Goal: Task Accomplishment & Management: Use online tool/utility

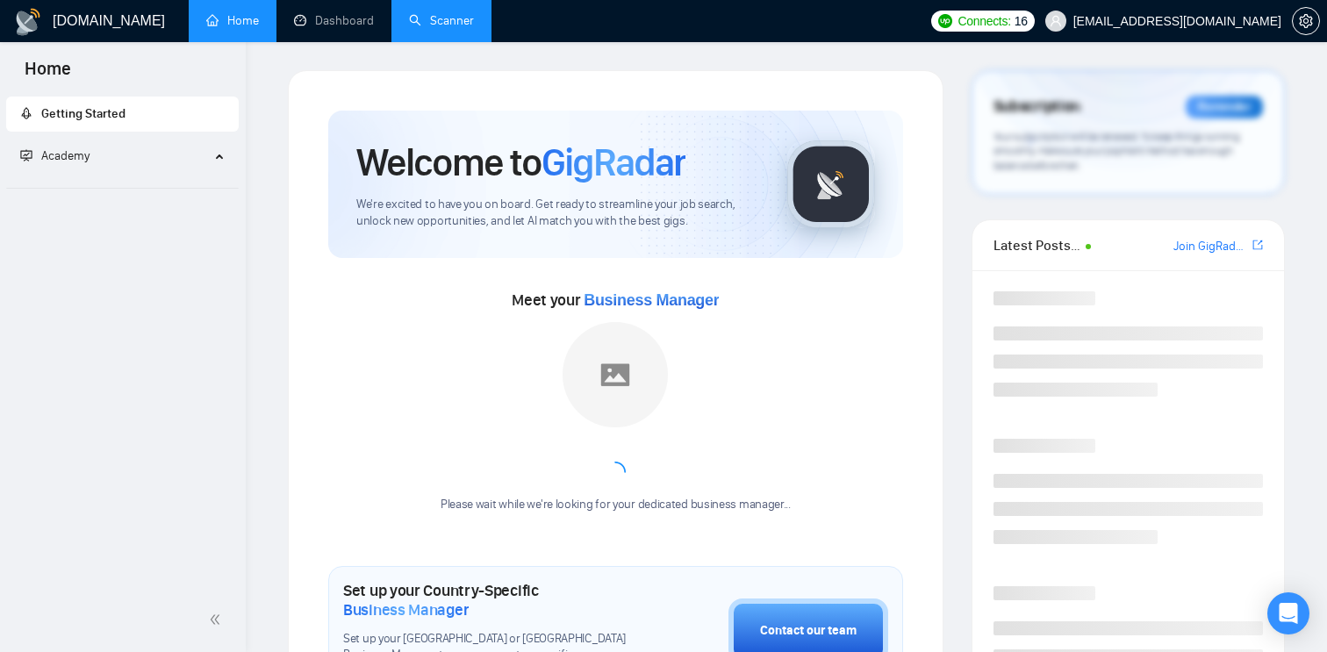
click at [441, 13] on link "Scanner" at bounding box center [441, 20] width 65 height 15
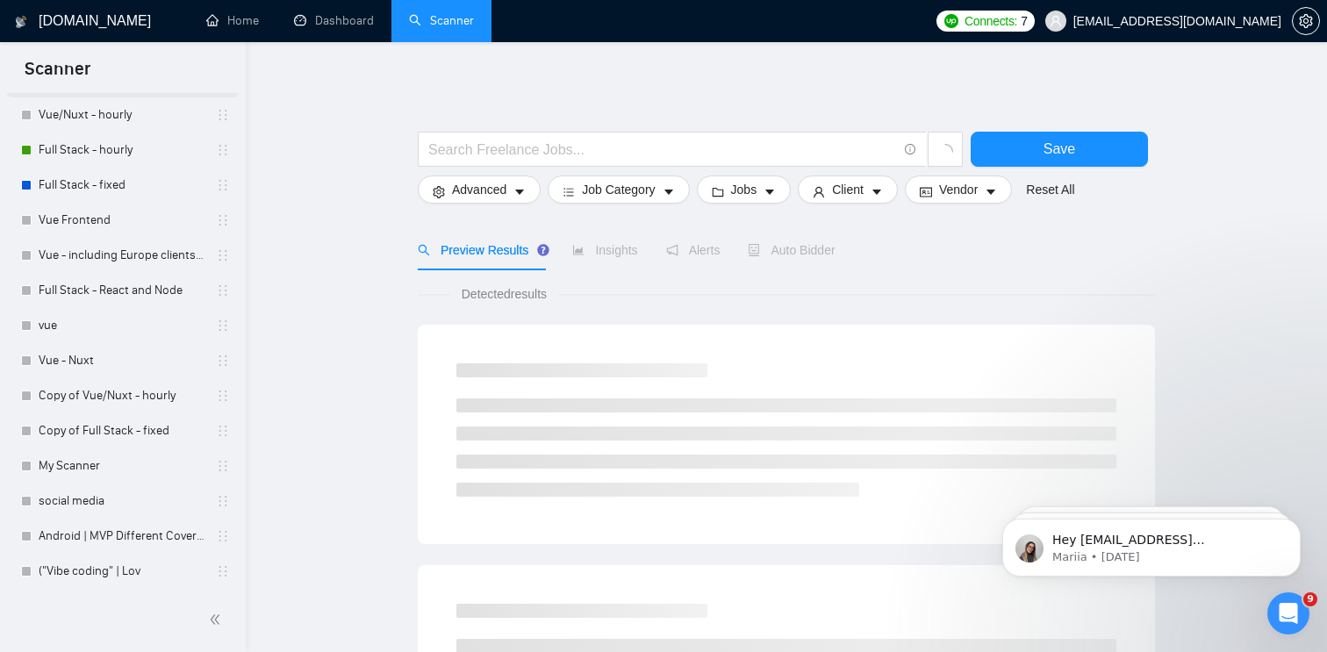
scroll to position [154, 0]
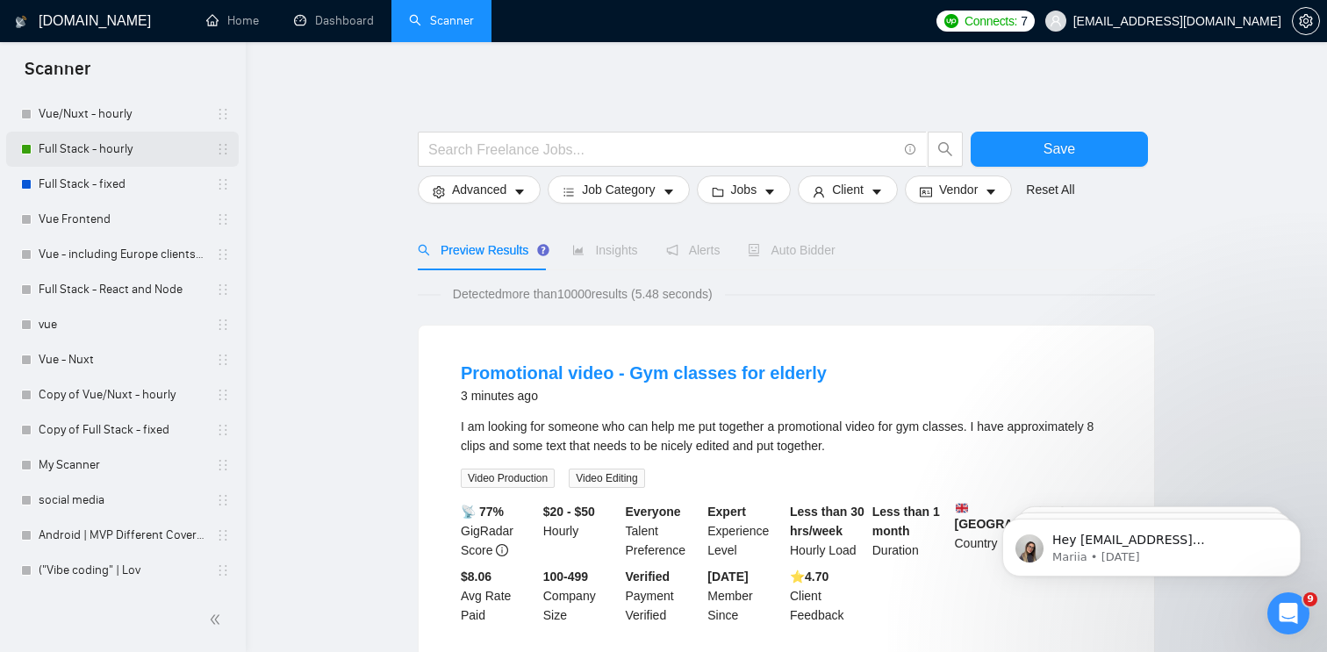
click at [164, 149] on link "Full Stack - hourly" at bounding box center [122, 149] width 167 height 35
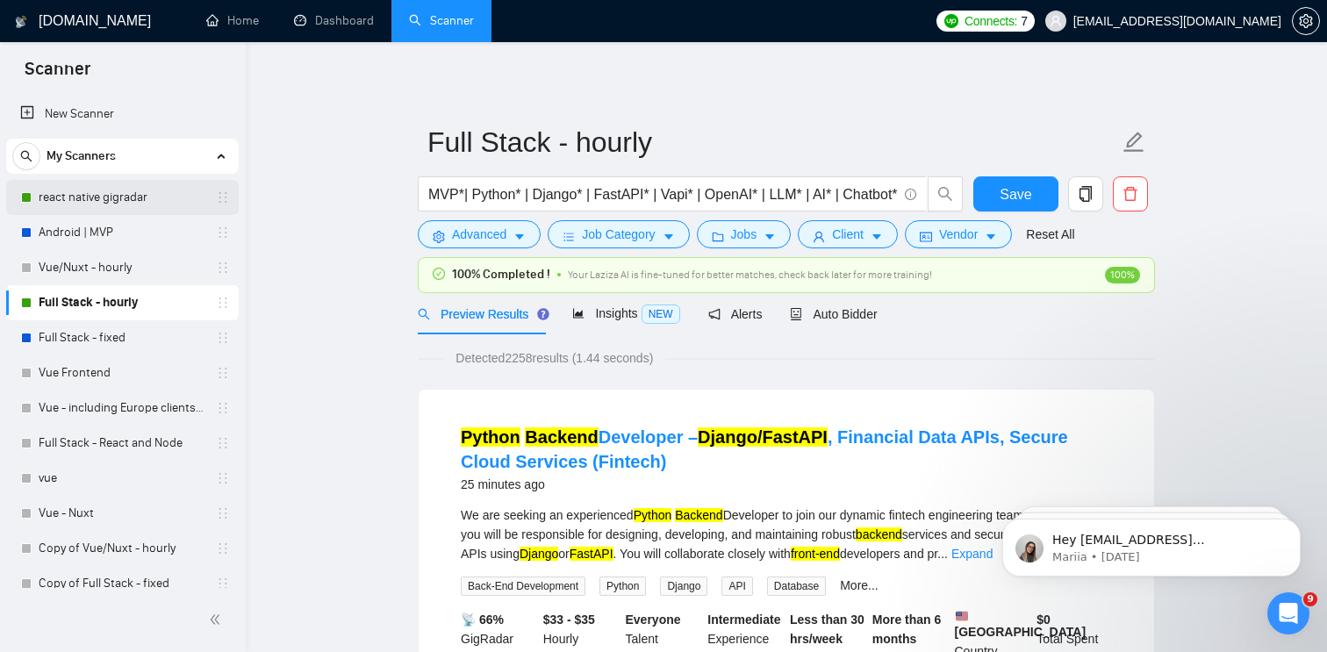
click at [142, 208] on link "react native gigradar" at bounding box center [122, 197] width 167 height 35
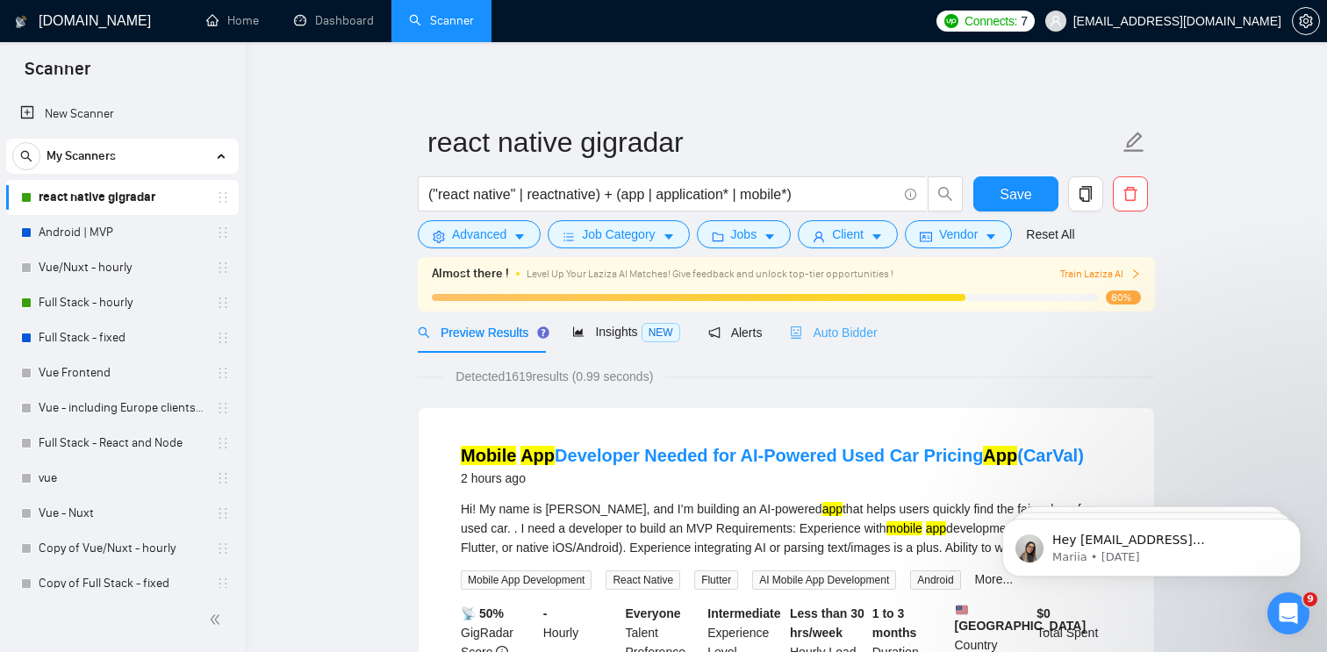
click at [840, 321] on div "Auto Bidder" at bounding box center [833, 332] width 87 height 41
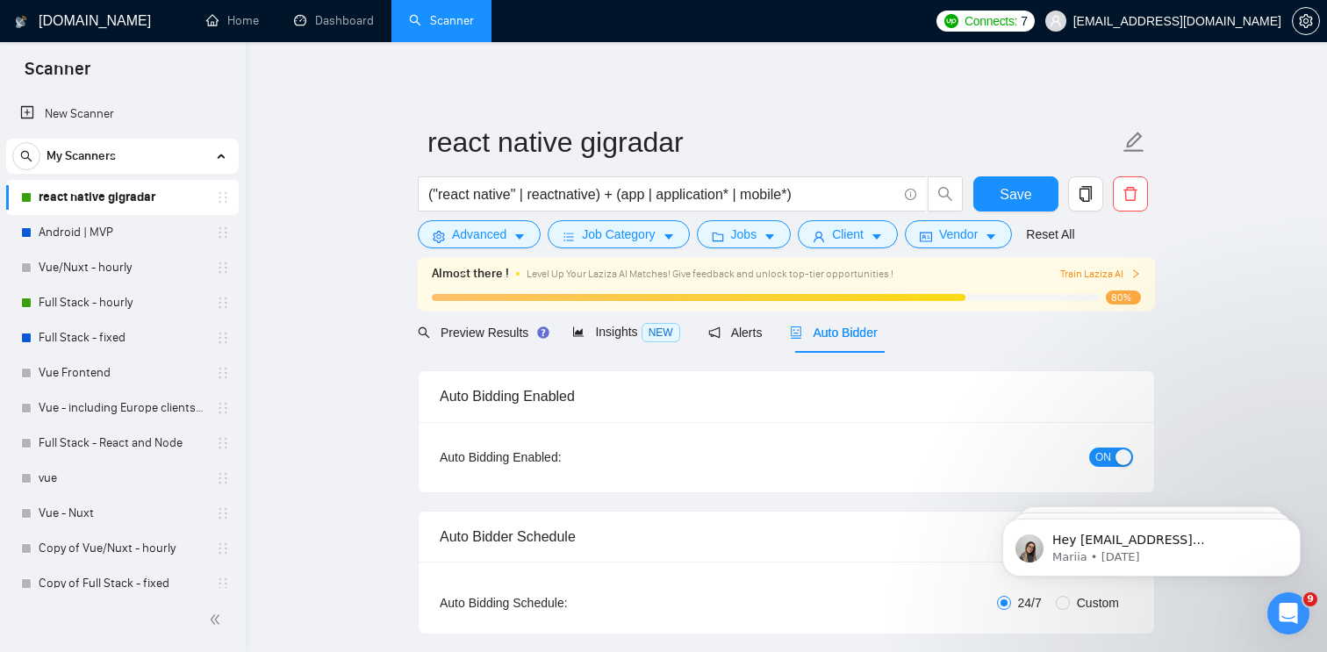
checkbox input "true"
click at [1101, 453] on span "ON" at bounding box center [1103, 457] width 16 height 19
click at [1019, 200] on span "Save" at bounding box center [1015, 194] width 32 height 22
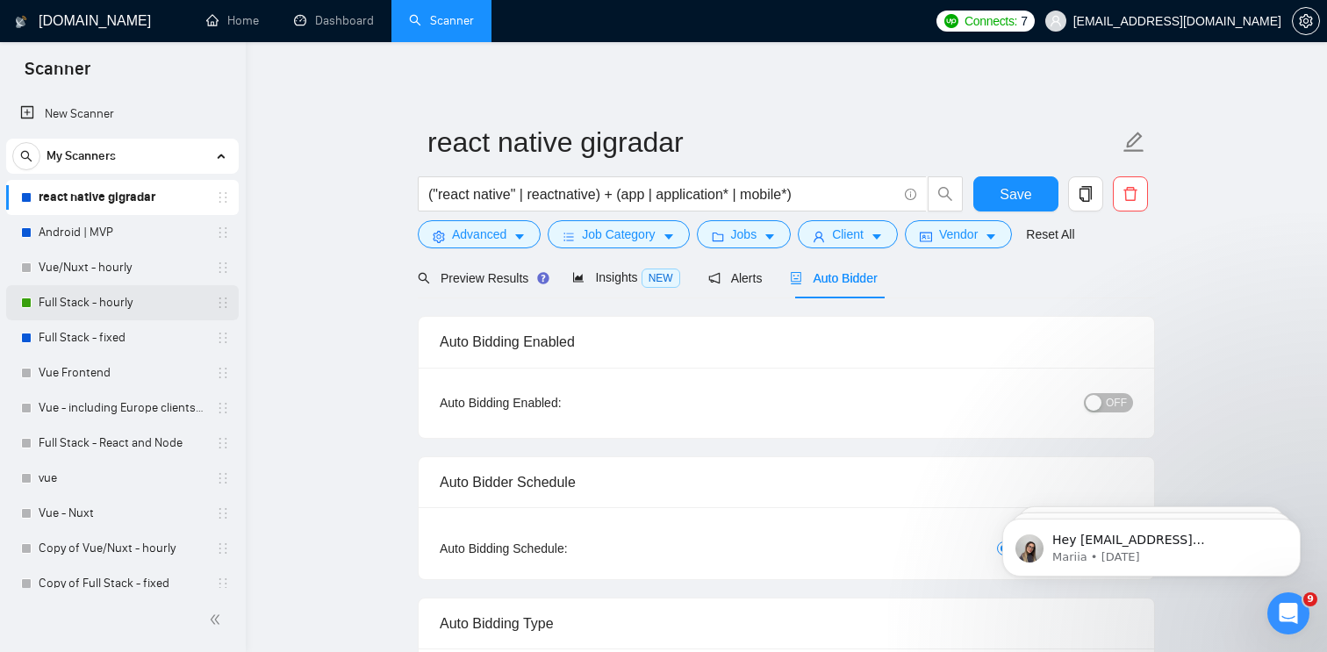
click at [135, 301] on link "Full Stack - hourly" at bounding box center [122, 302] width 167 height 35
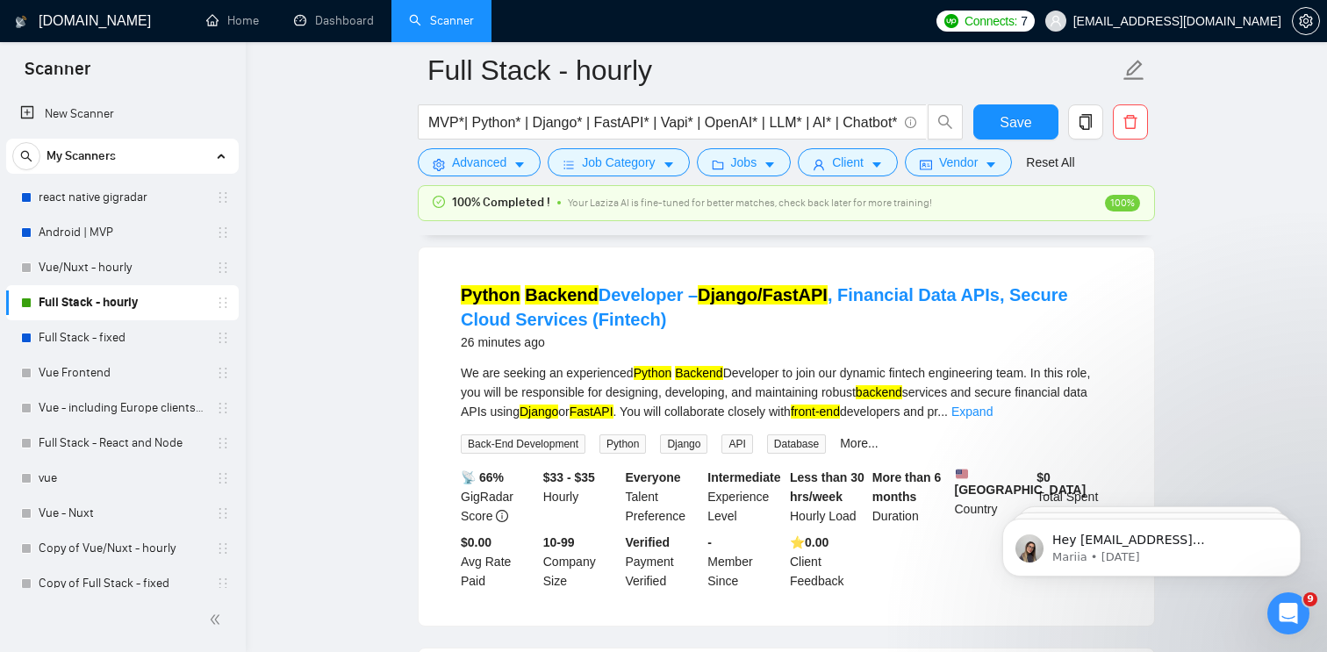
scroll to position [145, 0]
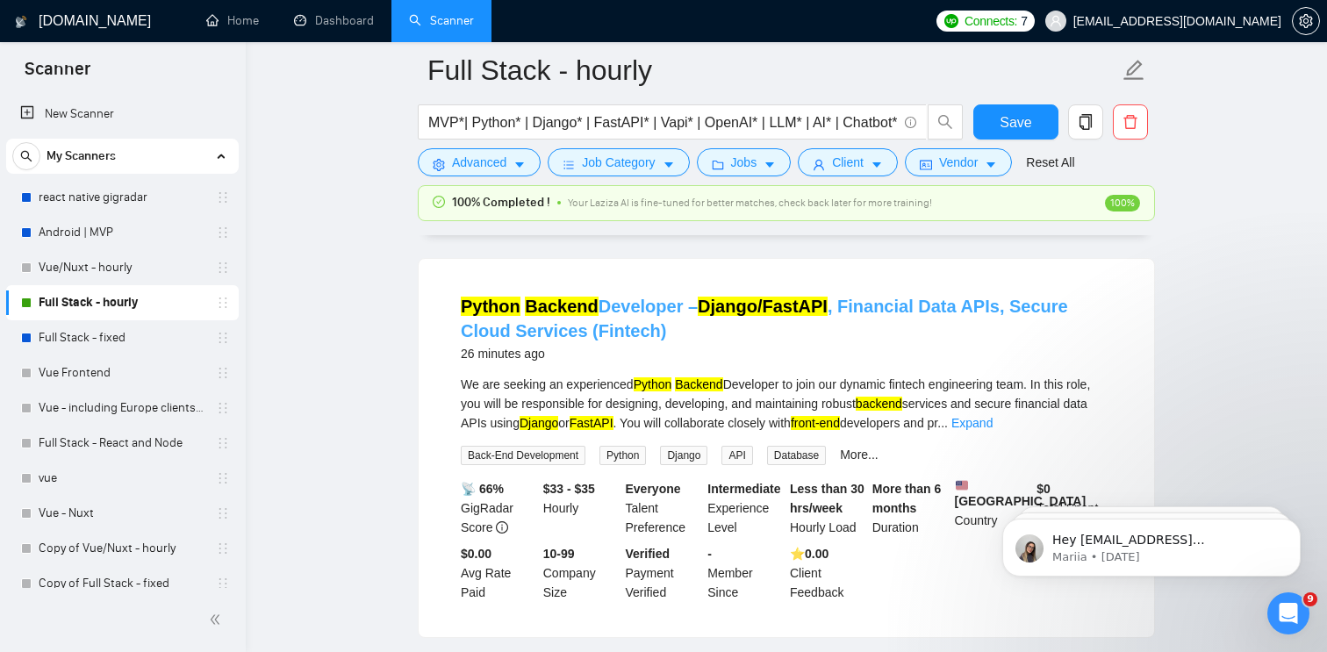
click at [1068, 309] on link "Python Backend Developer – Django/FastAPI , Financial Data APIs, Secure Cloud S…" at bounding box center [764, 319] width 607 height 44
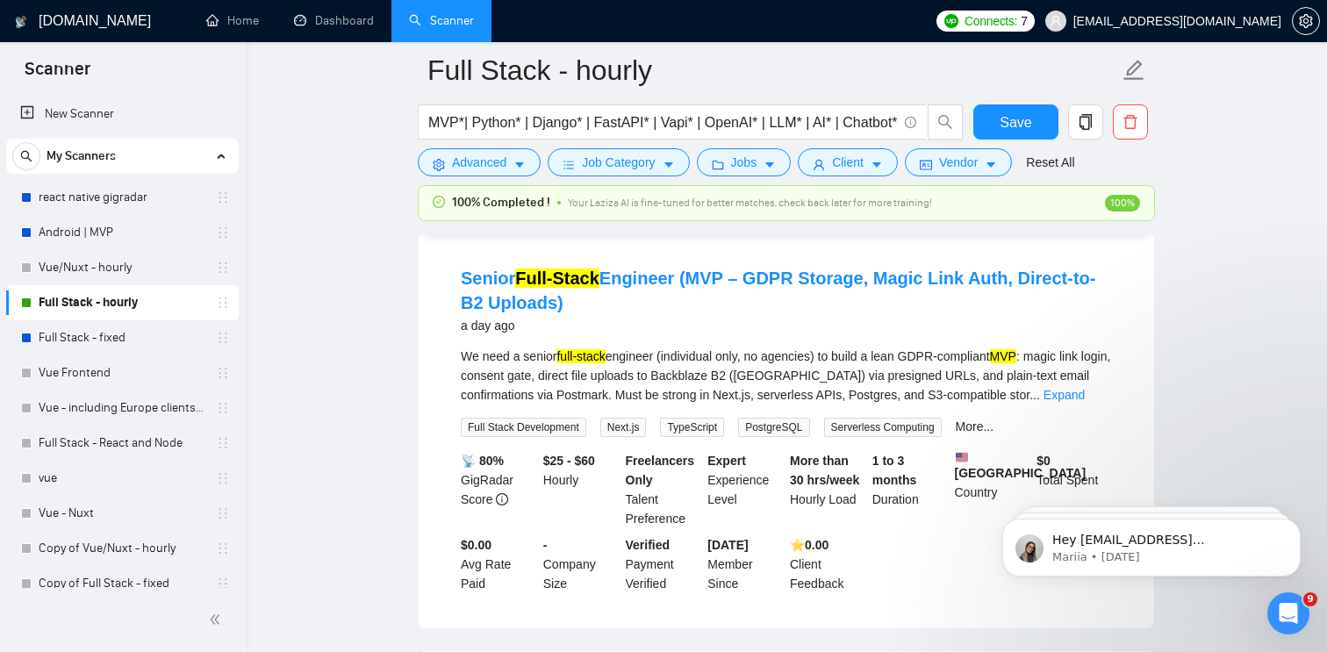
scroll to position [2136, 0]
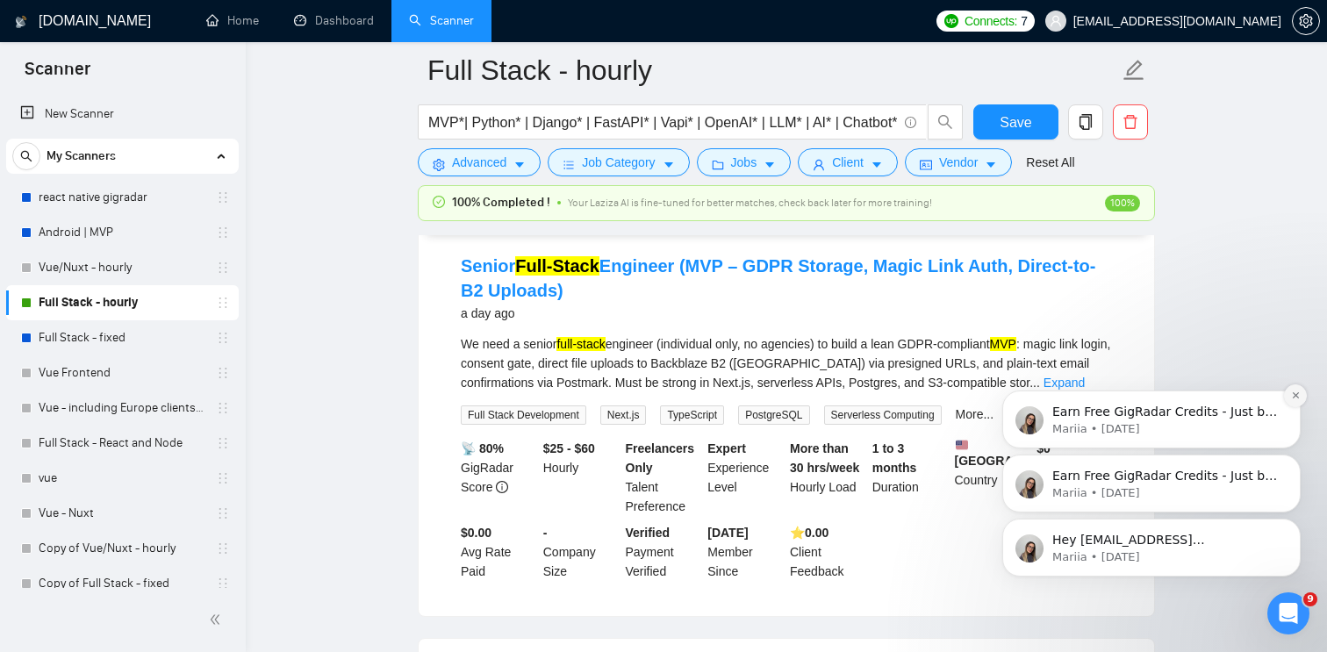
click at [1293, 397] on icon "Dismiss notification" at bounding box center [1295, 395] width 6 height 6
click at [1293, 456] on icon "Dismiss notification" at bounding box center [1296, 460] width 10 height 10
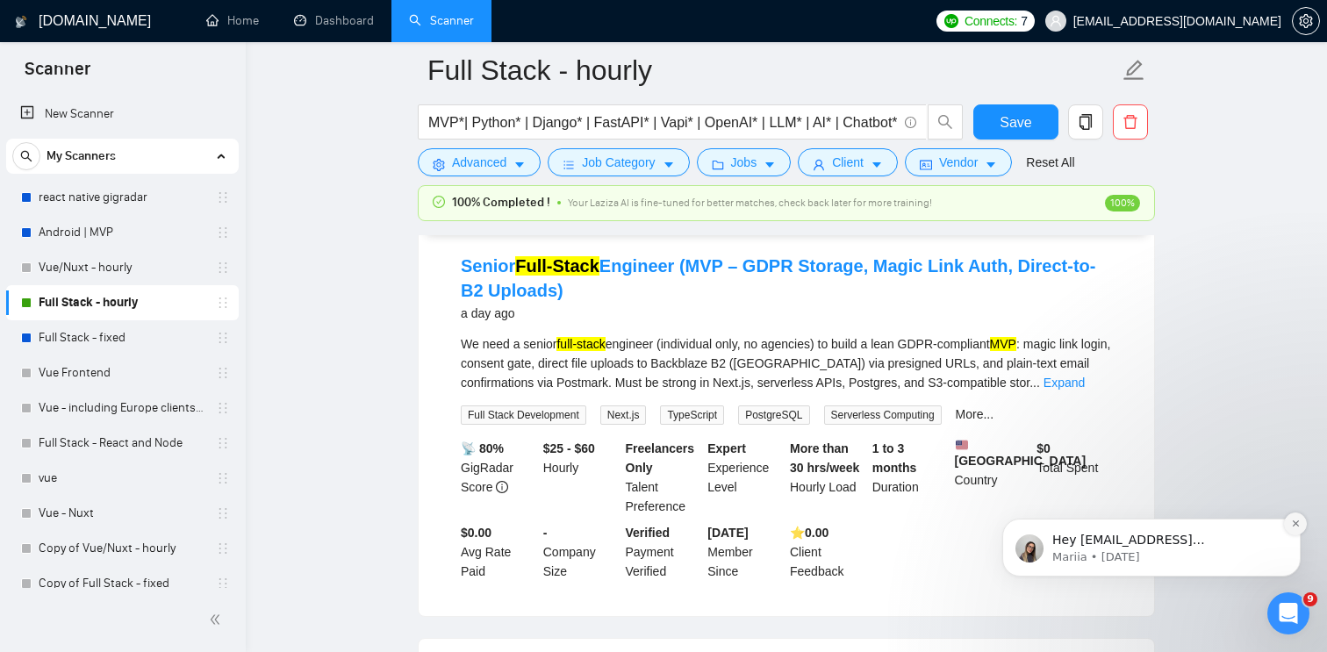
click at [1293, 526] on icon "Dismiss notification" at bounding box center [1295, 523] width 6 height 6
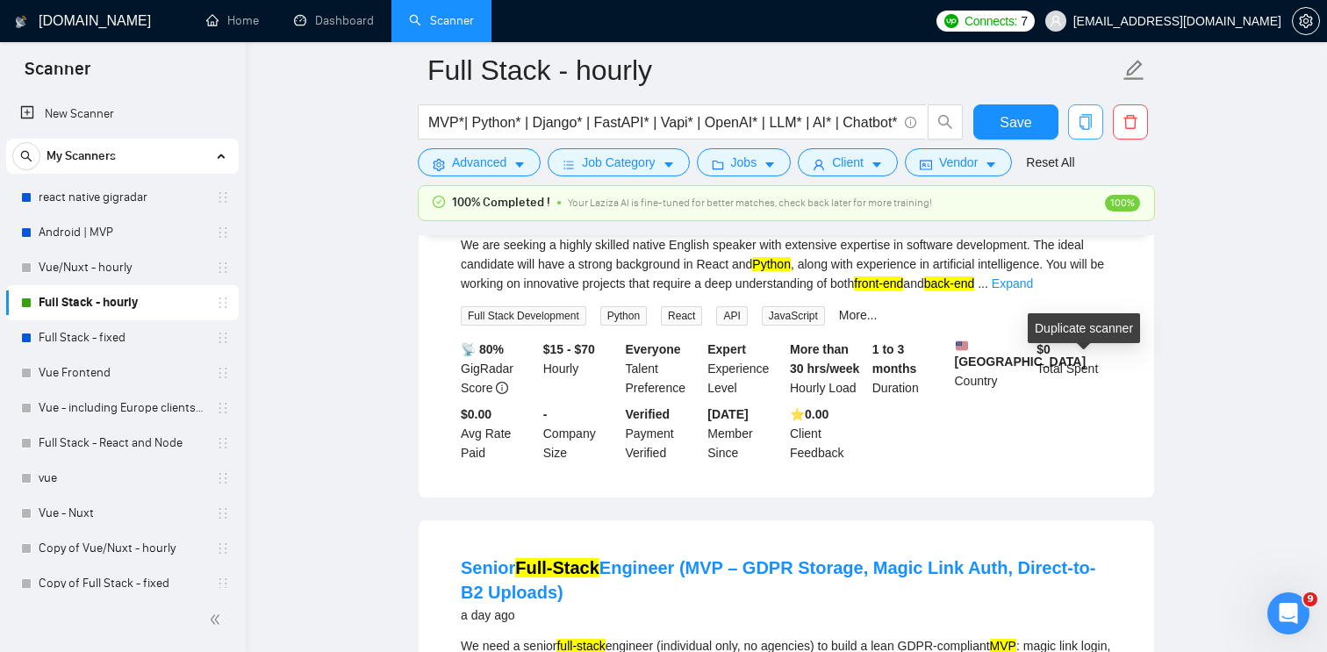
scroll to position [1652, 0]
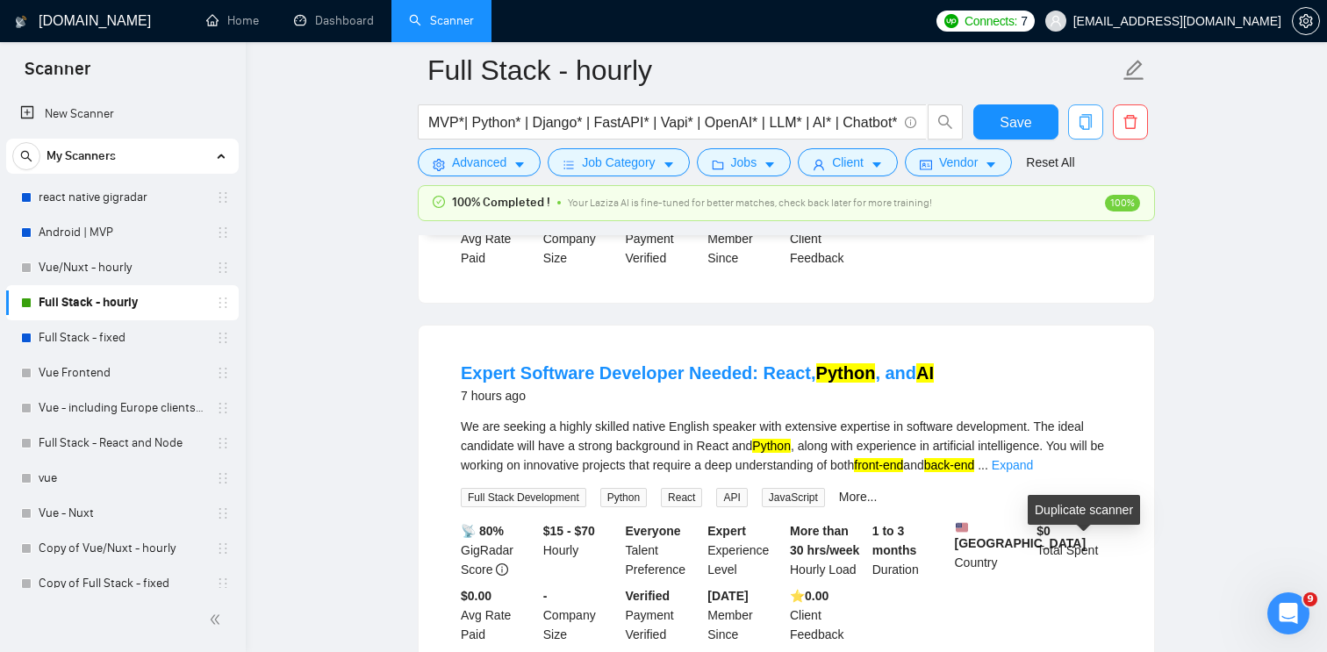
click at [1091, 125] on icon "copy" at bounding box center [1085, 122] width 12 height 16
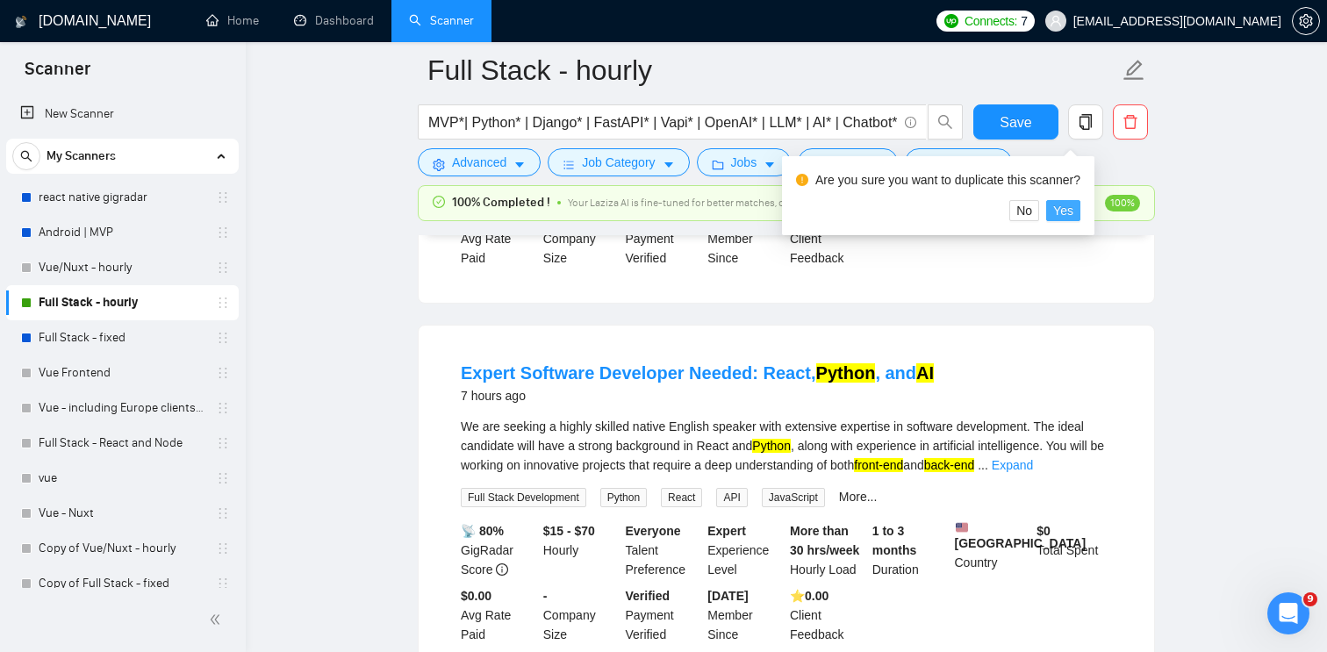
click at [1073, 207] on span "Yes" at bounding box center [1063, 210] width 20 height 19
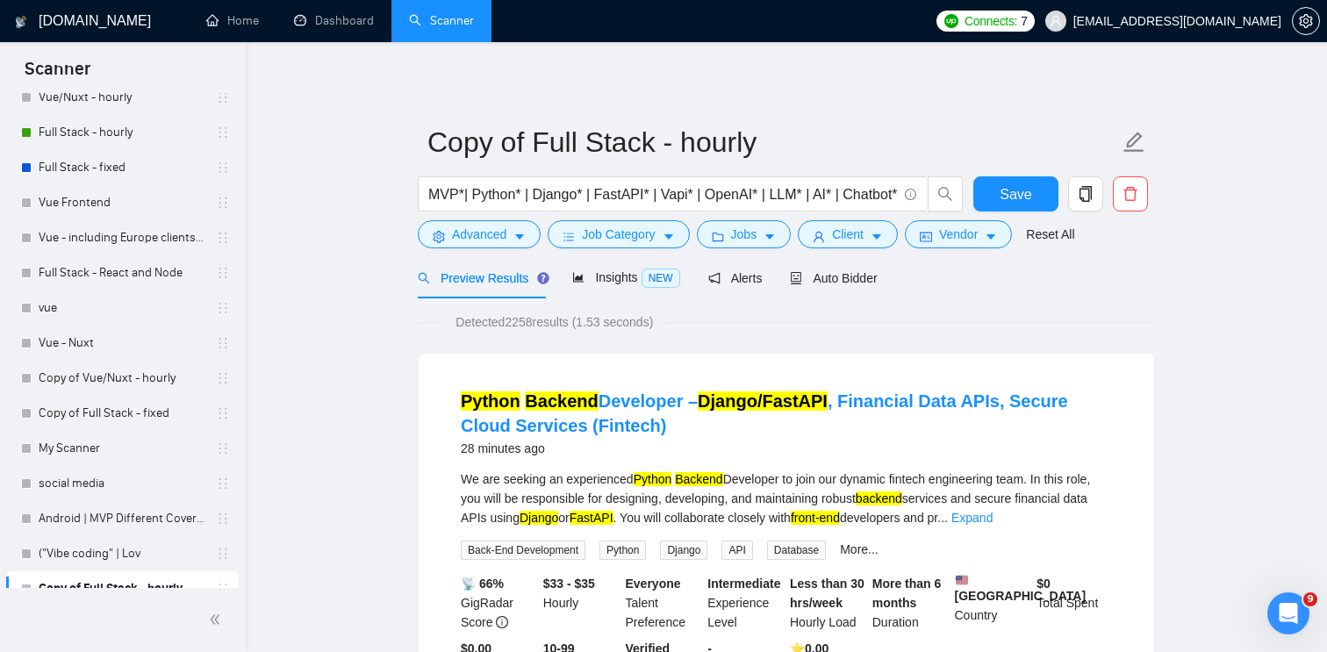
scroll to position [189, 0]
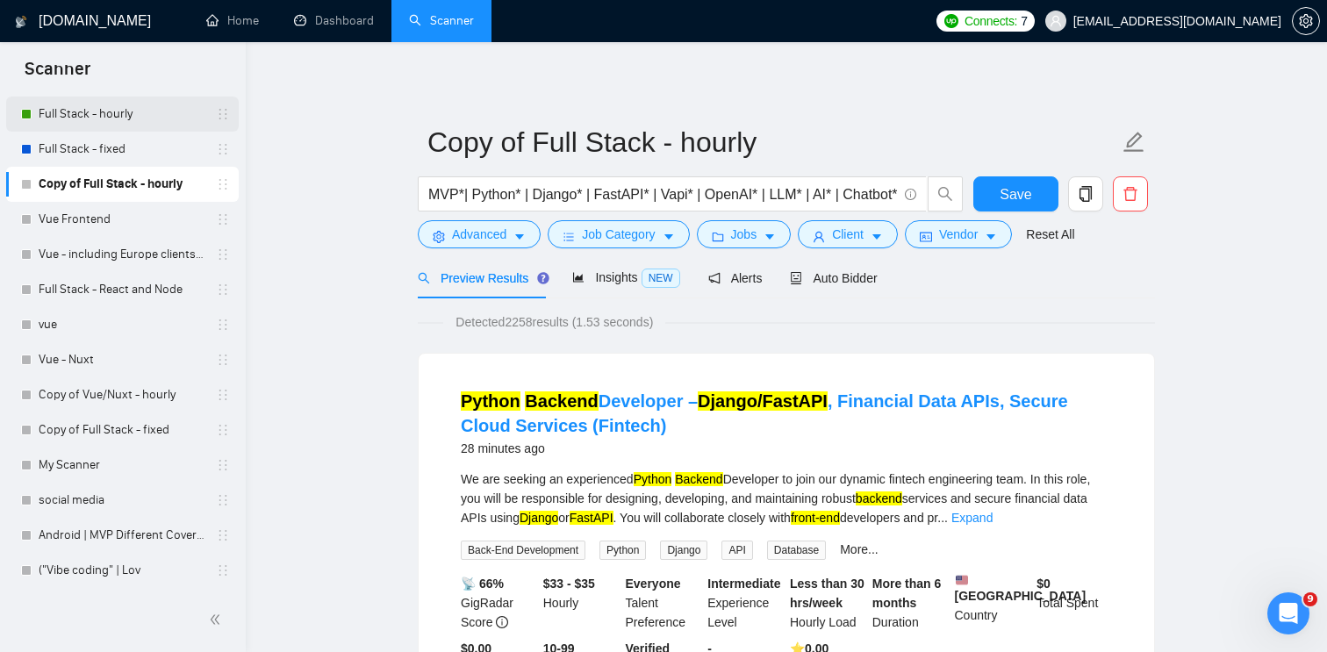
click at [161, 111] on link "Full Stack - hourly" at bounding box center [122, 114] width 167 height 35
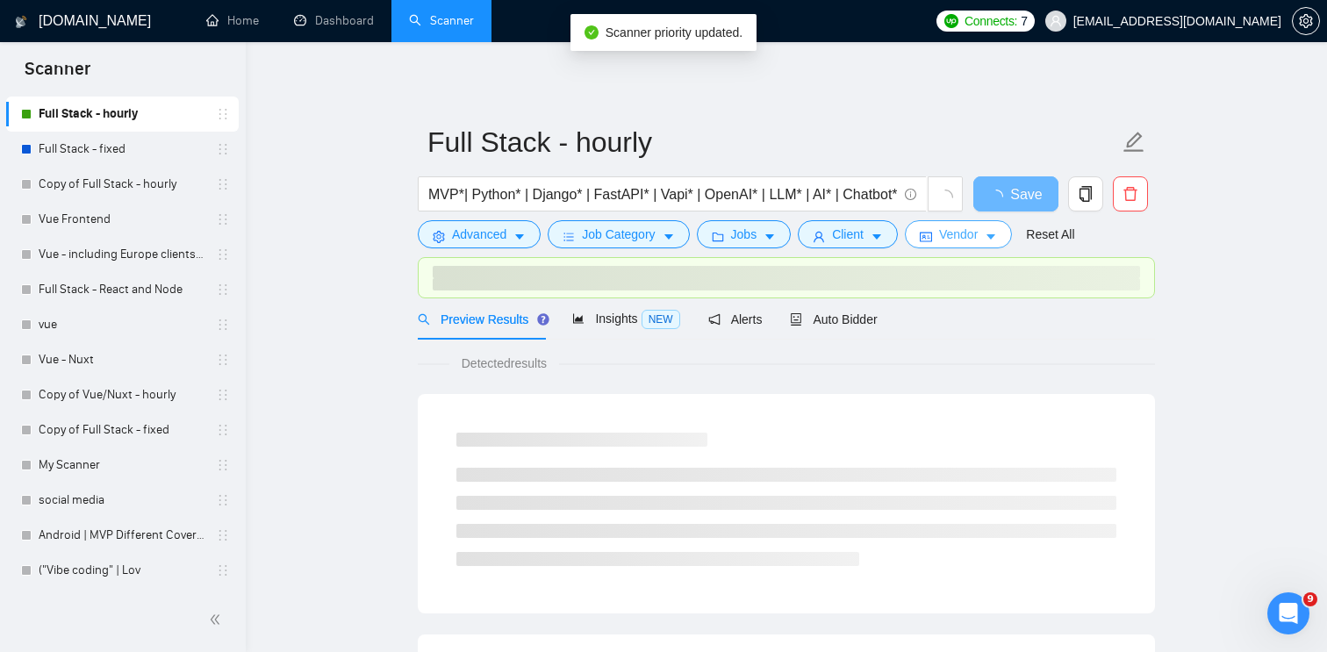
click at [992, 236] on button "Vendor" at bounding box center [958, 234] width 107 height 28
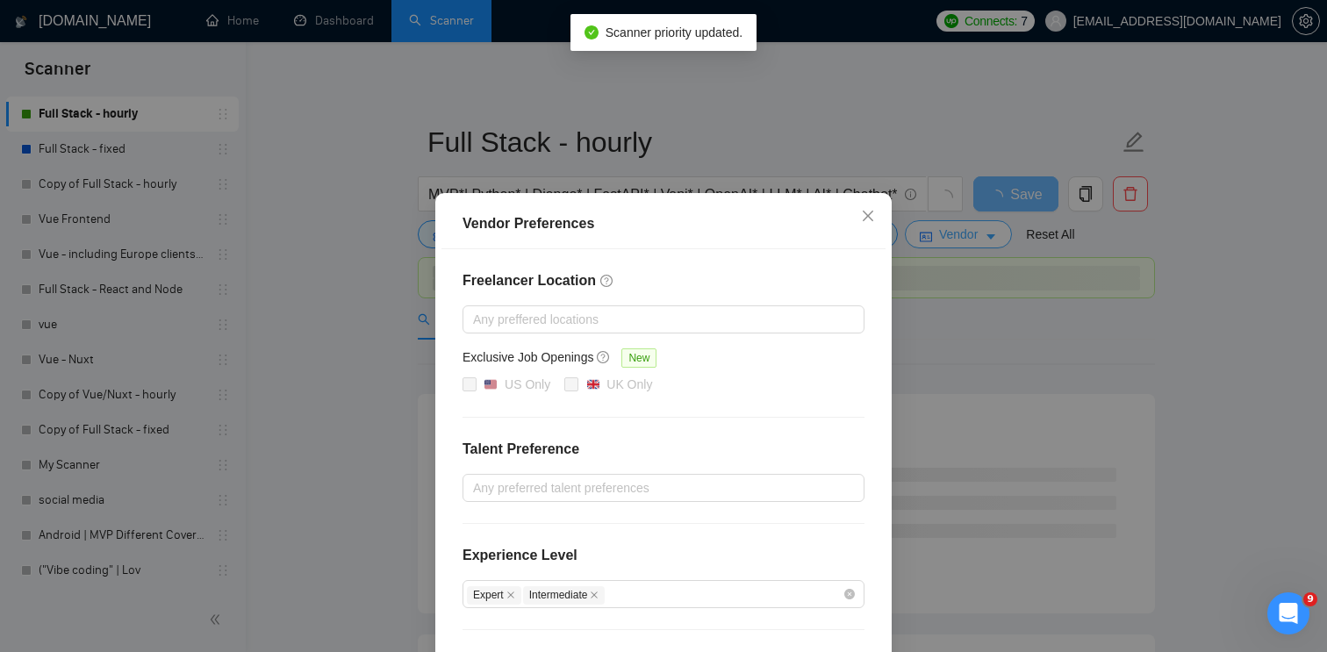
click at [992, 236] on div "Vendor Preferences Freelancer Location Any preffered locations Exclusive Job Op…" at bounding box center [663, 326] width 1327 height 652
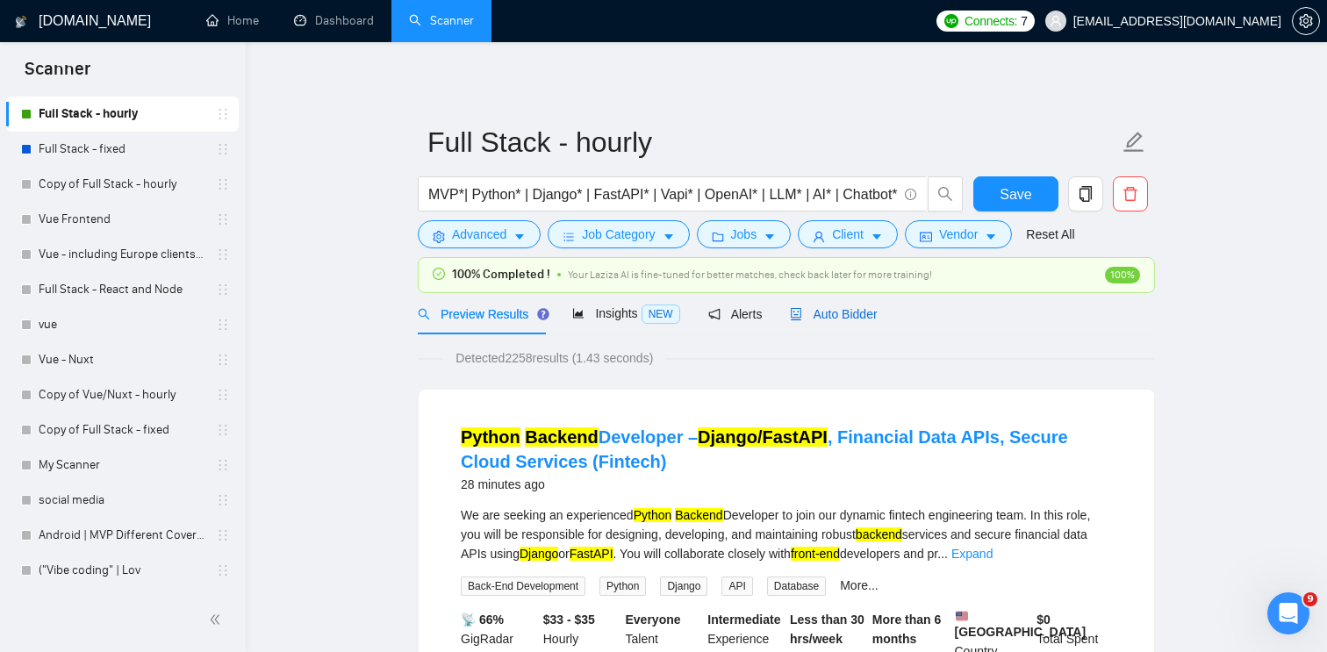
click at [863, 312] on span "Auto Bidder" at bounding box center [833, 314] width 87 height 14
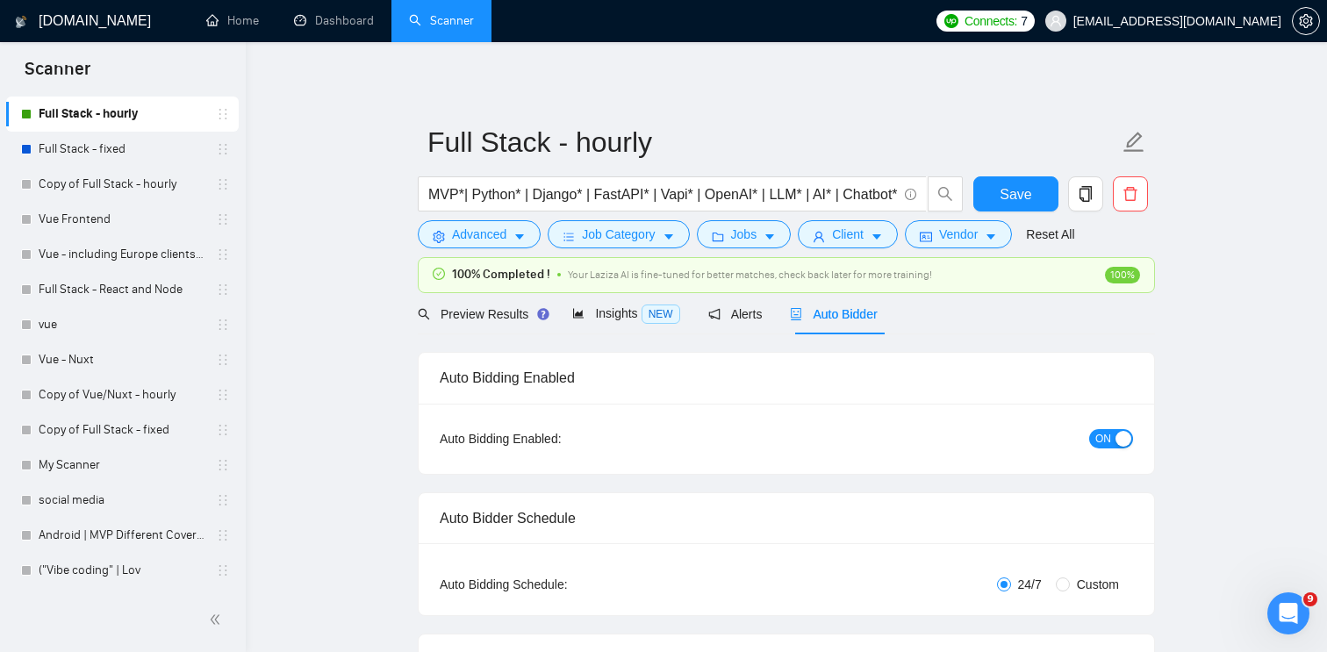
click at [1132, 445] on div "ON" at bounding box center [1017, 438] width 231 height 20
click at [1122, 442] on div "button" at bounding box center [1123, 439] width 16 height 16
click at [1036, 190] on div "Reset all filters" at bounding box center [1058, 201] width 95 height 30
click at [1005, 186] on span "Save" at bounding box center [1015, 194] width 32 height 22
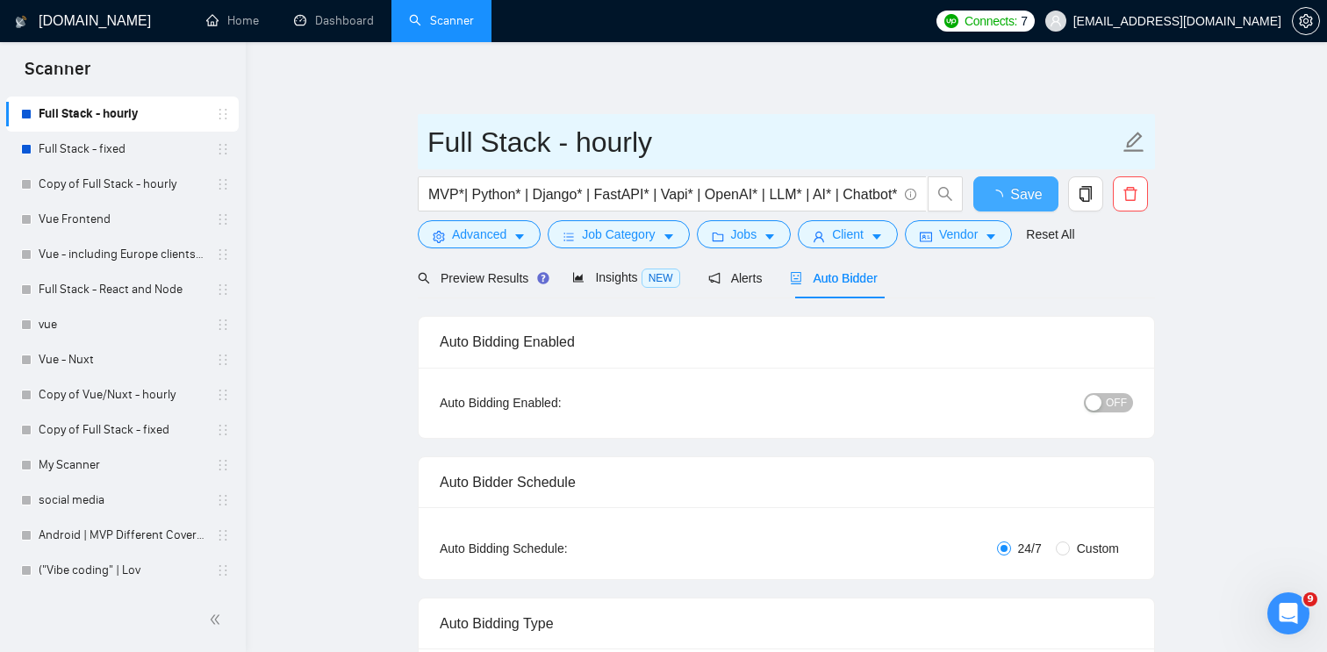
checkbox input "true"
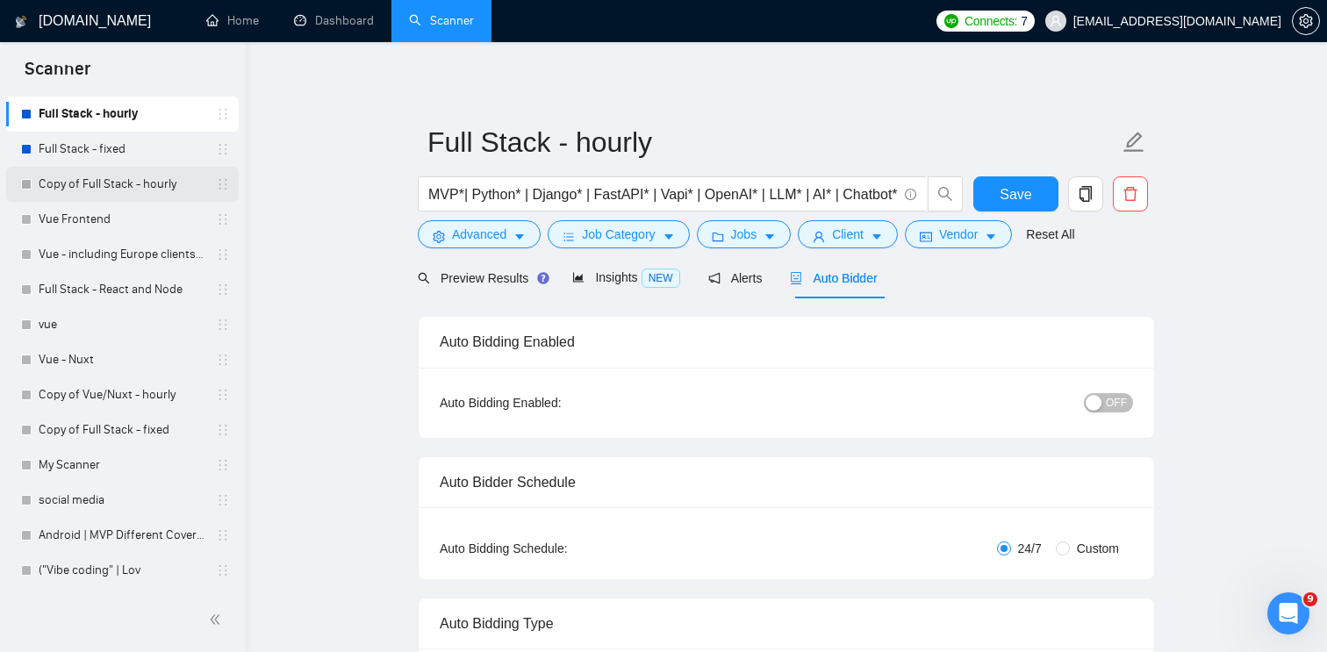
click at [144, 181] on link "Copy of Full Stack - hourly" at bounding box center [122, 184] width 167 height 35
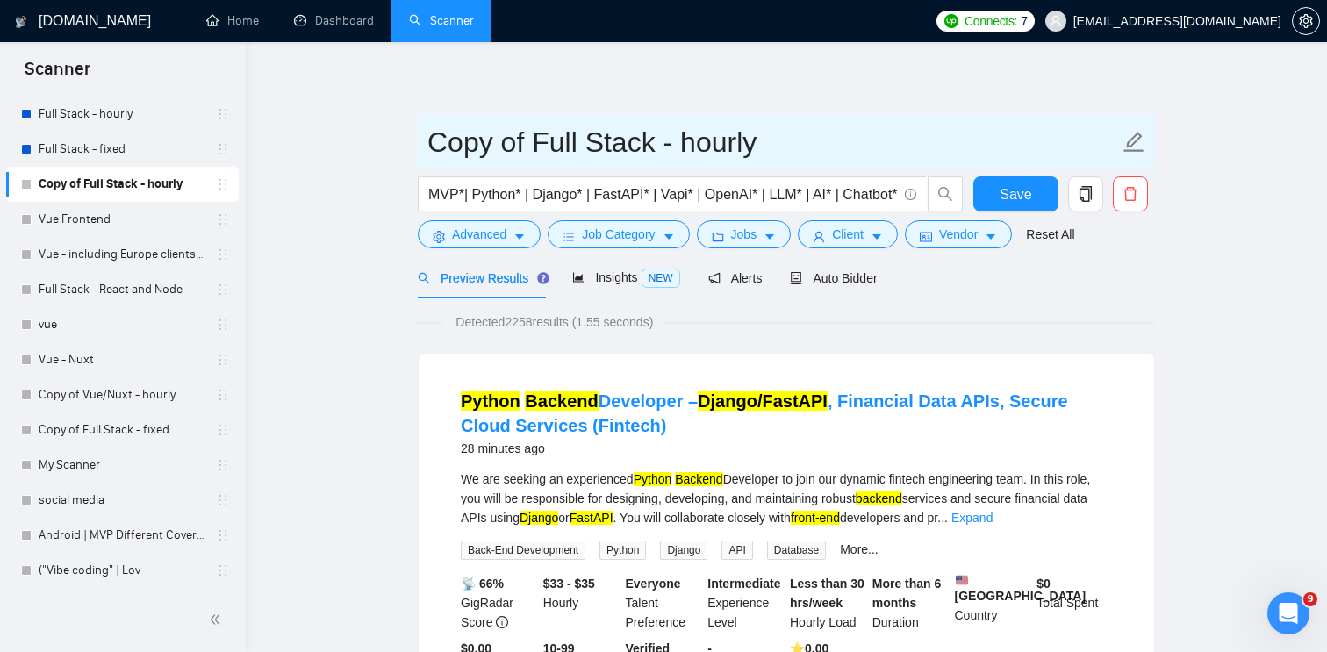
drag, startPoint x: 533, startPoint y: 142, endPoint x: 375, endPoint y: 142, distance: 158.0
click at [550, 146] on input "Full Stack - hourly" at bounding box center [772, 142] width 691 height 44
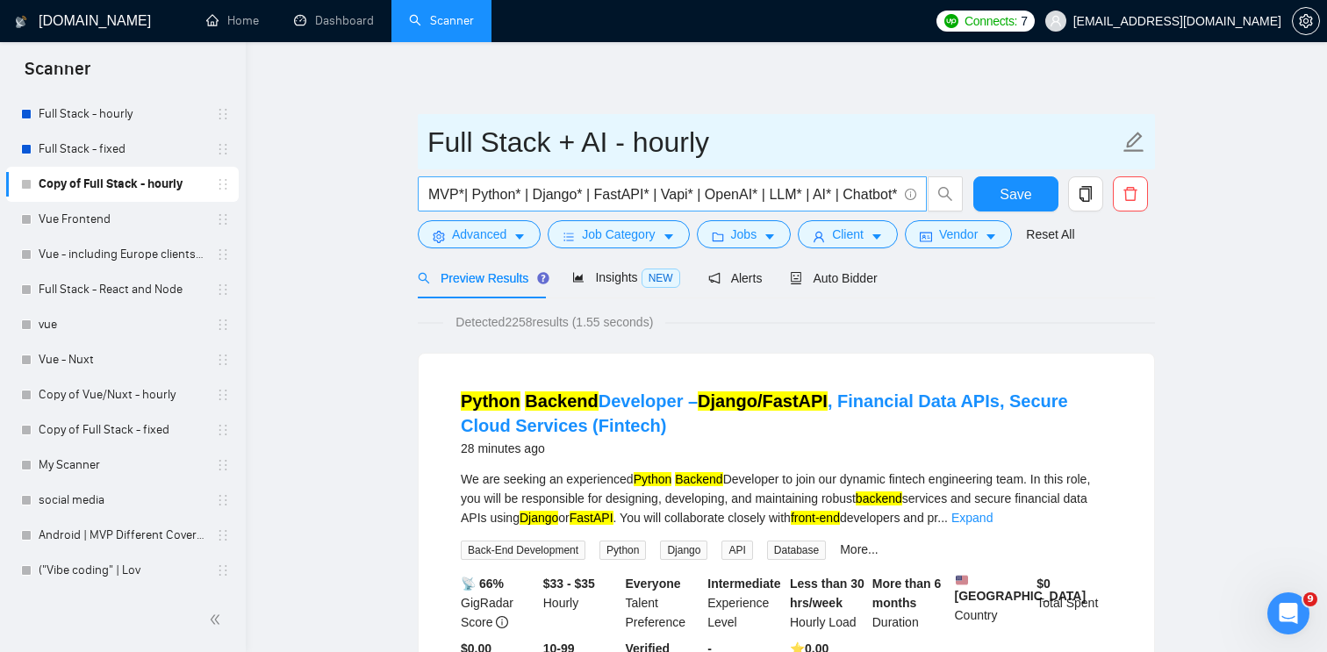
type input "Full Stack + AI - hourly"
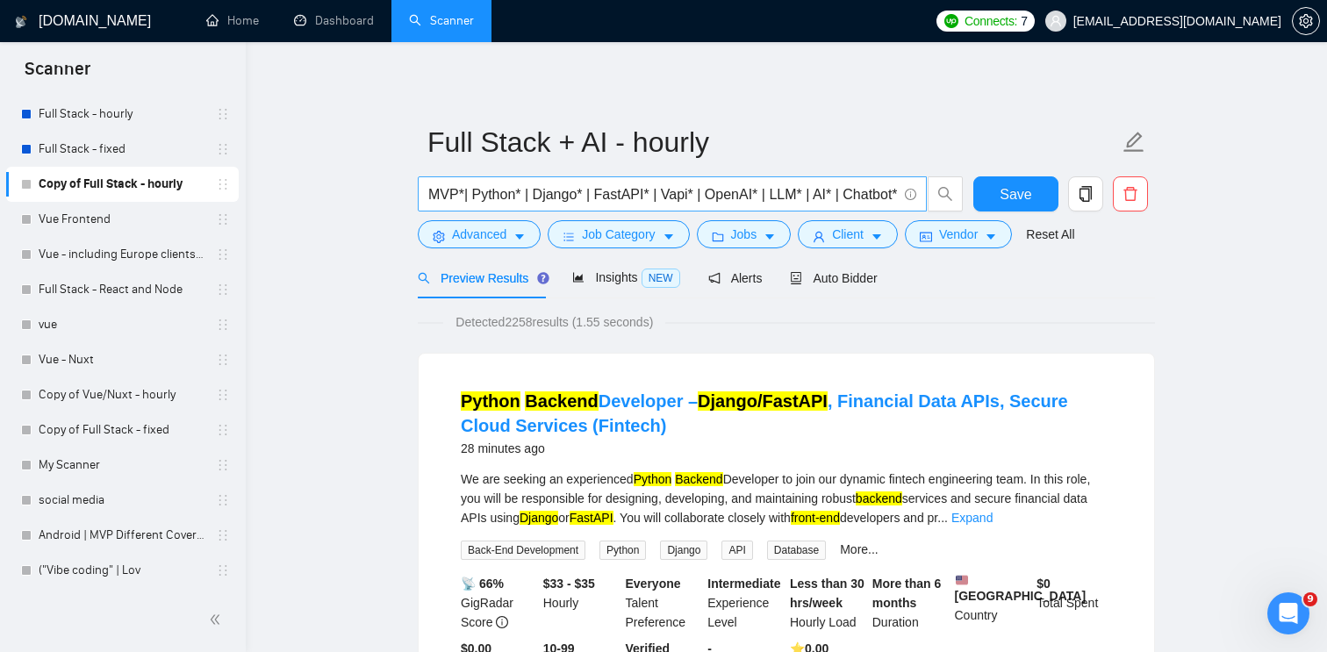
click at [849, 194] on input "MVP*| Python* | Django* | FastAPI* | Vapi* | OpenAI* | LLM* | AI* | Chatbot* | …" at bounding box center [662, 194] width 469 height 22
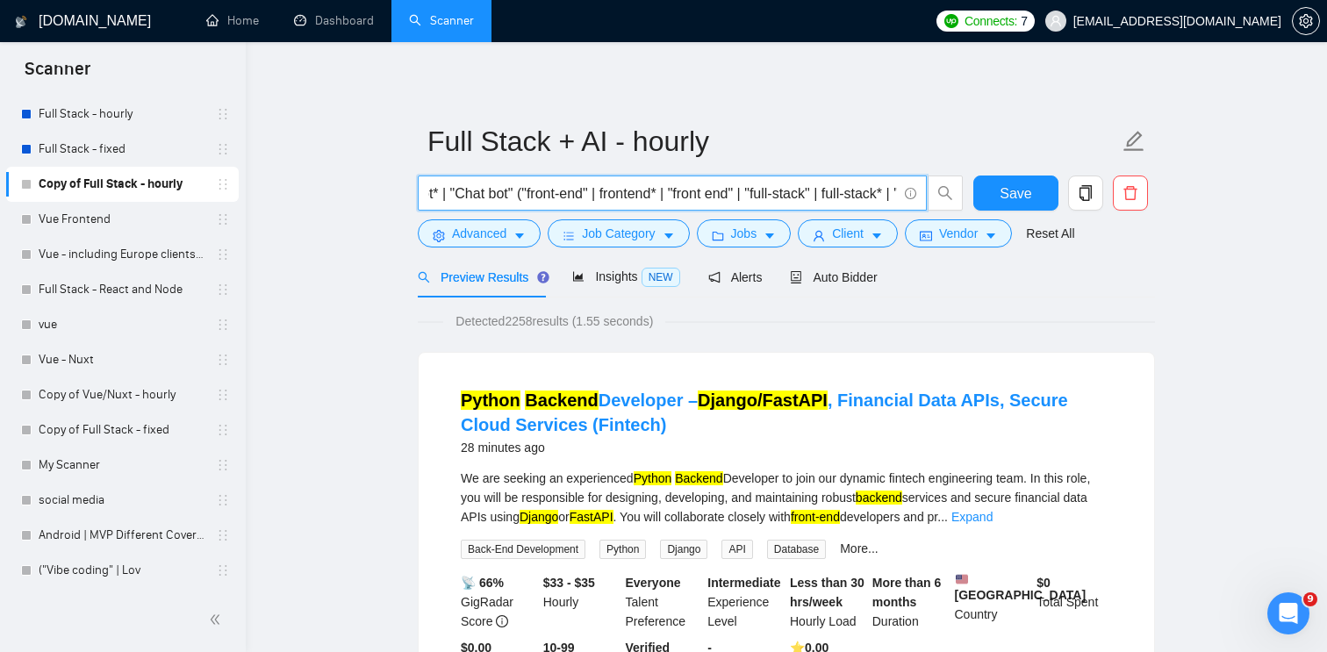
scroll to position [0, 463]
drag, startPoint x: 525, startPoint y: 192, endPoint x: 761, endPoint y: 184, distance: 236.2
click at [761, 184] on input "MVP*| Python* | Django* | FastAPI* | Vapi* | OpenAI* | LLM* | AI* | Chatbot* | …" at bounding box center [662, 194] width 469 height 22
click at [995, 272] on div "Preview Results Insights NEW Alerts Auto Bidder" at bounding box center [786, 276] width 737 height 41
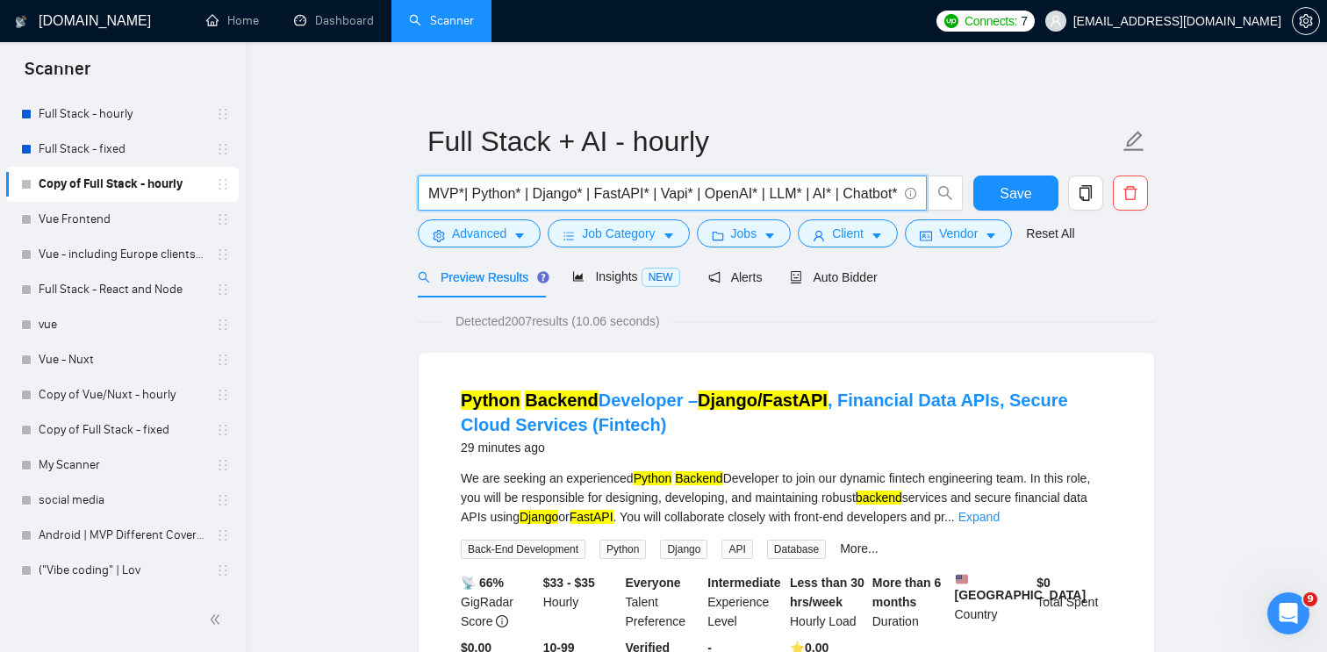
click at [463, 193] on input "MVP*| Python* | Django* | FastAPI* | Vapi* | OpenAI* | LLM* | AI* | Chatbot* | …" at bounding box center [662, 194] width 469 height 22
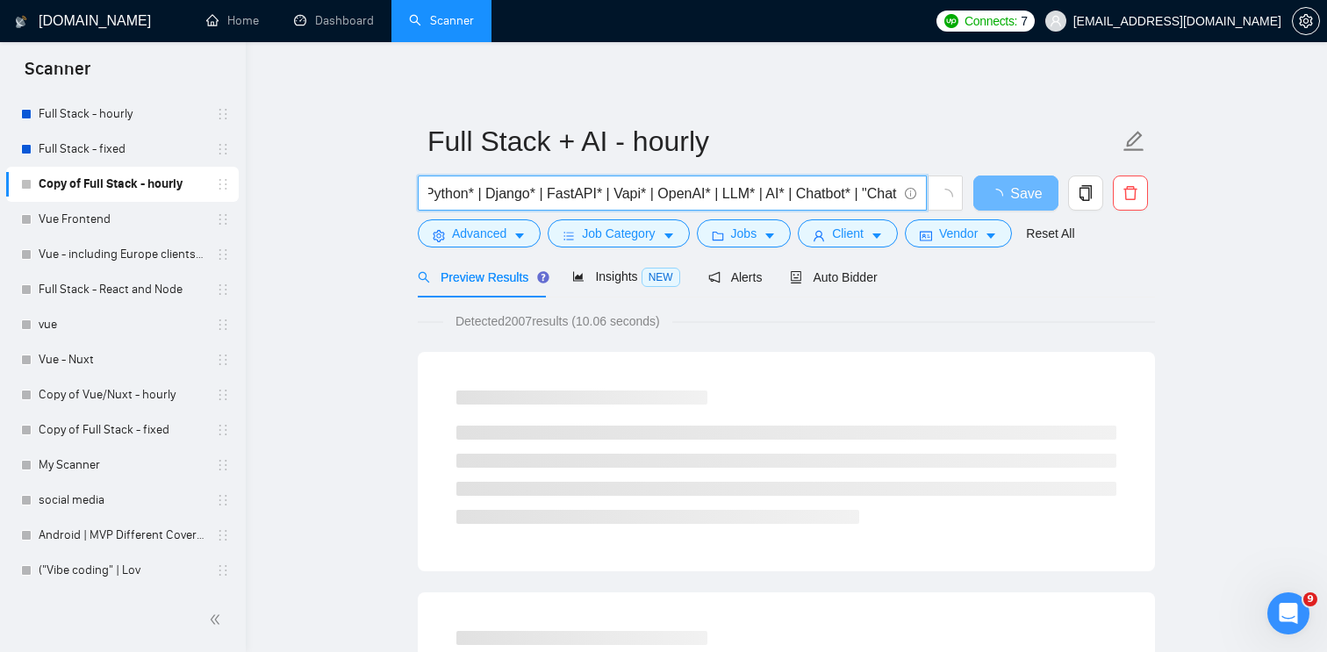
scroll to position [0, 56]
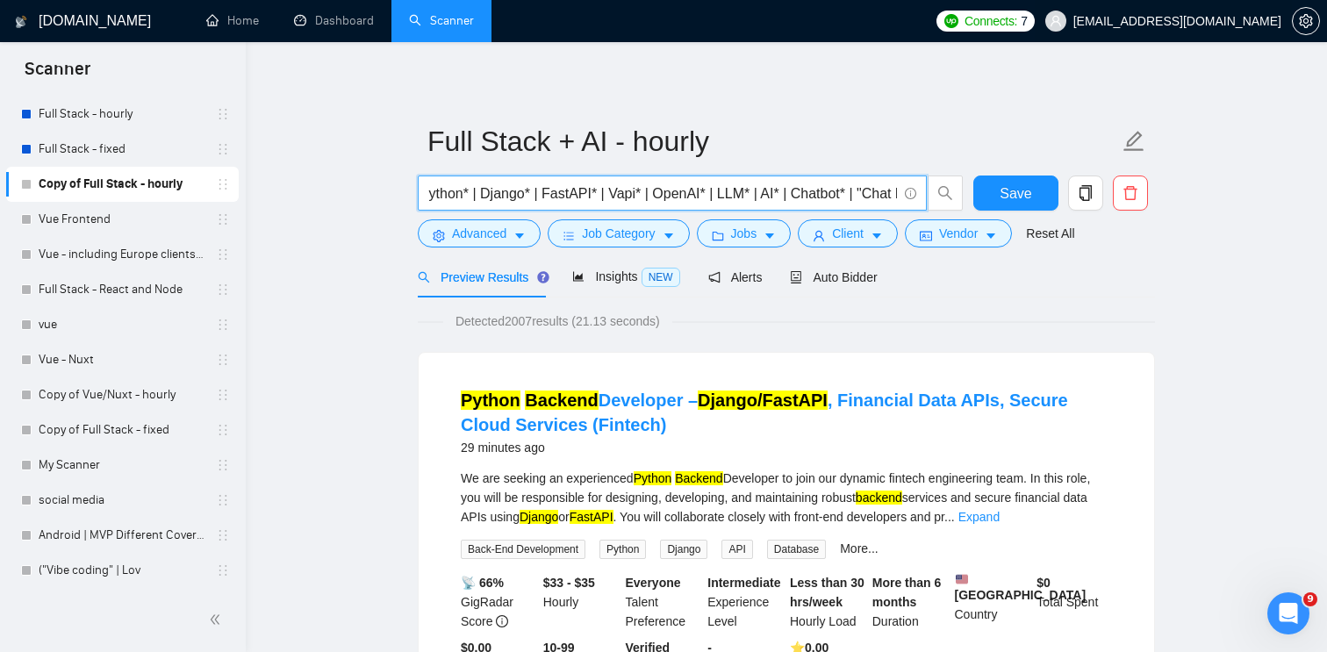
type input "MVP* | Python* | Django* | FastAPI* | Vapi* | OpenAI* | LLM* | AI* | Chatbot* |…"
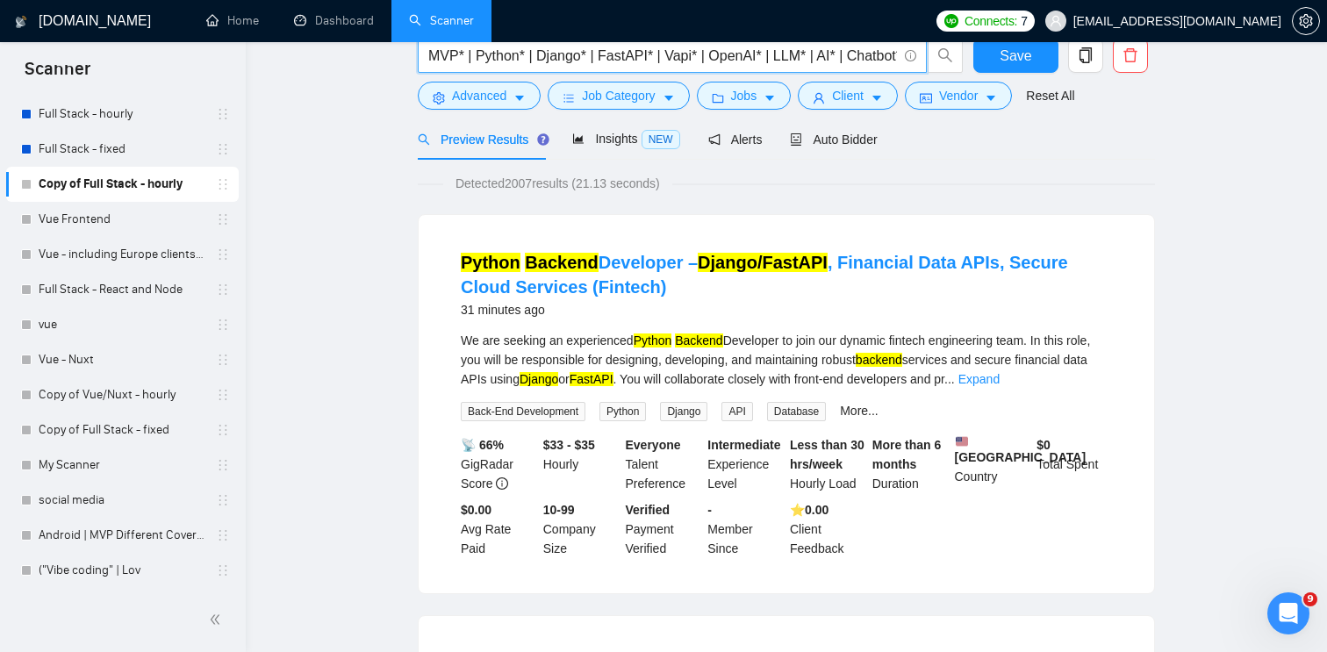
scroll to position [0, 0]
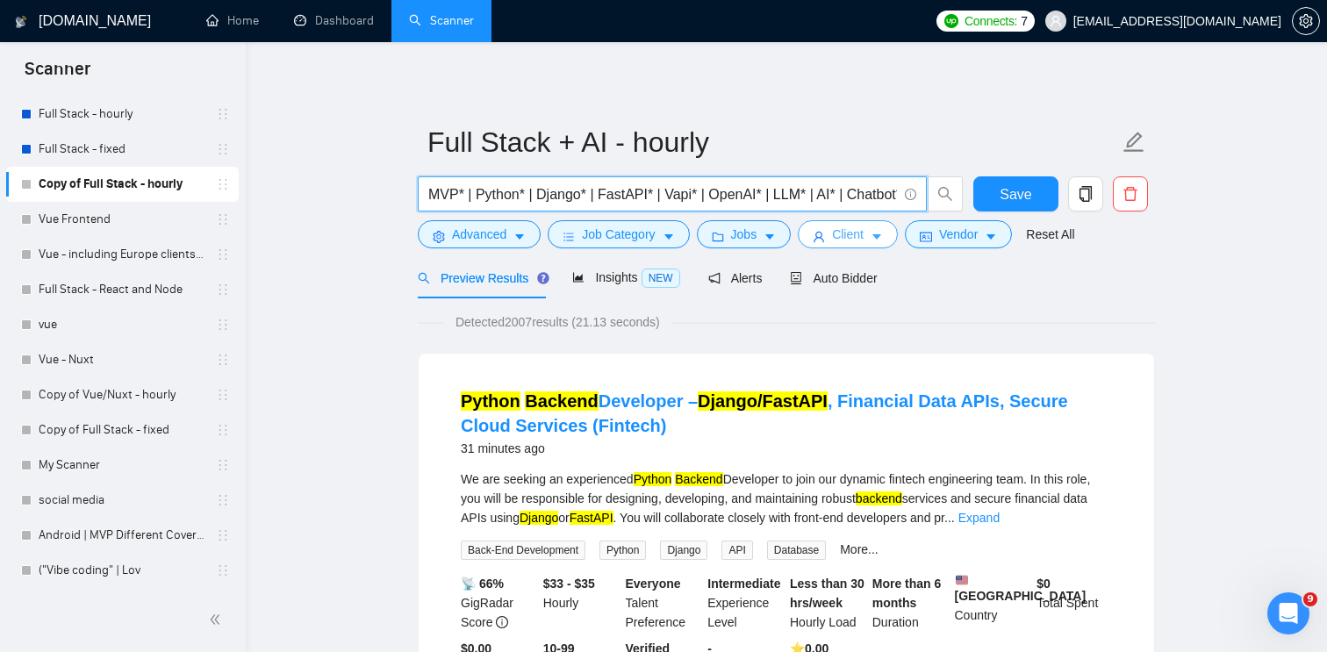
click at [880, 241] on icon "caret-down" at bounding box center [876, 237] width 12 height 12
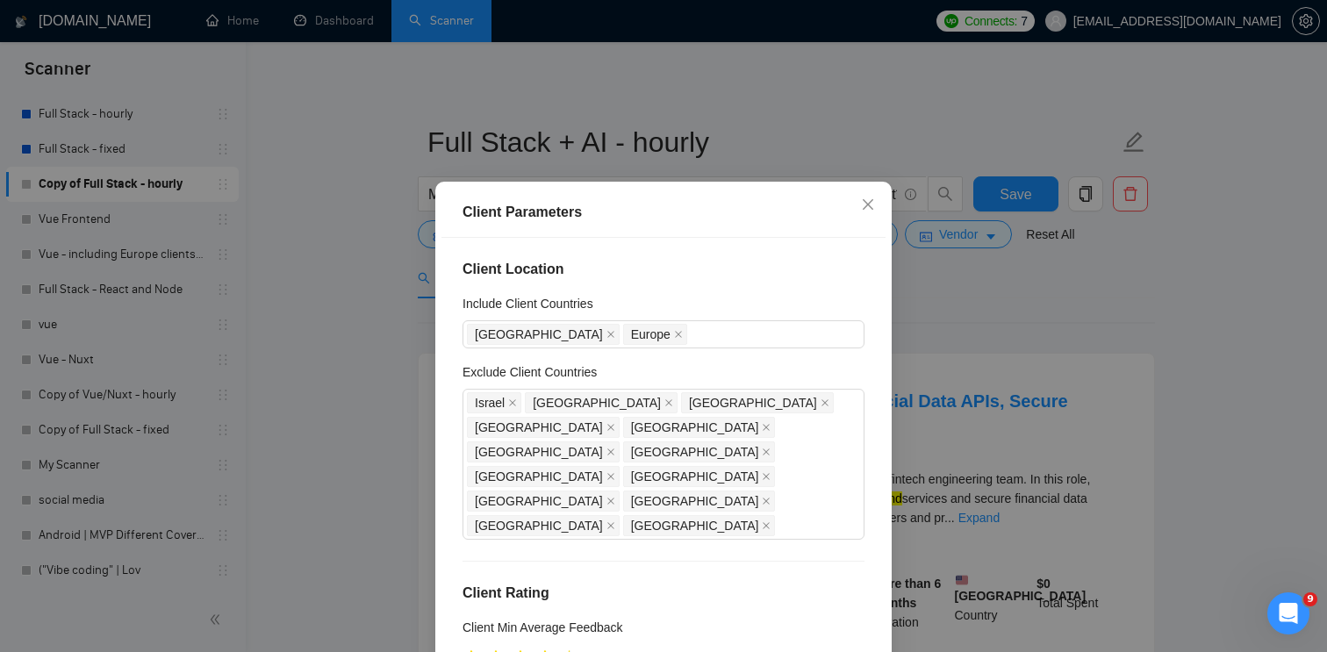
click at [1014, 320] on div "Client Parameters Client Location Include Client Countries [GEOGRAPHIC_DATA] [G…" at bounding box center [663, 326] width 1327 height 652
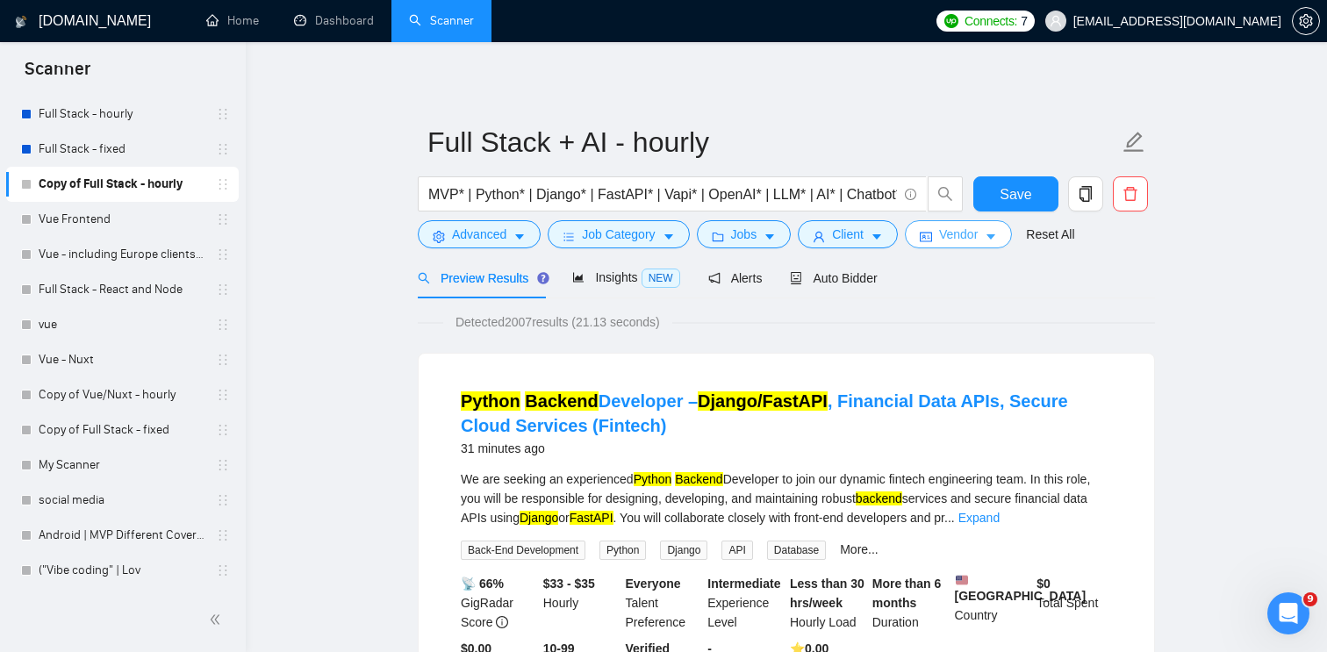
click at [962, 226] on span "Vendor" at bounding box center [958, 234] width 39 height 19
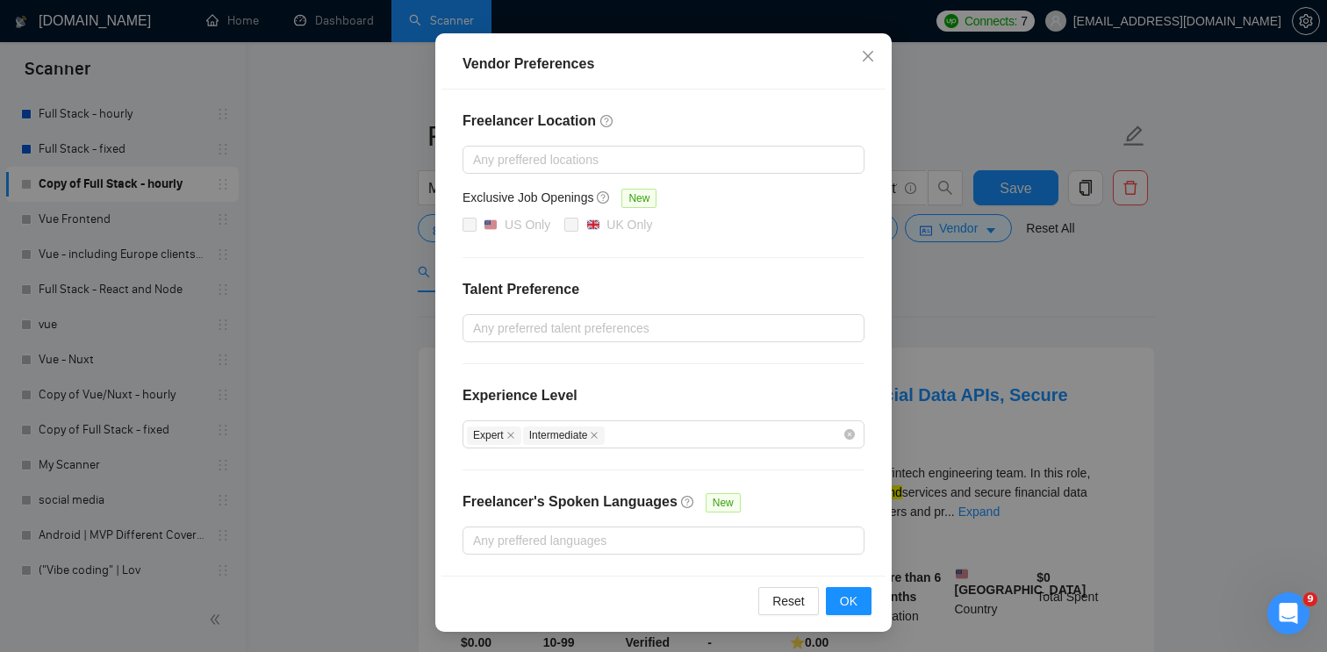
scroll to position [20, 0]
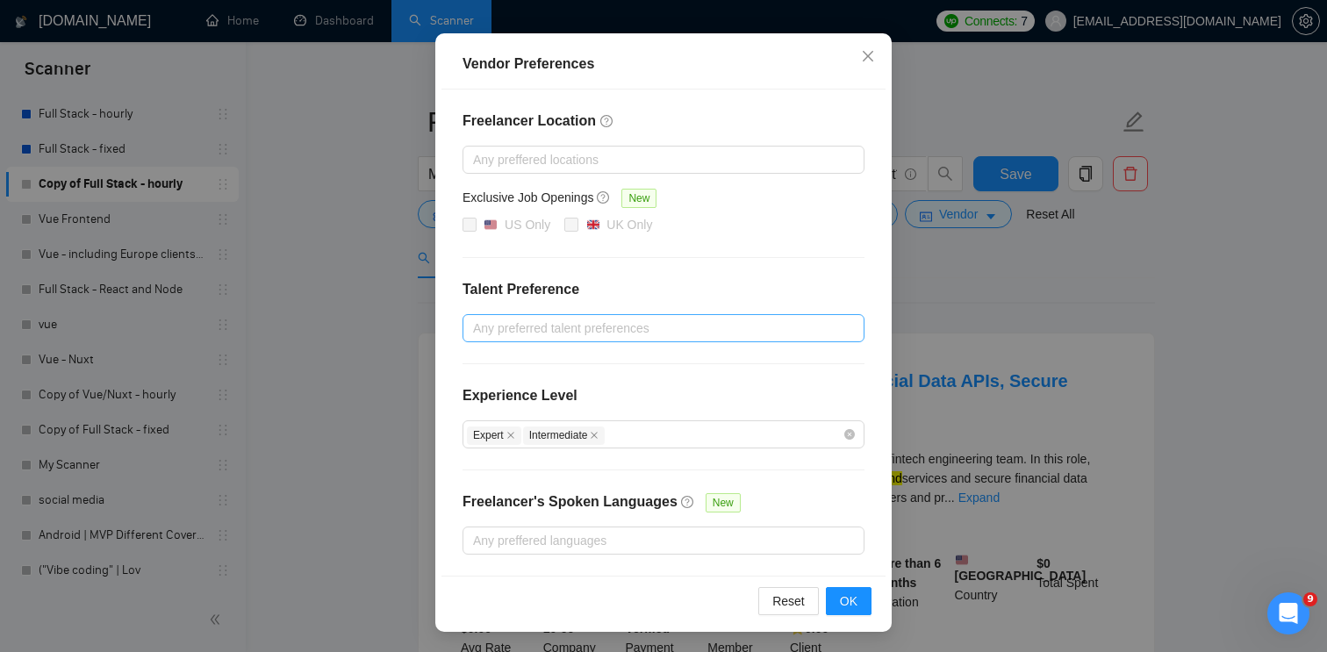
click at [698, 319] on div at bounding box center [655, 328] width 376 height 21
click at [996, 296] on div "Vendor Preferences Freelancer Location Any preffered locations Exclusive Job Op…" at bounding box center [663, 326] width 1327 height 652
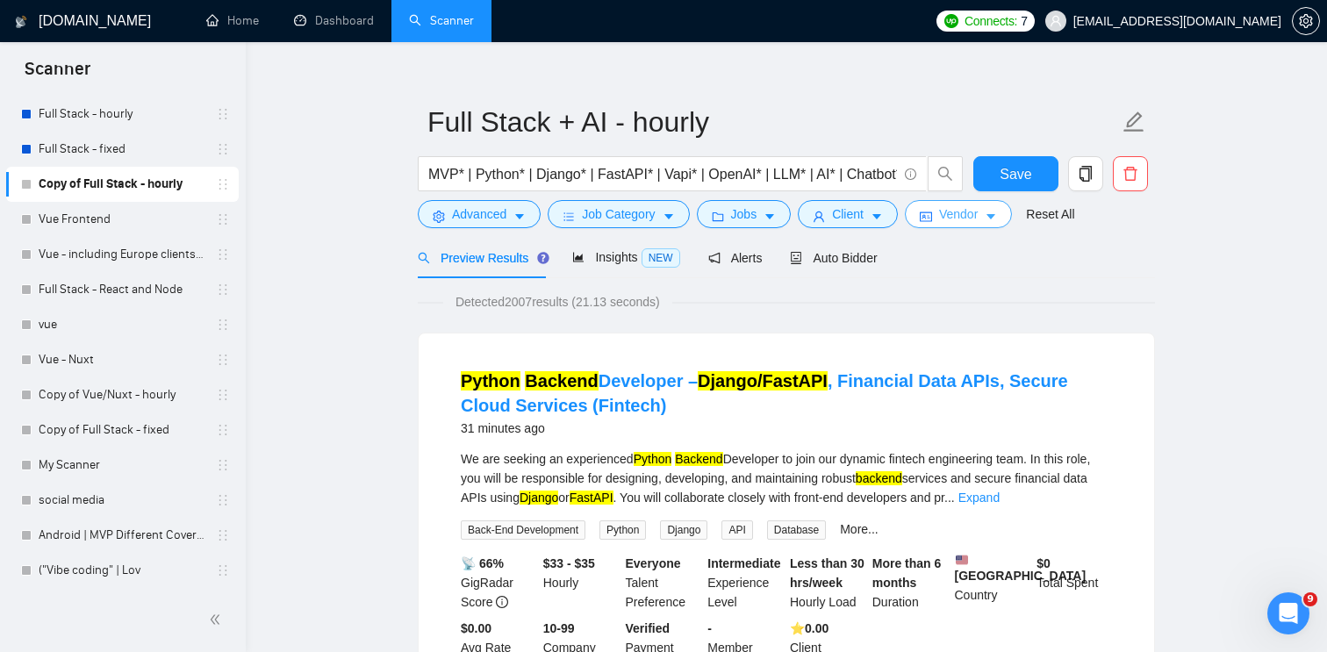
click at [989, 211] on button "Vendor" at bounding box center [958, 214] width 107 height 28
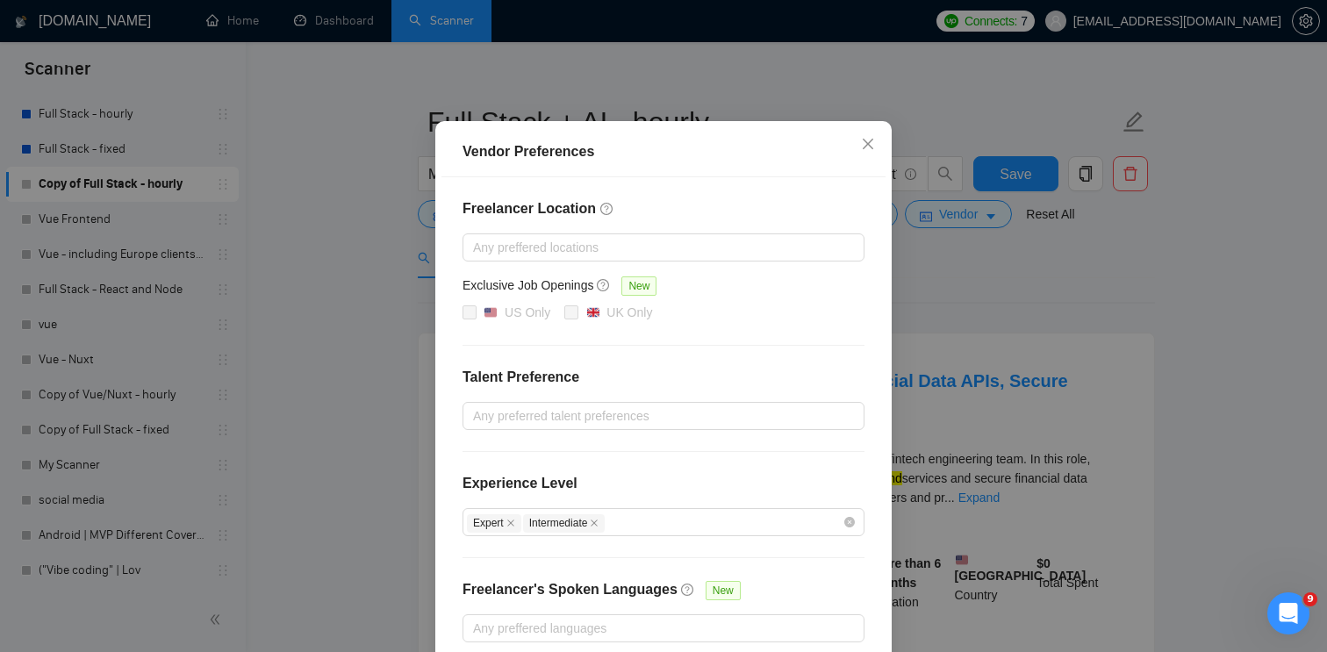
click at [980, 312] on div "Vendor Preferences Freelancer Location Any preffered locations Exclusive Job Op…" at bounding box center [663, 326] width 1327 height 652
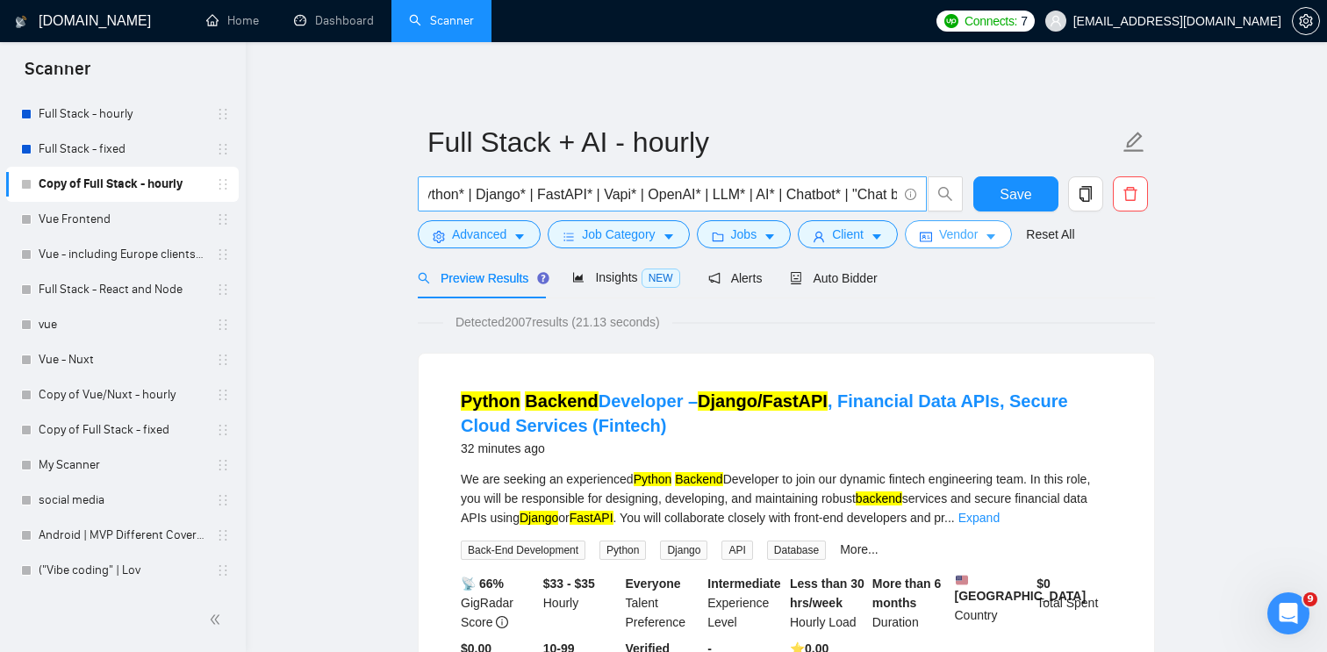
scroll to position [0, 0]
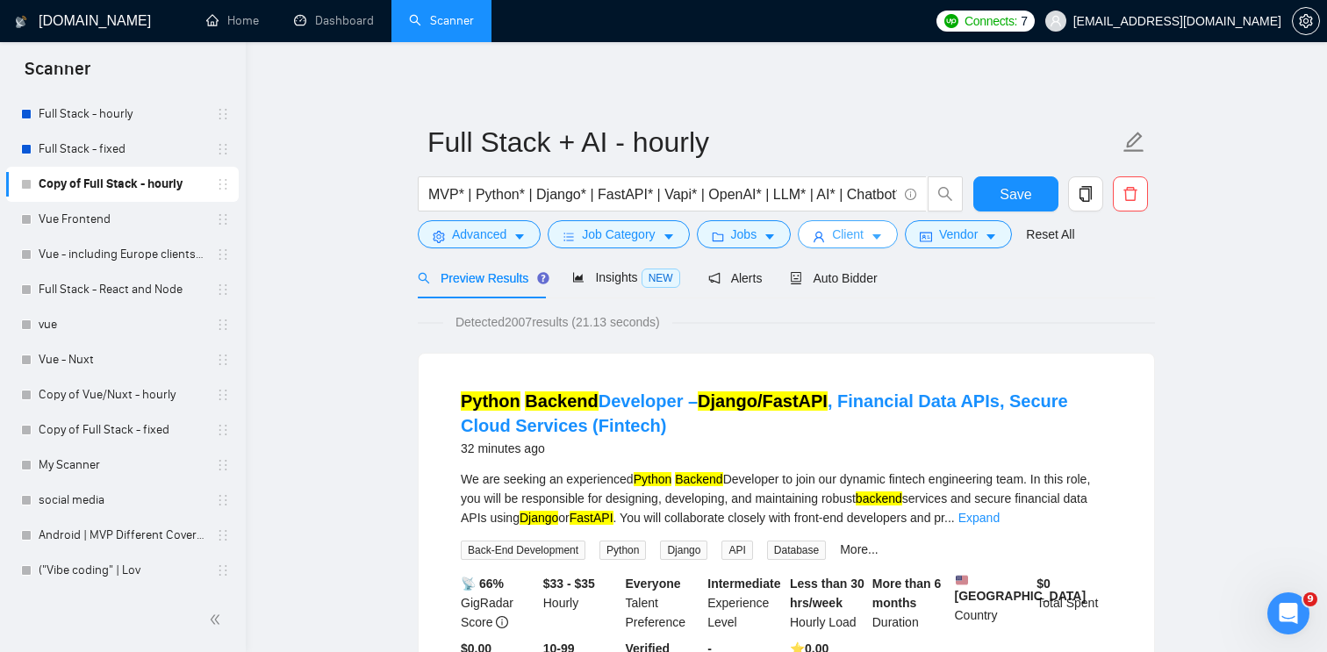
click at [875, 236] on button "Client" at bounding box center [848, 234] width 100 height 28
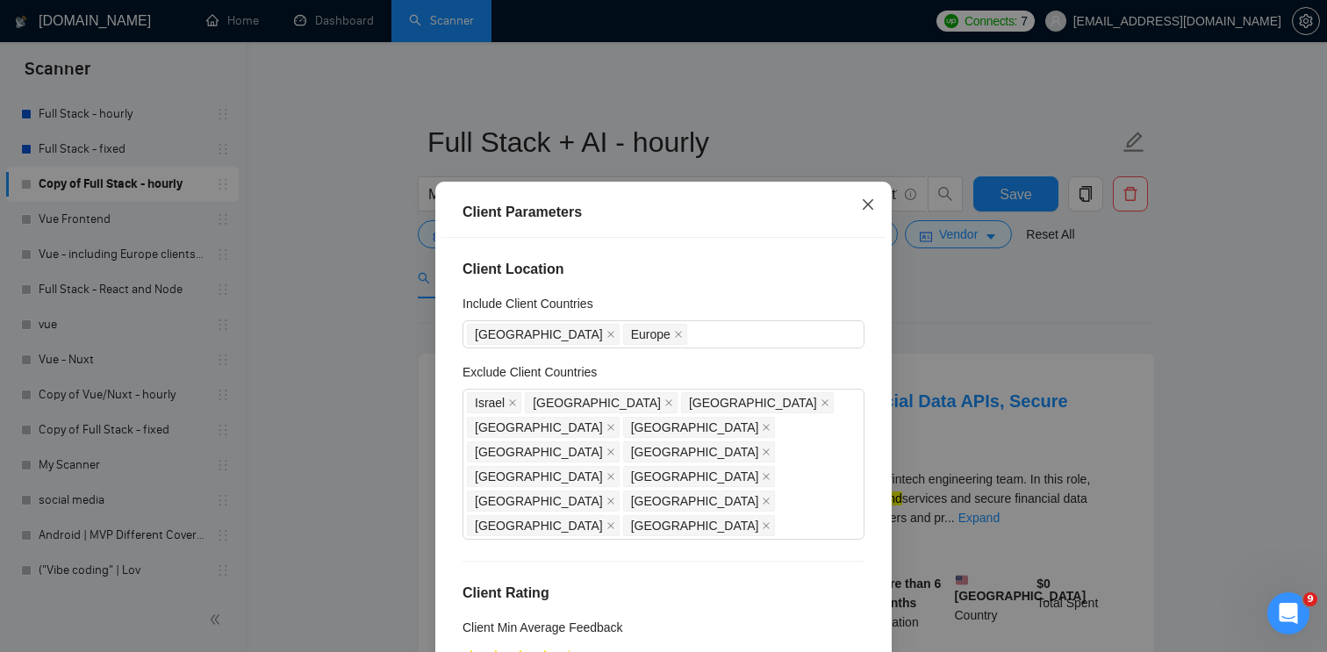
click at [873, 209] on icon "close" at bounding box center [868, 204] width 14 height 14
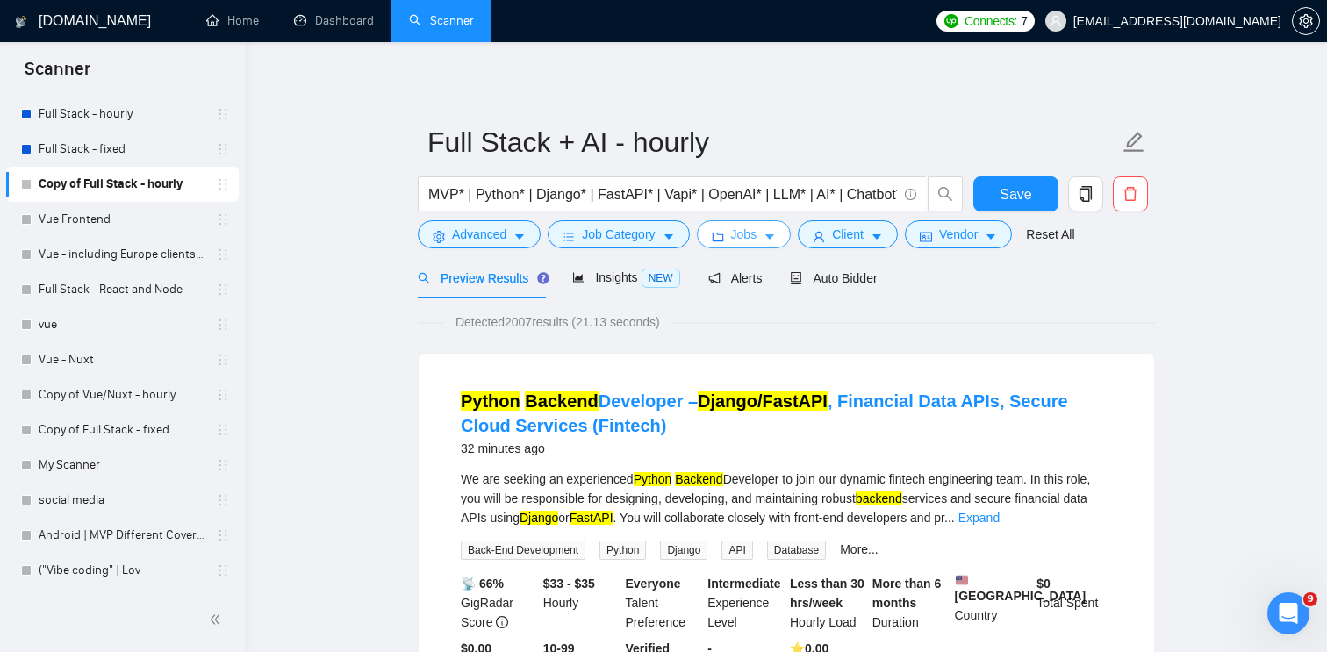
click at [765, 230] on button "Jobs" at bounding box center [744, 234] width 95 height 28
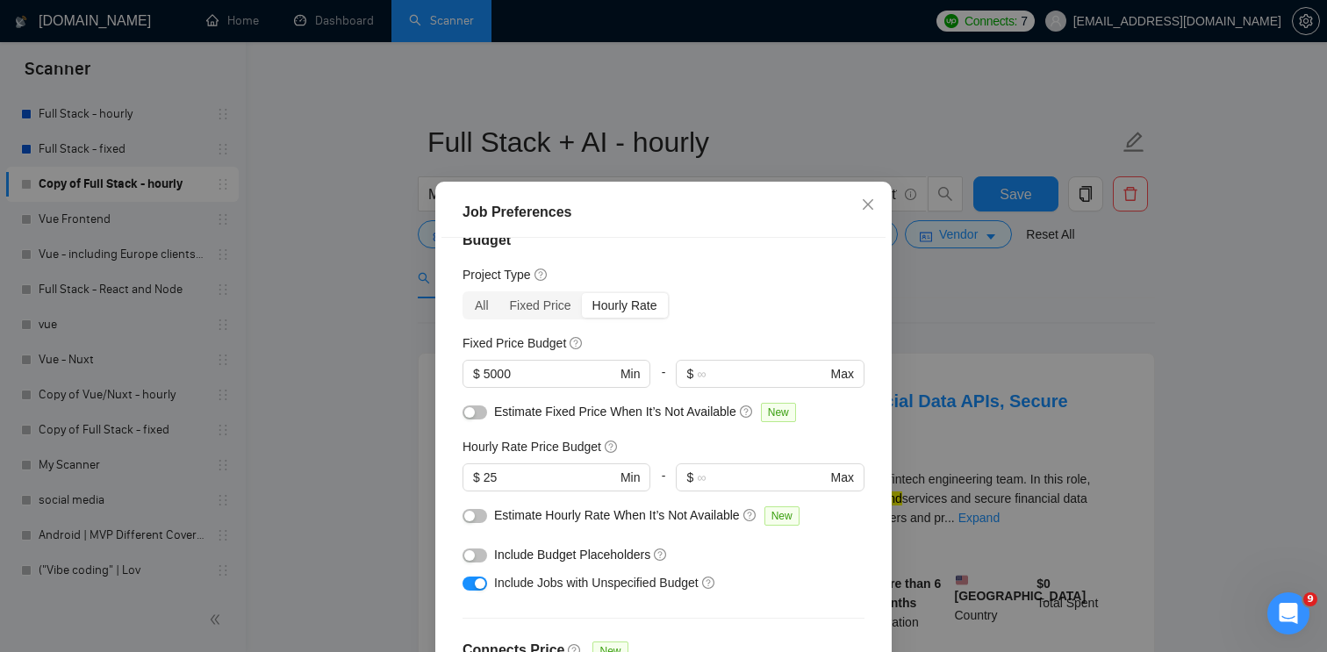
scroll to position [27, 0]
click at [627, 309] on div "Hourly Rate" at bounding box center [625, 307] width 86 height 25
click at [582, 295] on input "Hourly Rate" at bounding box center [582, 295] width 0 height 0
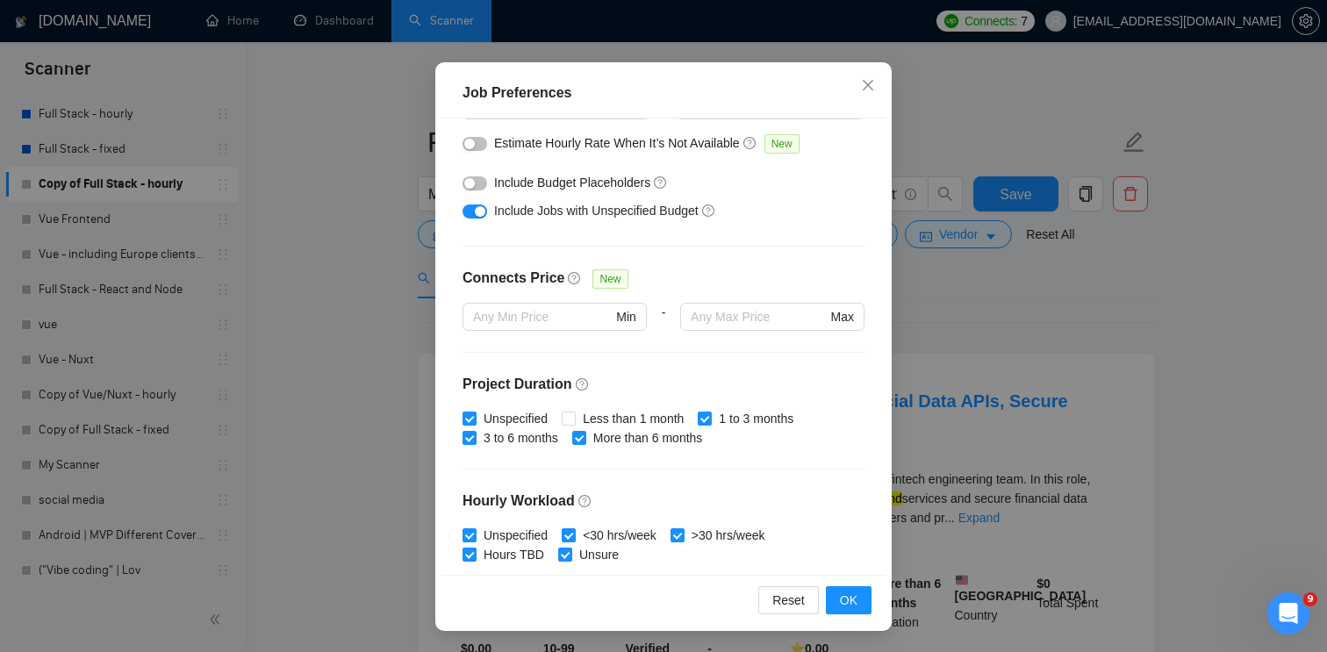
scroll to position [0, 0]
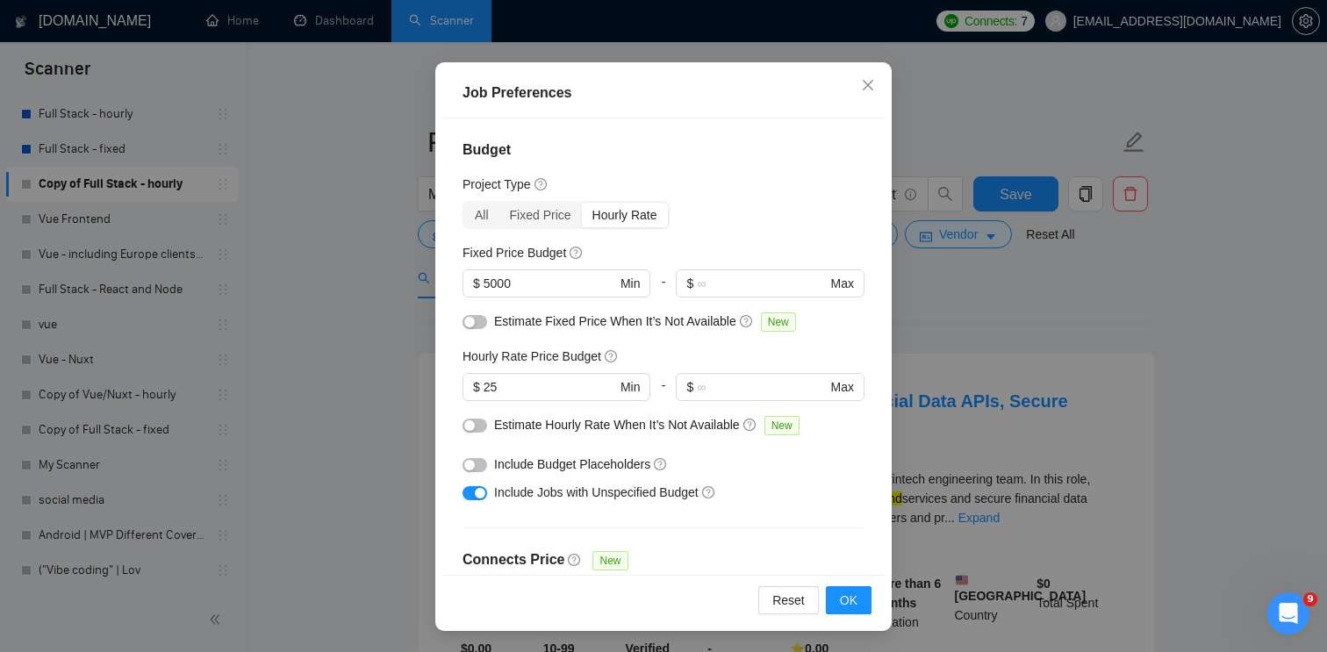
click at [996, 331] on div "Job Preferences Budget Project Type All Fixed Price Hourly Rate Fixed Price Bud…" at bounding box center [663, 326] width 1327 height 652
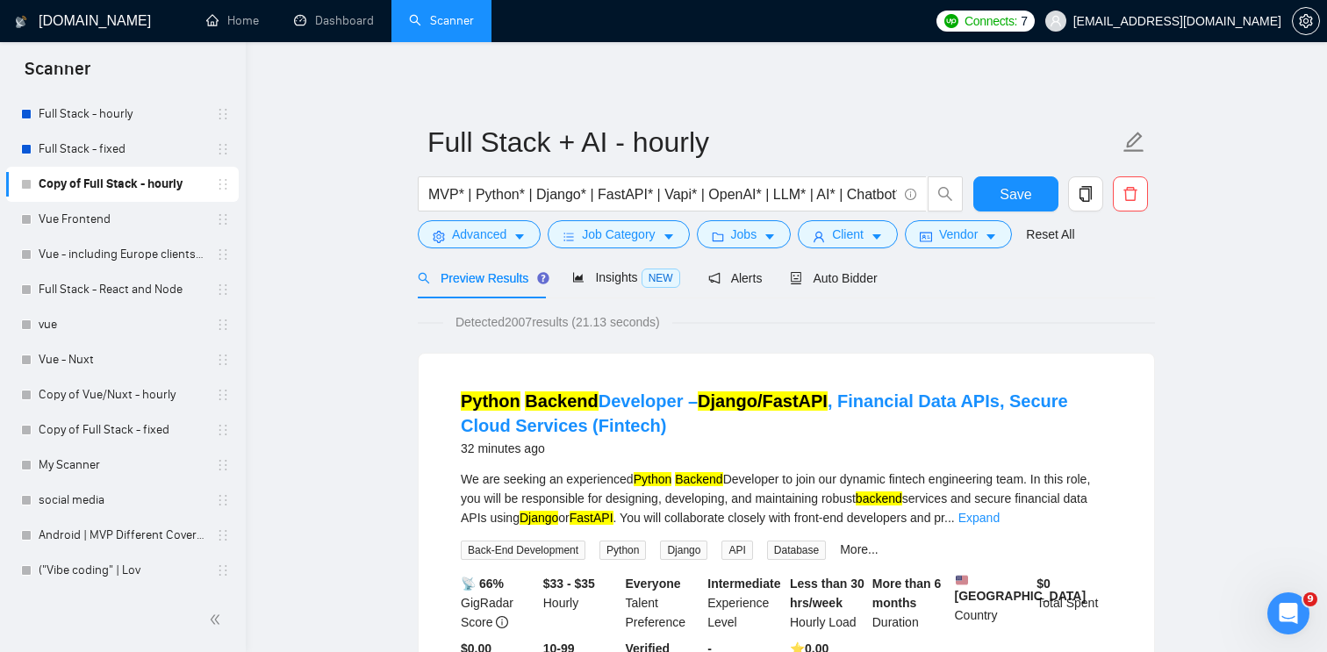
scroll to position [43, 0]
click at [874, 247] on button "Client" at bounding box center [848, 234] width 100 height 28
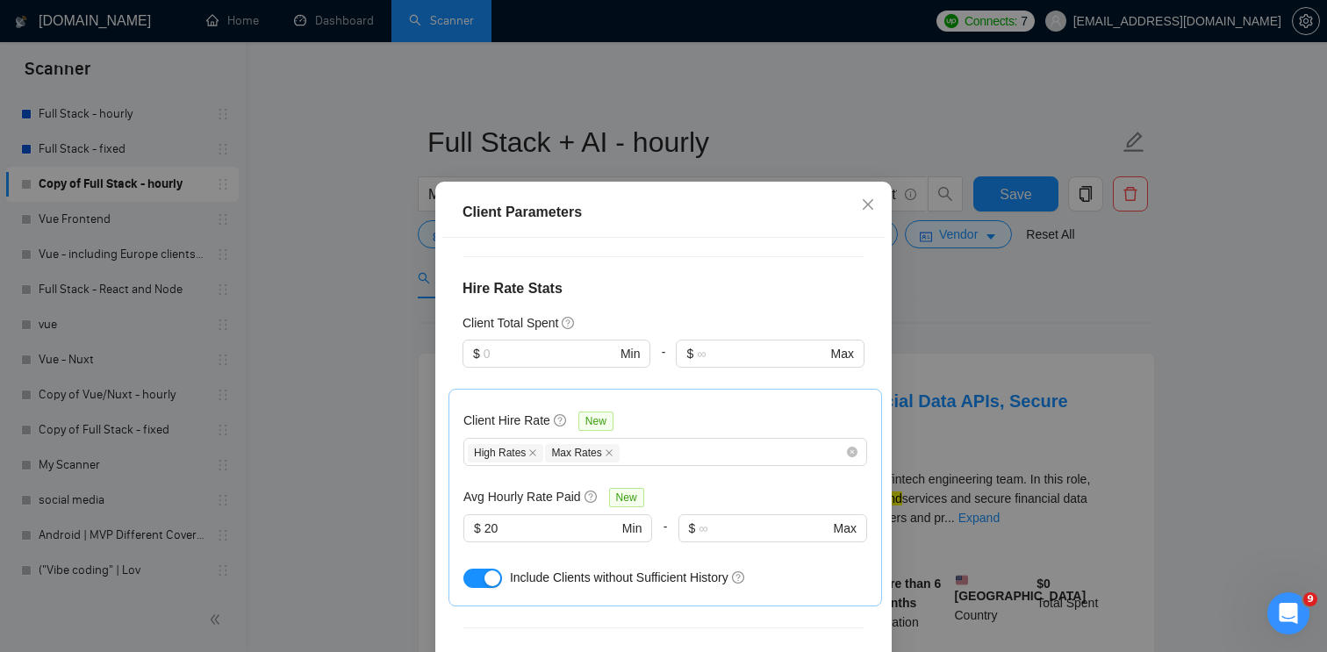
scroll to position [528, 0]
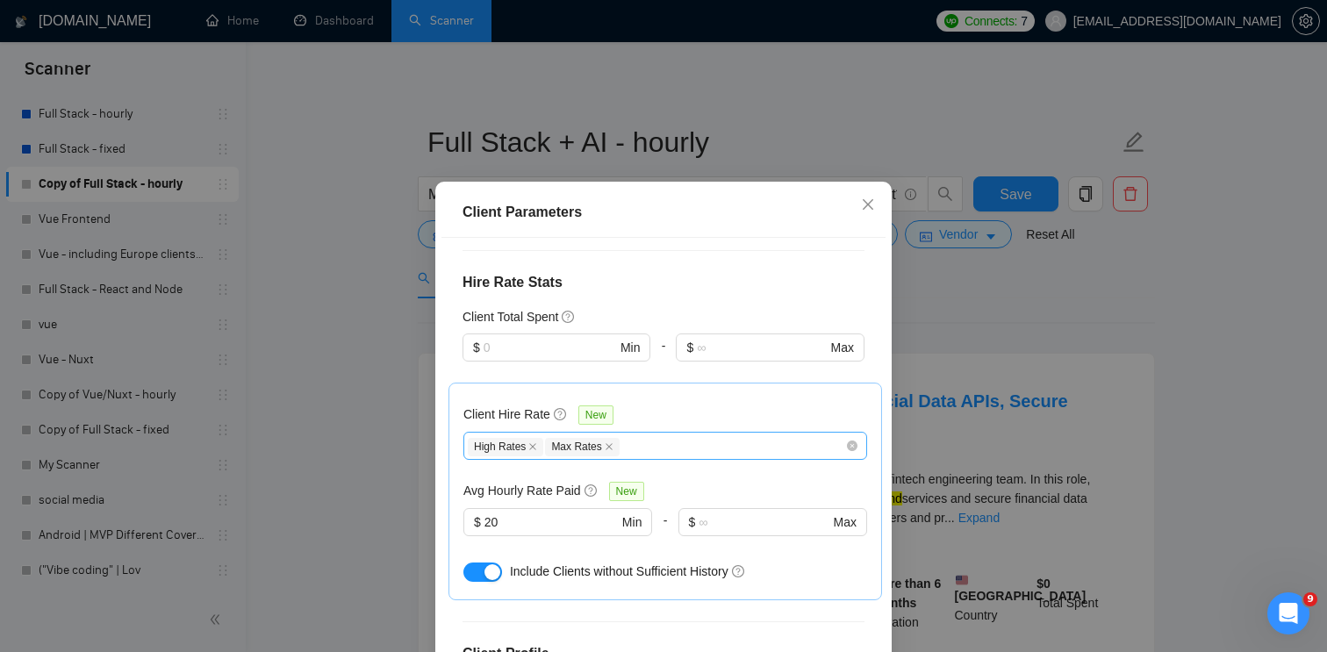
click at [708, 435] on div "High Rates Max Rates" at bounding box center [656, 445] width 377 height 21
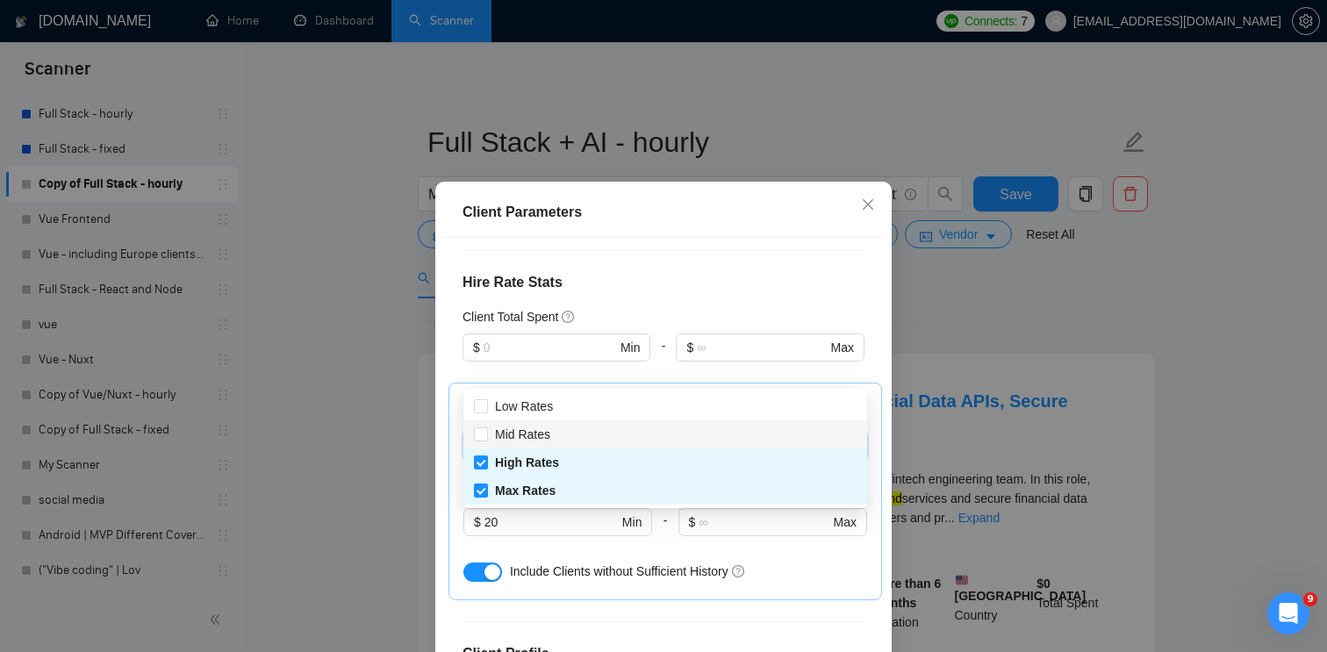
click at [585, 433] on div "Mid Rates" at bounding box center [665, 434] width 383 height 19
checkbox input "true"
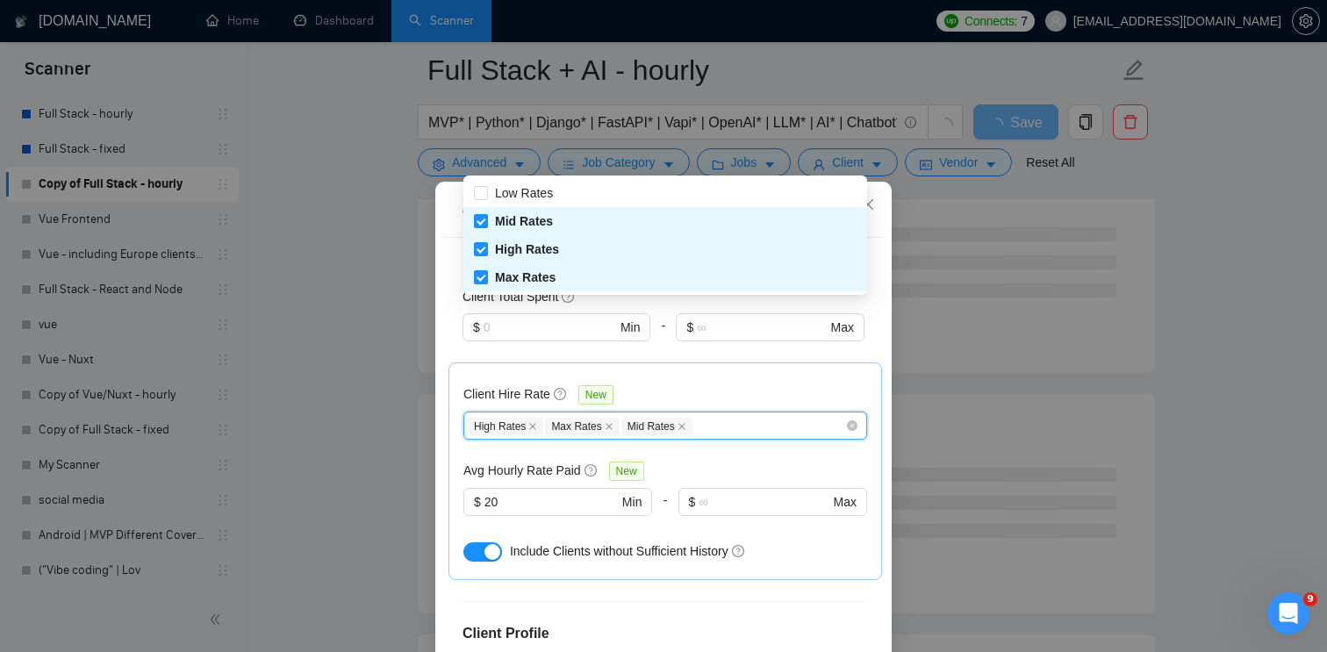
scroll to position [552, 0]
click at [649, 504] on div "Client Location Include Client Countries [GEOGRAPHIC_DATA] [GEOGRAPHIC_DATA] Ex…" at bounding box center [663, 466] width 444 height 456
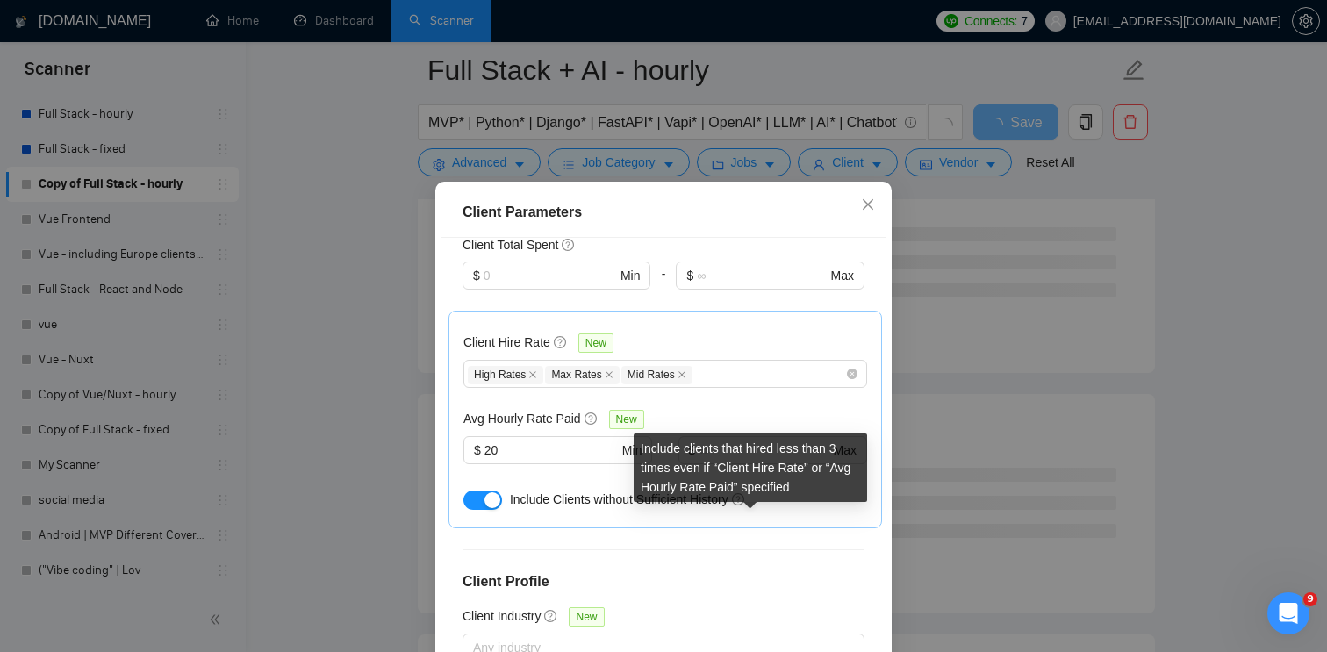
scroll to position [583, 0]
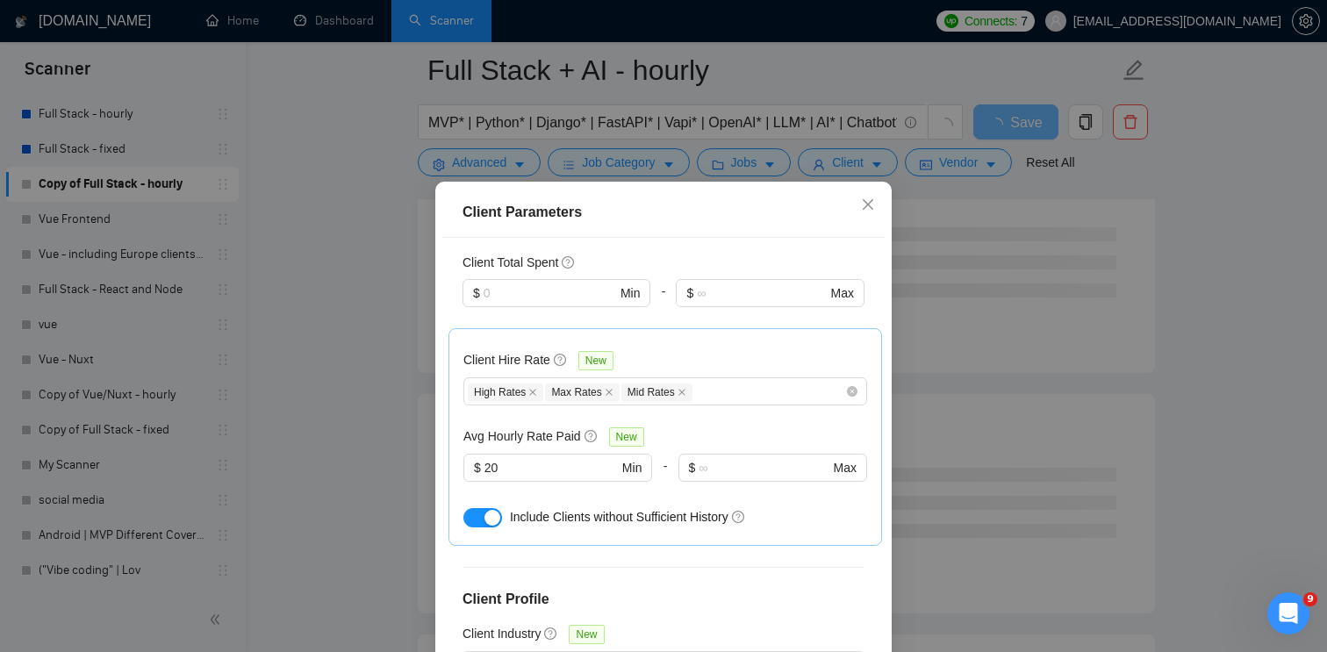
click at [484, 510] on div "button" at bounding box center [492, 518] width 16 height 16
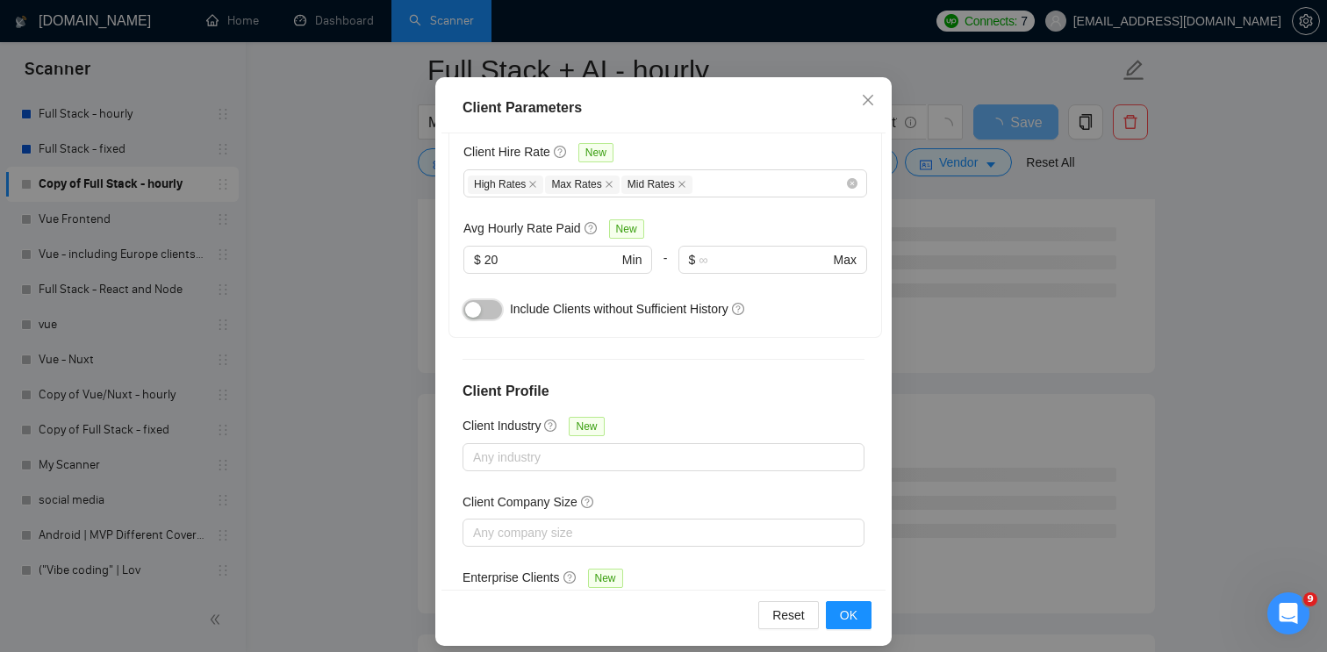
scroll to position [119, 0]
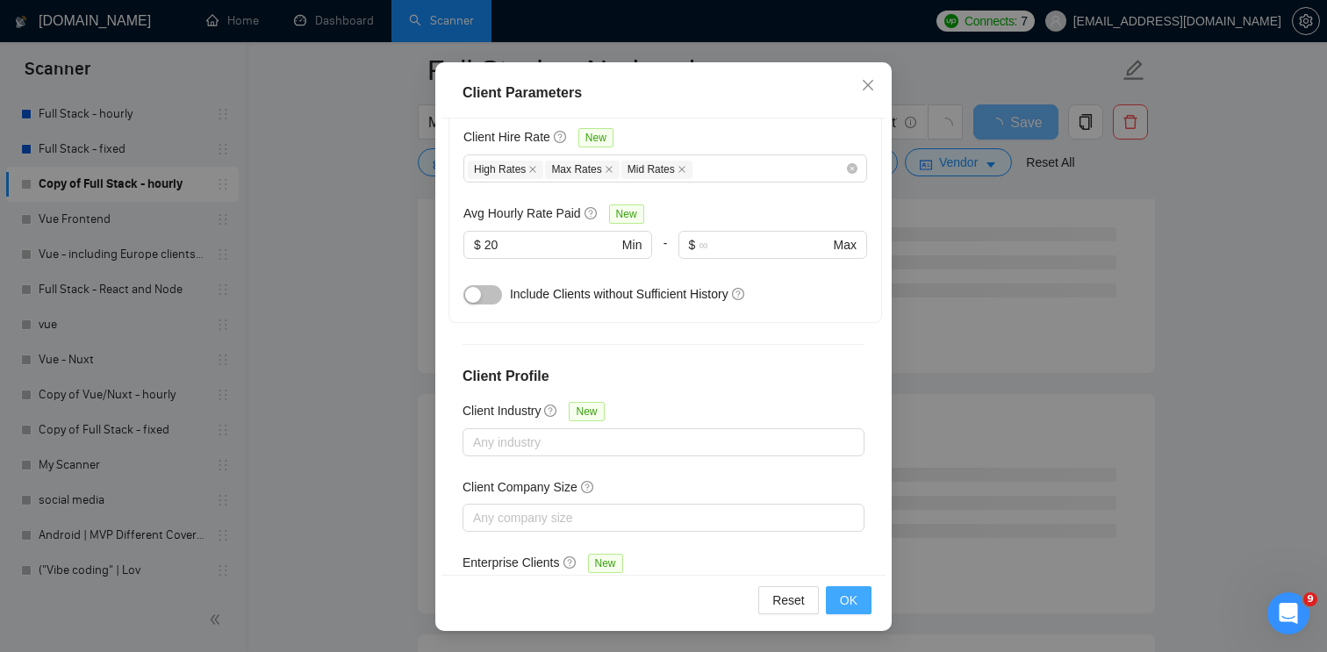
click at [855, 599] on span "OK" at bounding box center [849, 600] width 18 height 19
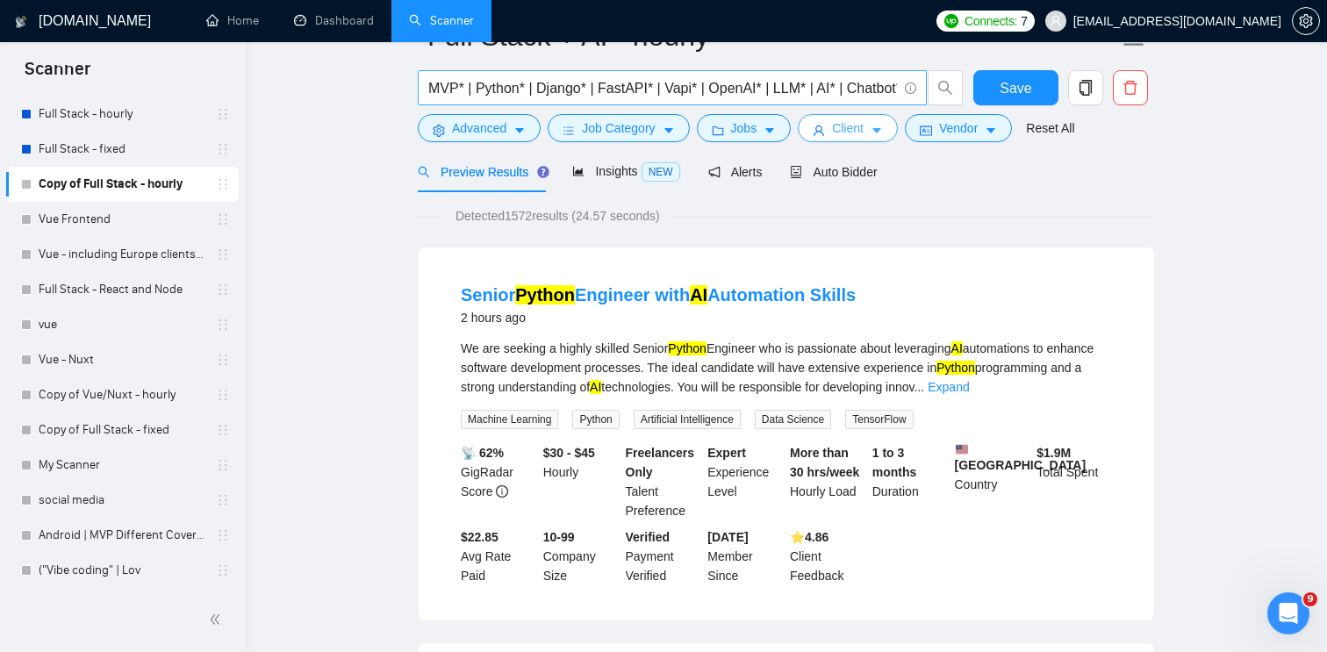
scroll to position [0, 0]
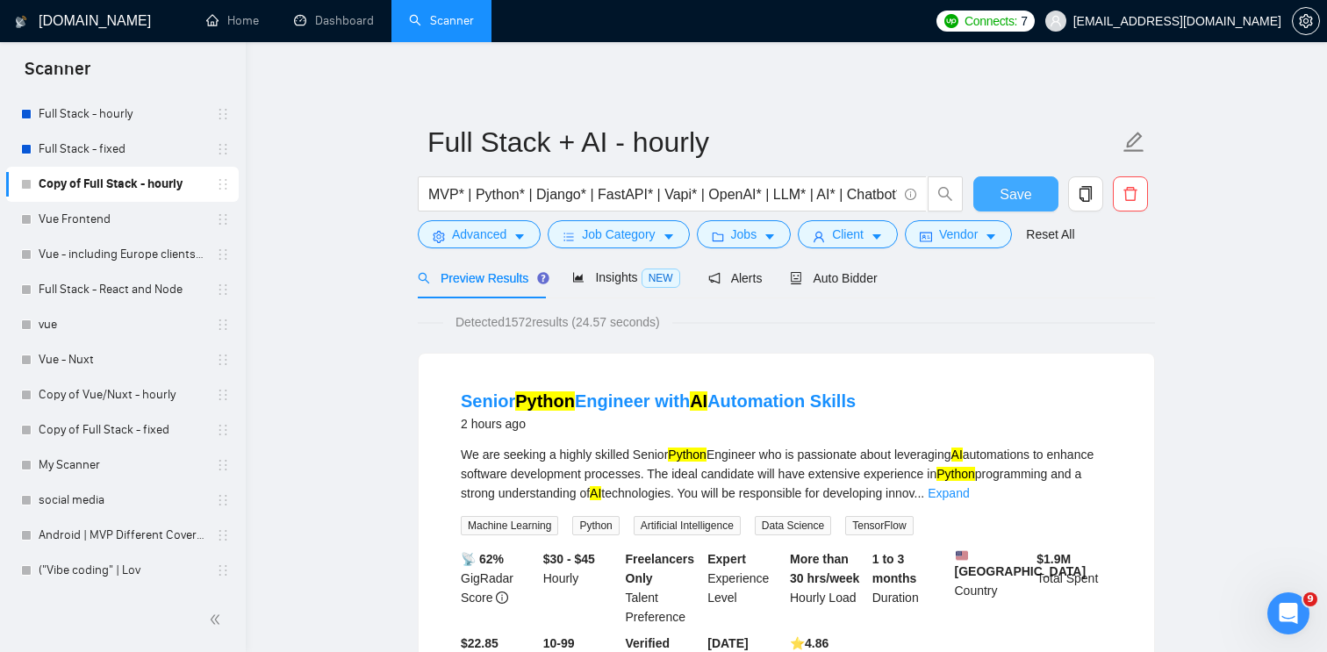
click at [1025, 189] on span "Save" at bounding box center [1015, 194] width 32 height 22
click at [633, 231] on span "Job Category" at bounding box center [618, 234] width 73 height 19
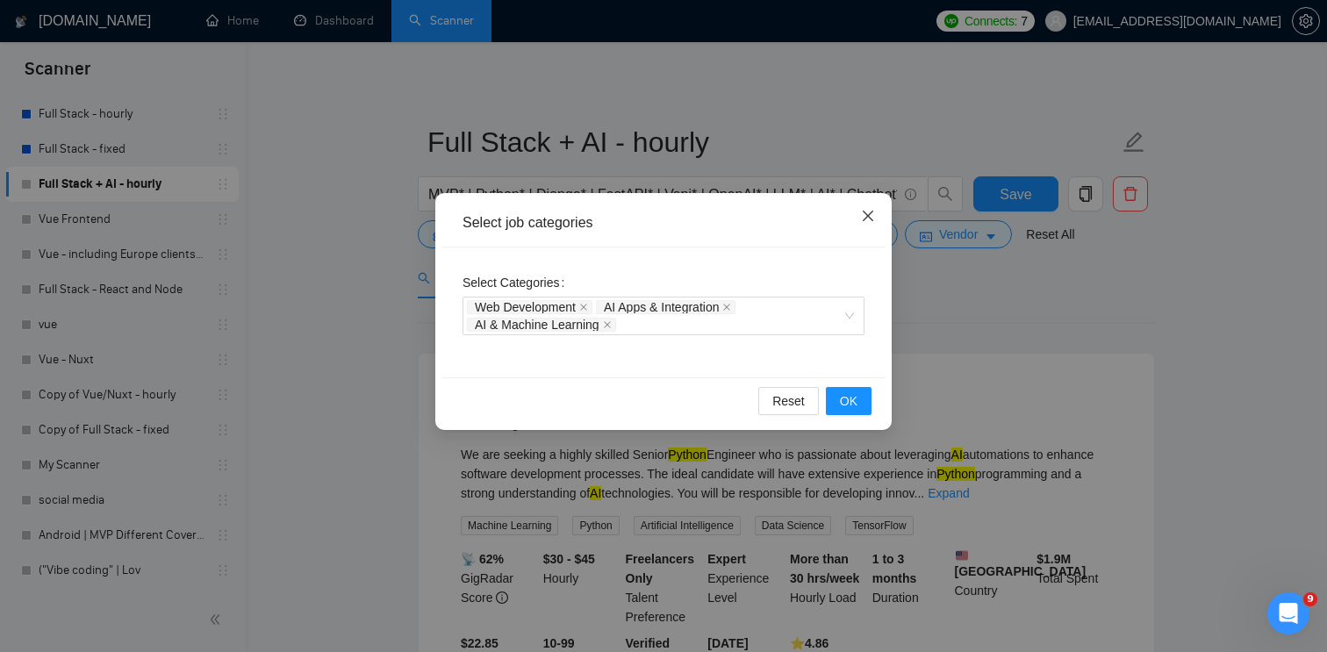
click at [863, 219] on icon "close" at bounding box center [868, 216] width 14 height 14
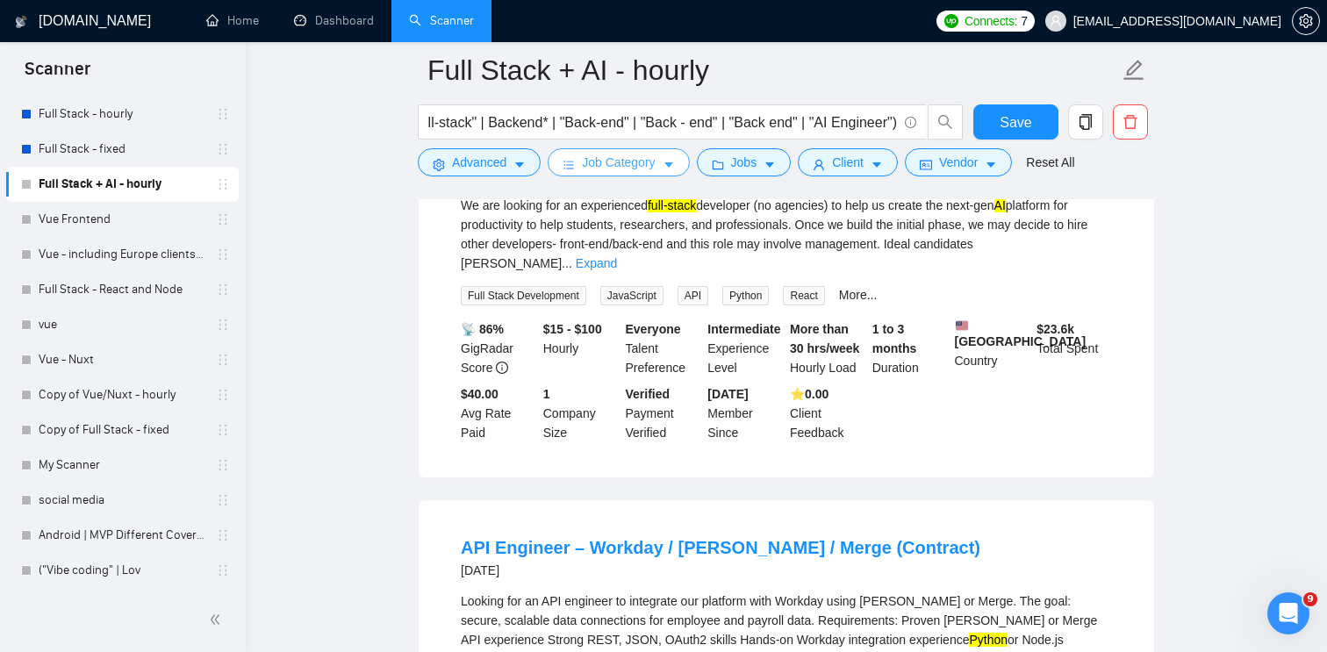
scroll to position [2023, 0]
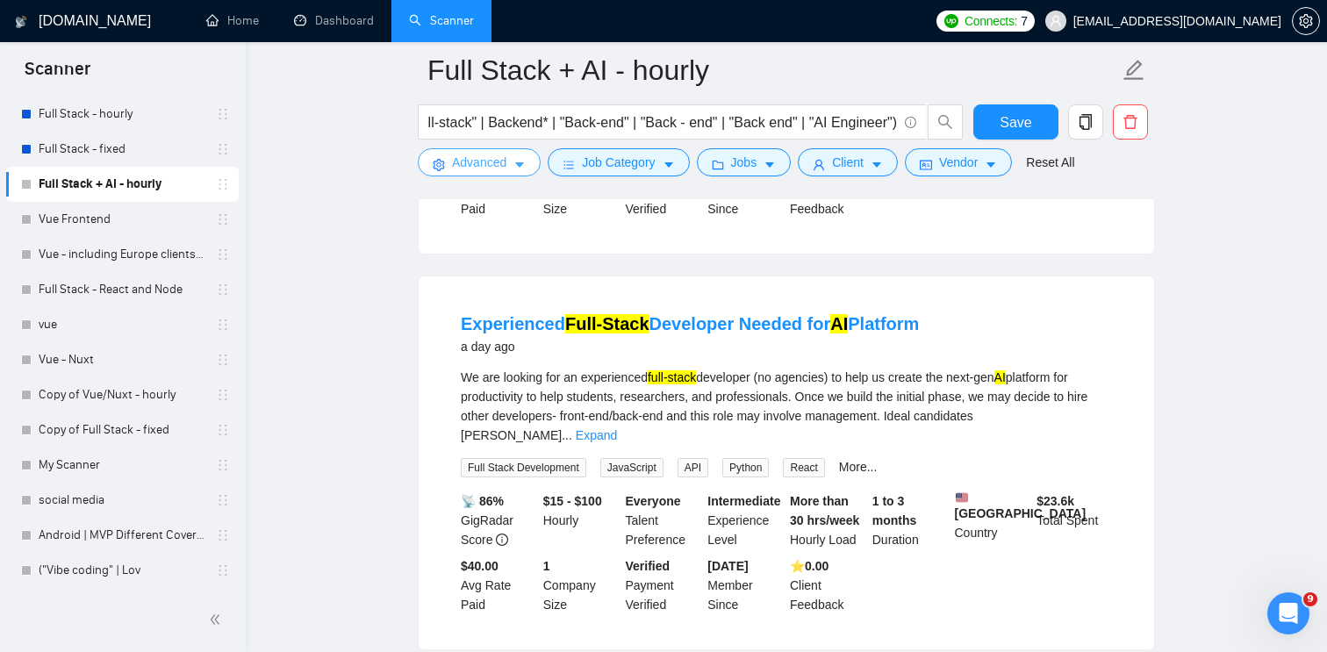
click at [526, 165] on icon "caret-down" at bounding box center [519, 165] width 12 height 12
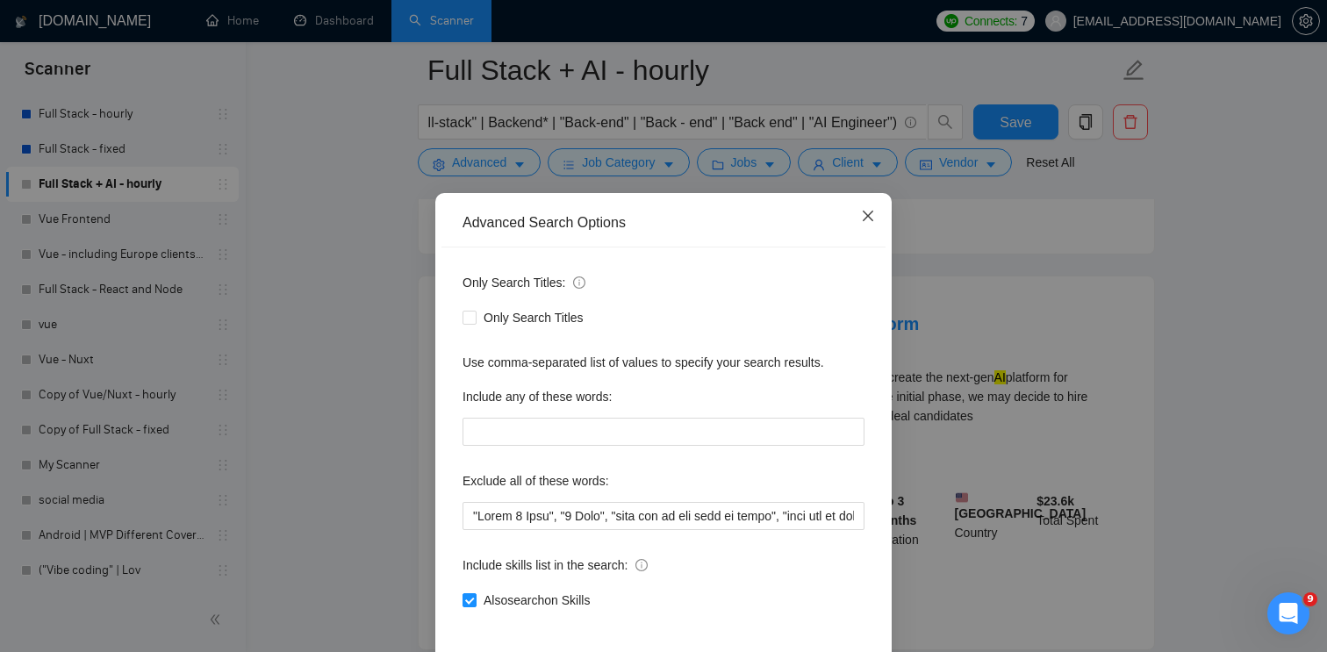
click at [863, 214] on icon "close" at bounding box center [868, 216] width 14 height 14
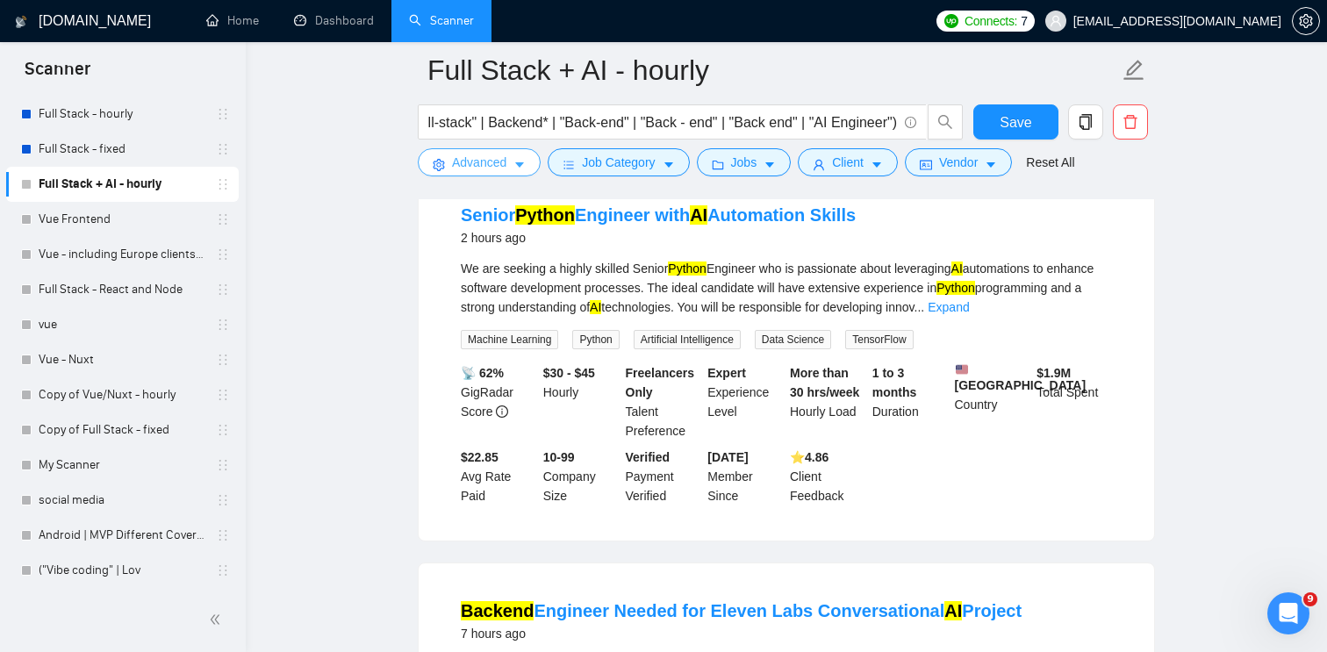
scroll to position [0, 0]
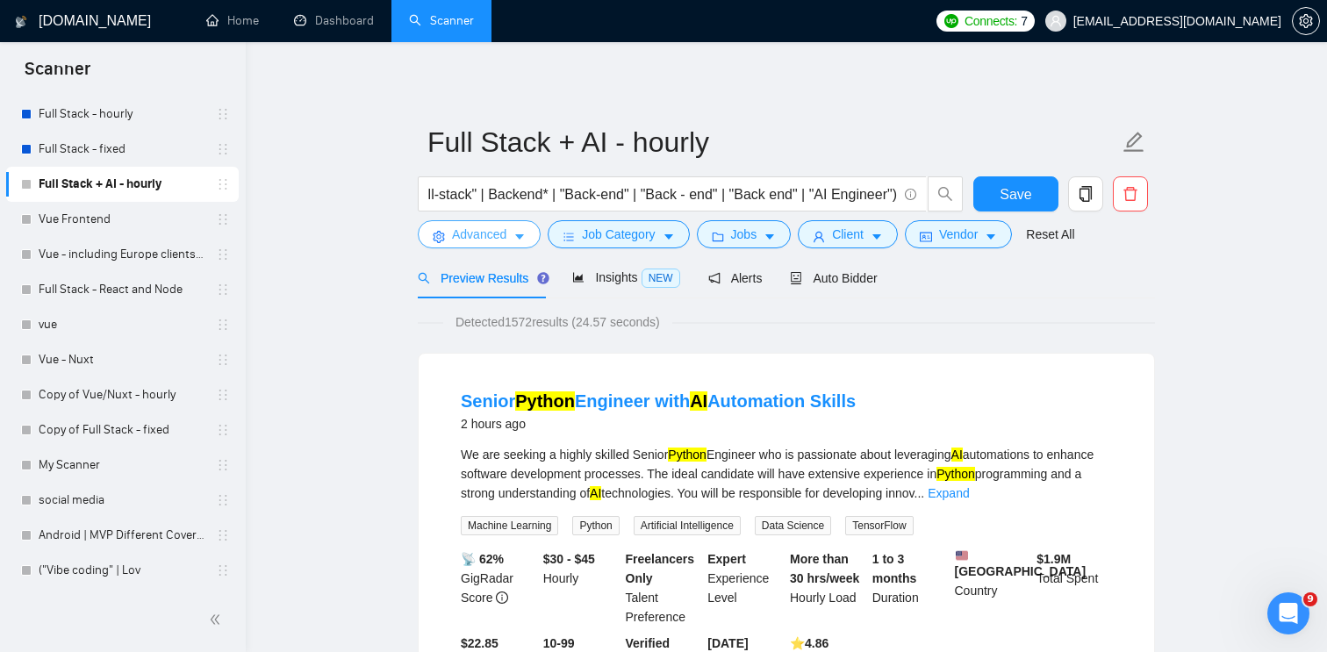
click at [513, 233] on button "Advanced" at bounding box center [479, 234] width 123 height 28
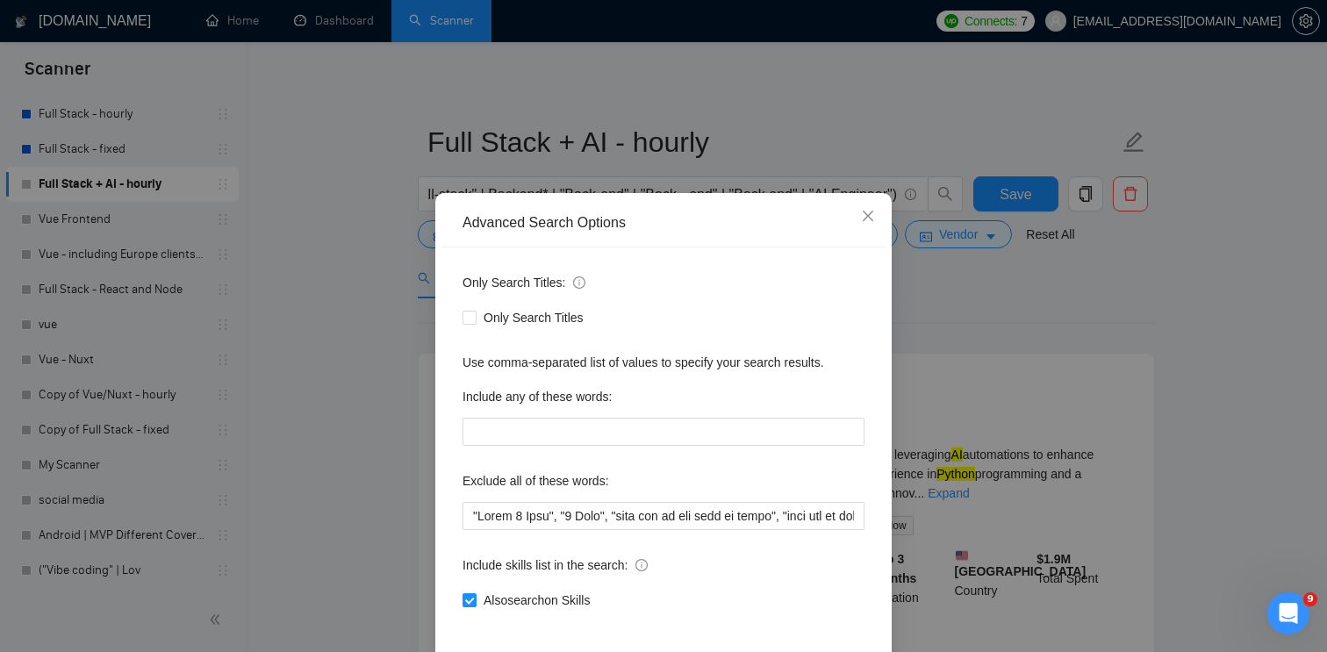
click at [308, 422] on div "Advanced Search Options Only Search Titles: Only Search Titles Use comma-separa…" at bounding box center [663, 326] width 1327 height 652
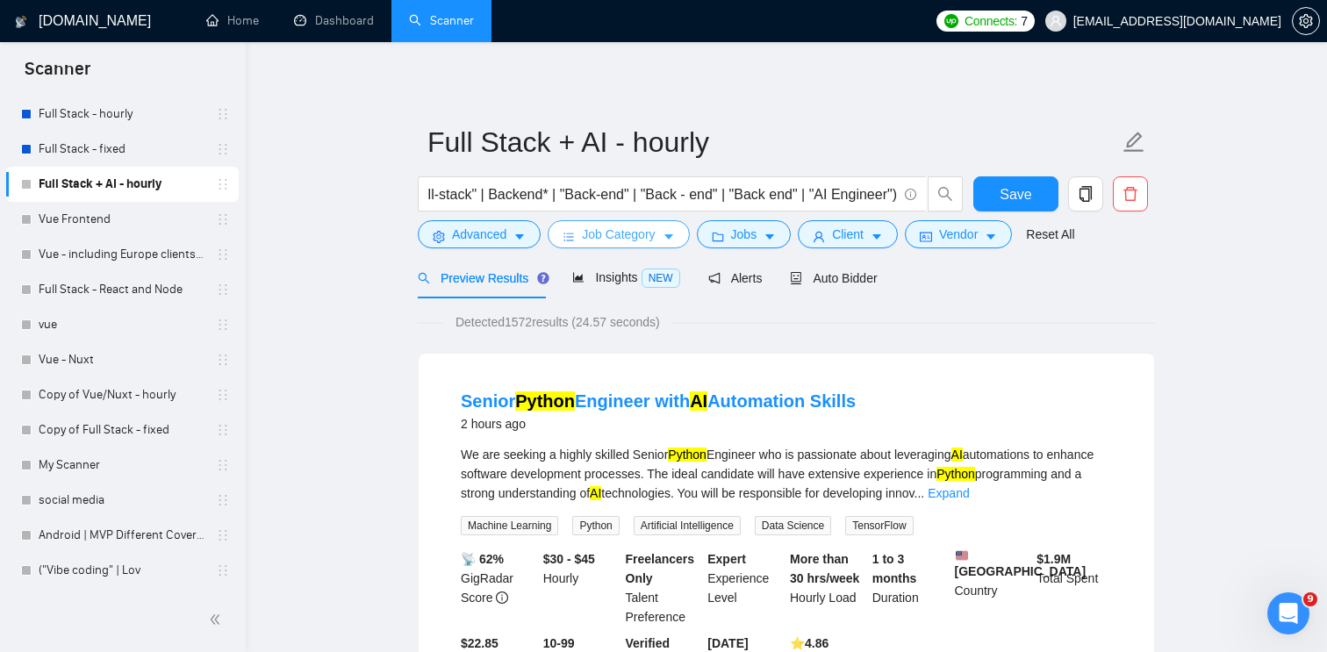
click at [674, 228] on button "Job Category" at bounding box center [618, 234] width 141 height 28
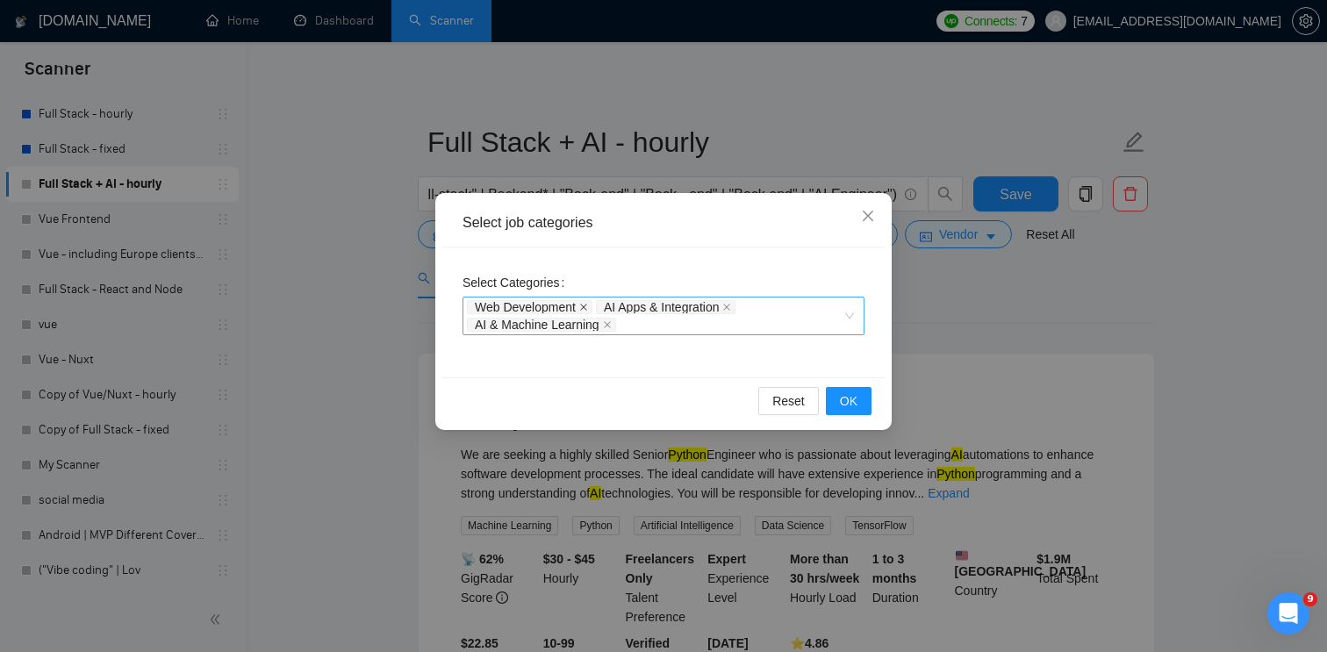
click at [586, 307] on icon "close" at bounding box center [583, 307] width 7 height 7
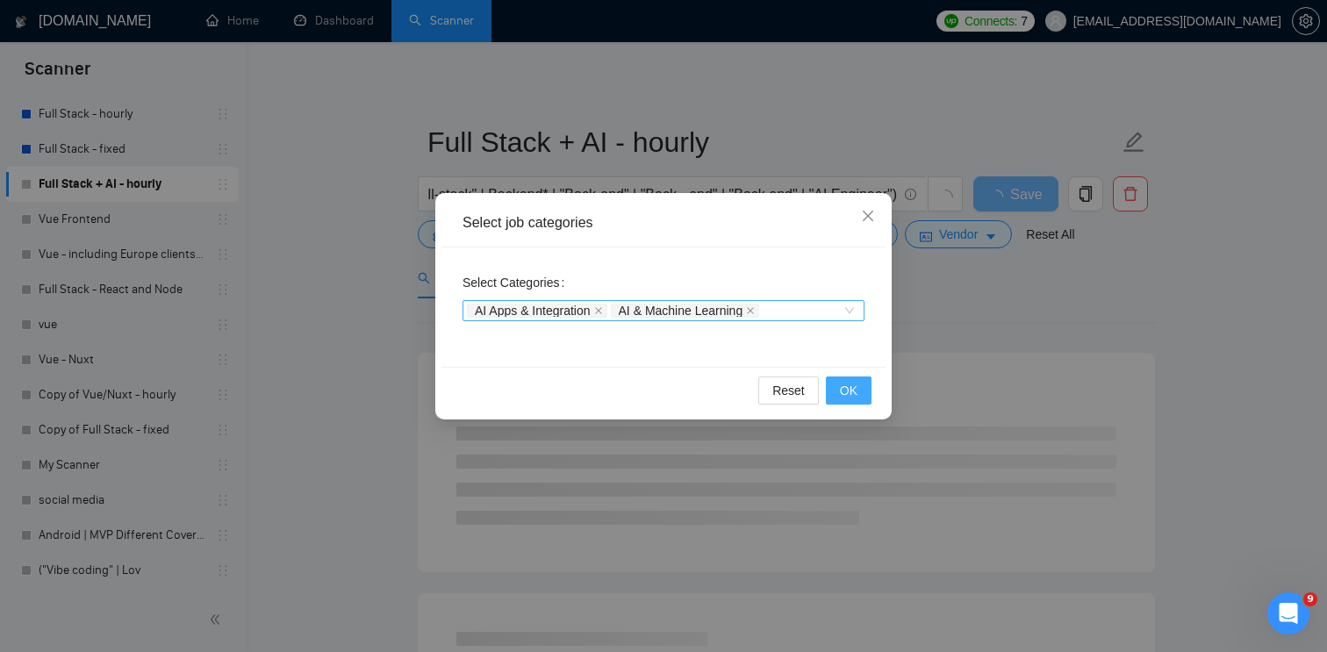
click at [837, 390] on button "OK" at bounding box center [849, 390] width 46 height 28
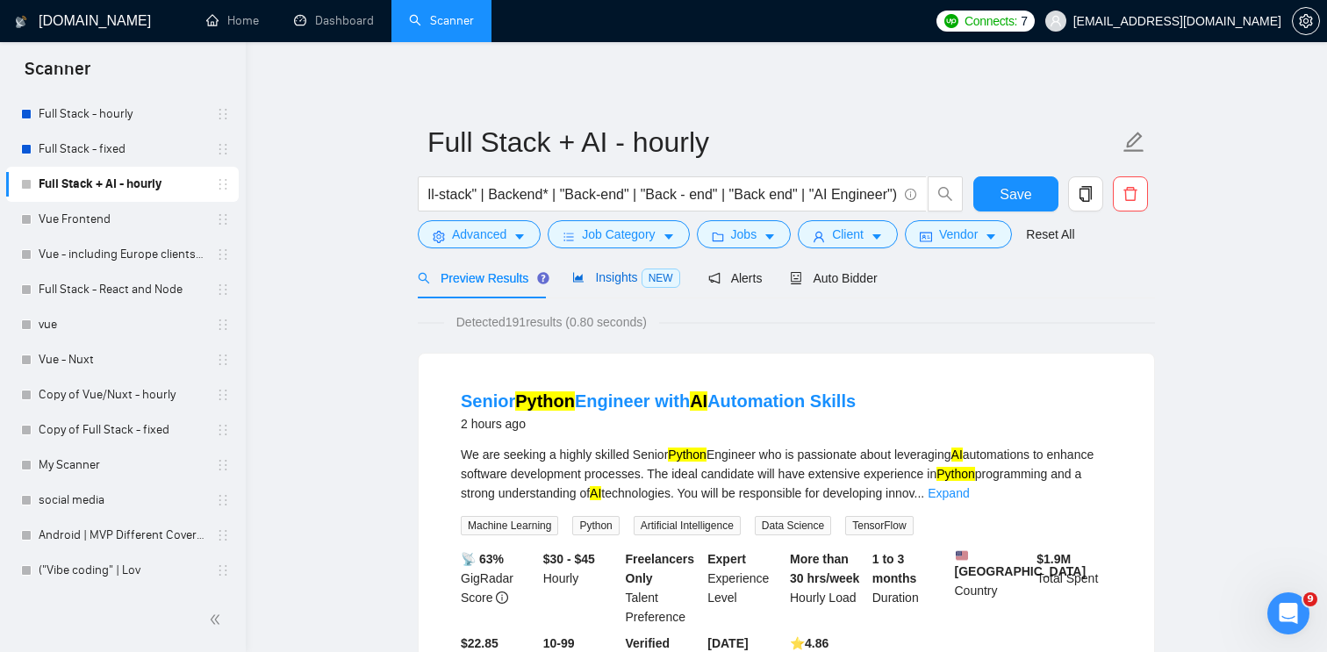
click at [606, 276] on span "Insights NEW" at bounding box center [625, 277] width 107 height 14
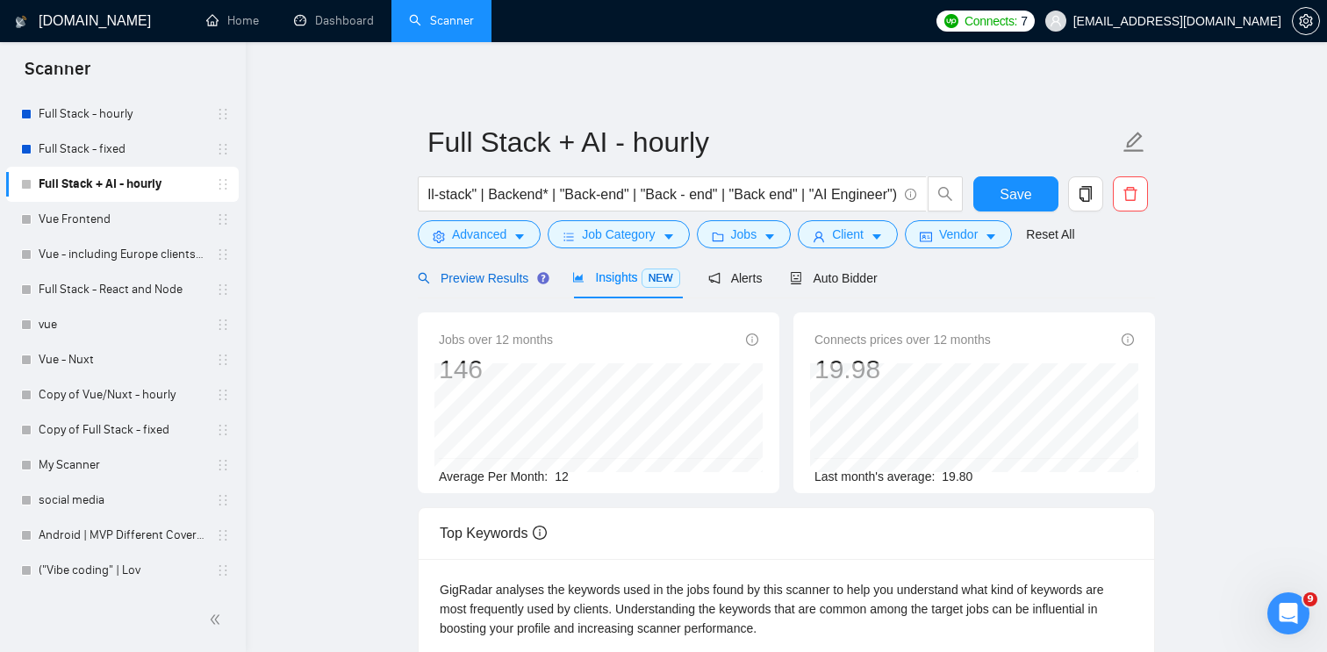
click at [498, 277] on span "Preview Results" at bounding box center [481, 278] width 126 height 14
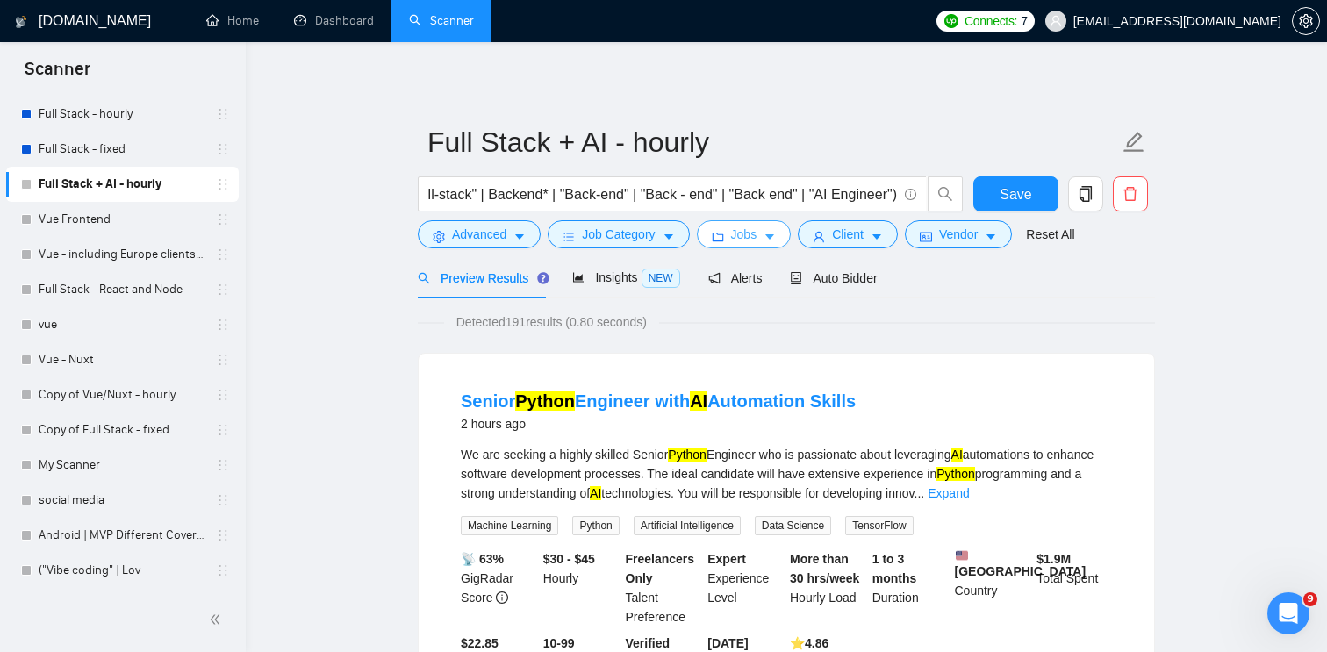
click at [746, 238] on span "Jobs" at bounding box center [744, 234] width 26 height 19
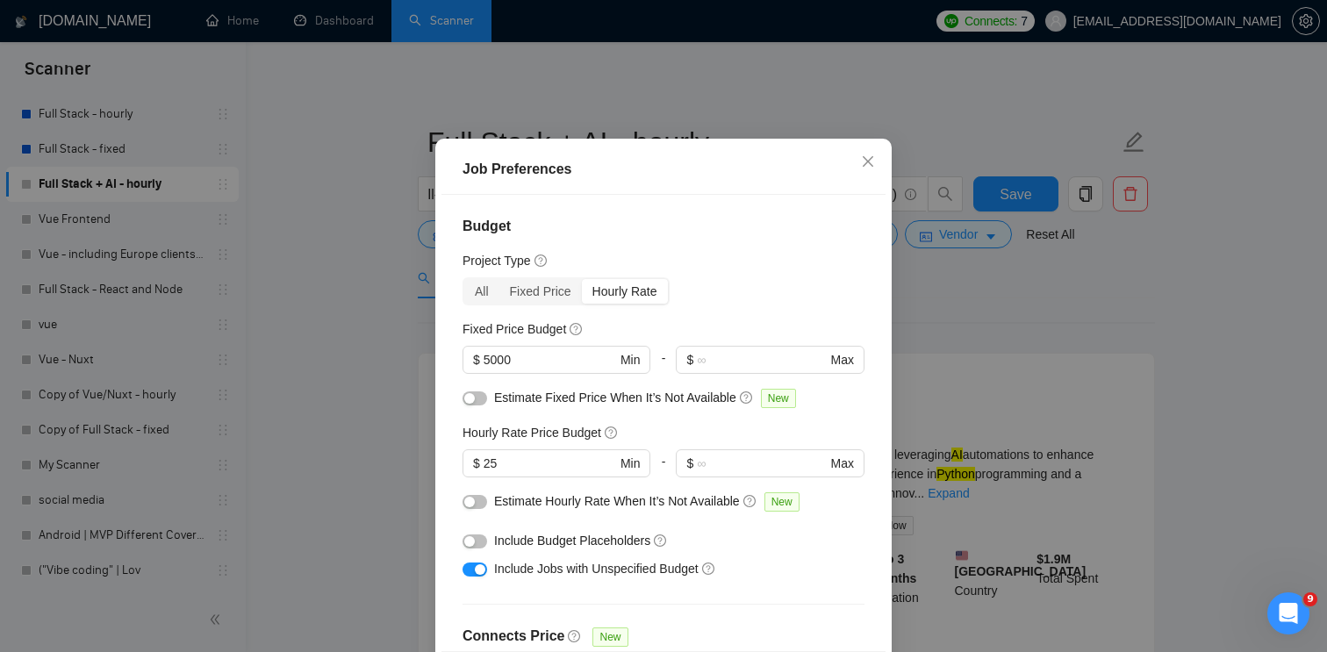
click at [978, 397] on div "Job Preferences Budget Project Type All Fixed Price Hourly Rate Fixed Price Bud…" at bounding box center [663, 326] width 1327 height 652
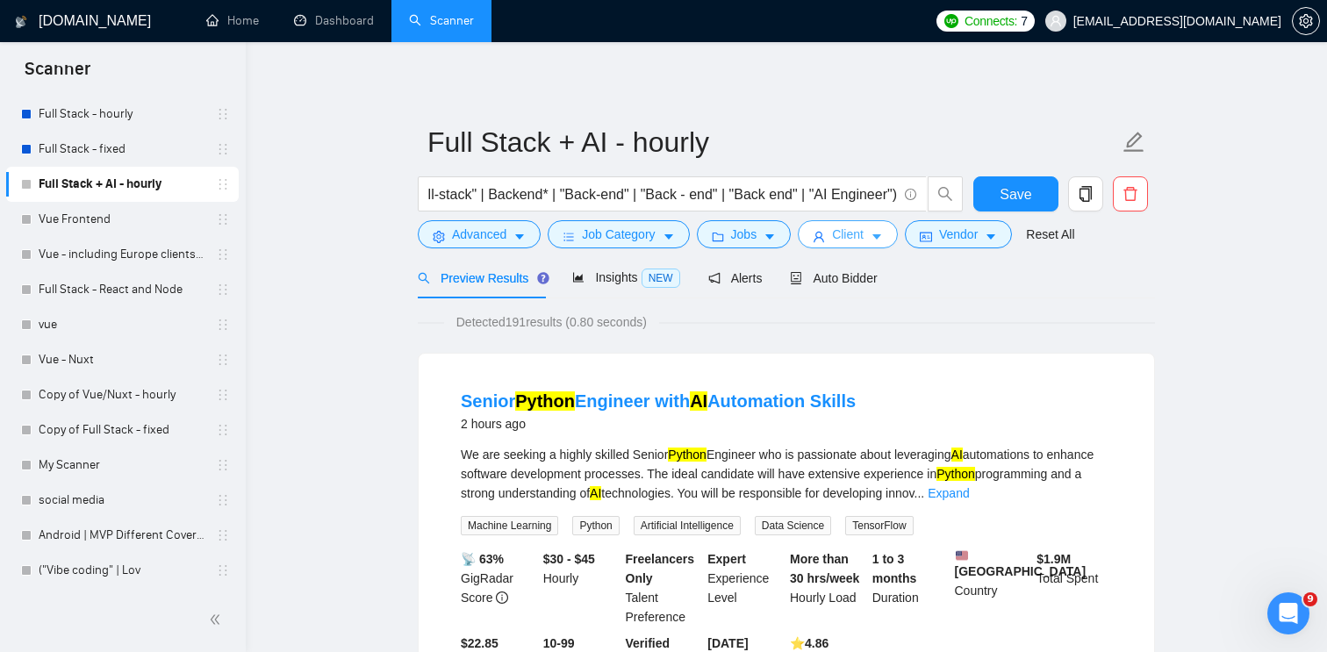
click at [877, 230] on button "Client" at bounding box center [848, 234] width 100 height 28
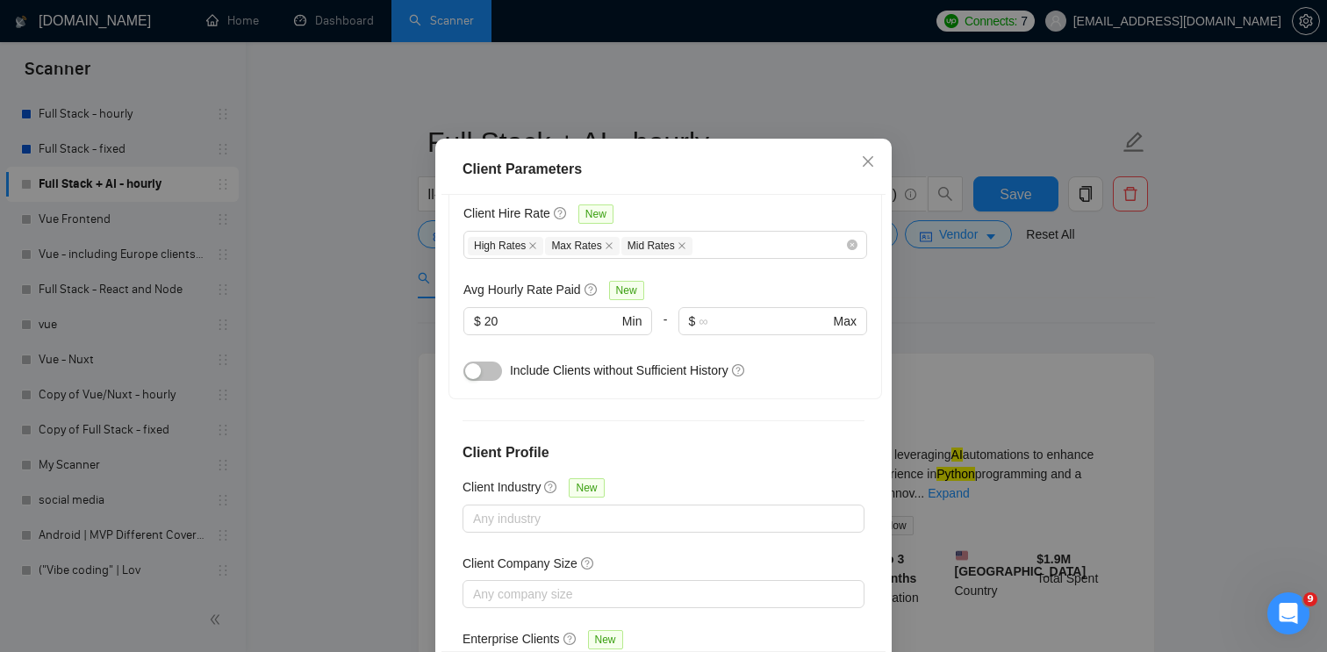
click at [488, 362] on button "button" at bounding box center [482, 371] width 39 height 19
click at [867, 168] on icon "close" at bounding box center [868, 161] width 14 height 14
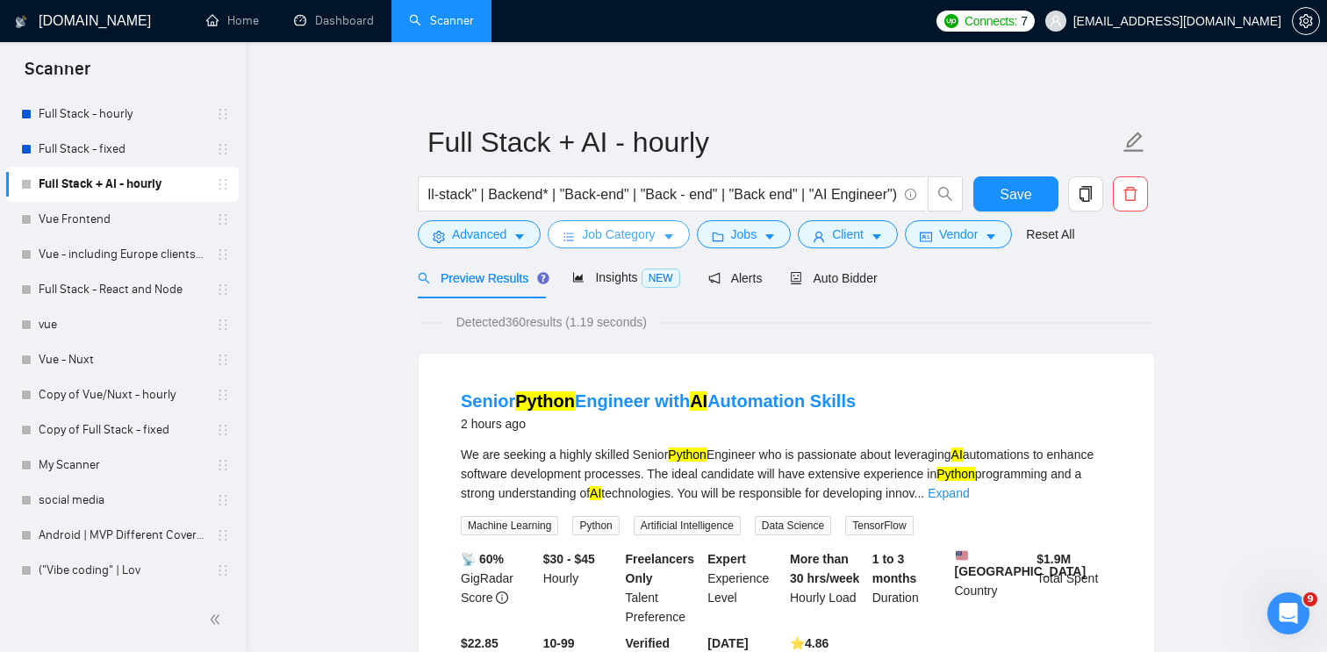
click at [675, 245] on button "Job Category" at bounding box center [618, 234] width 141 height 28
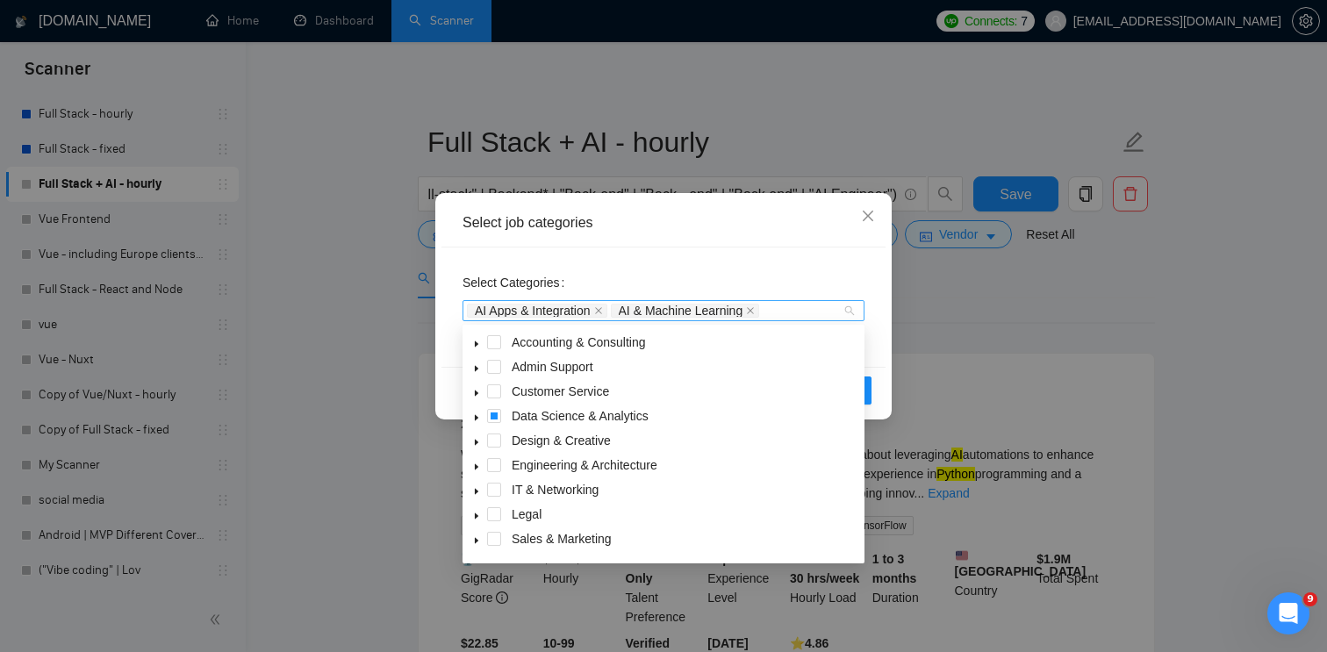
click at [778, 310] on div "AI Apps & Integration AI & Machine Learning" at bounding box center [655, 311] width 376 height 18
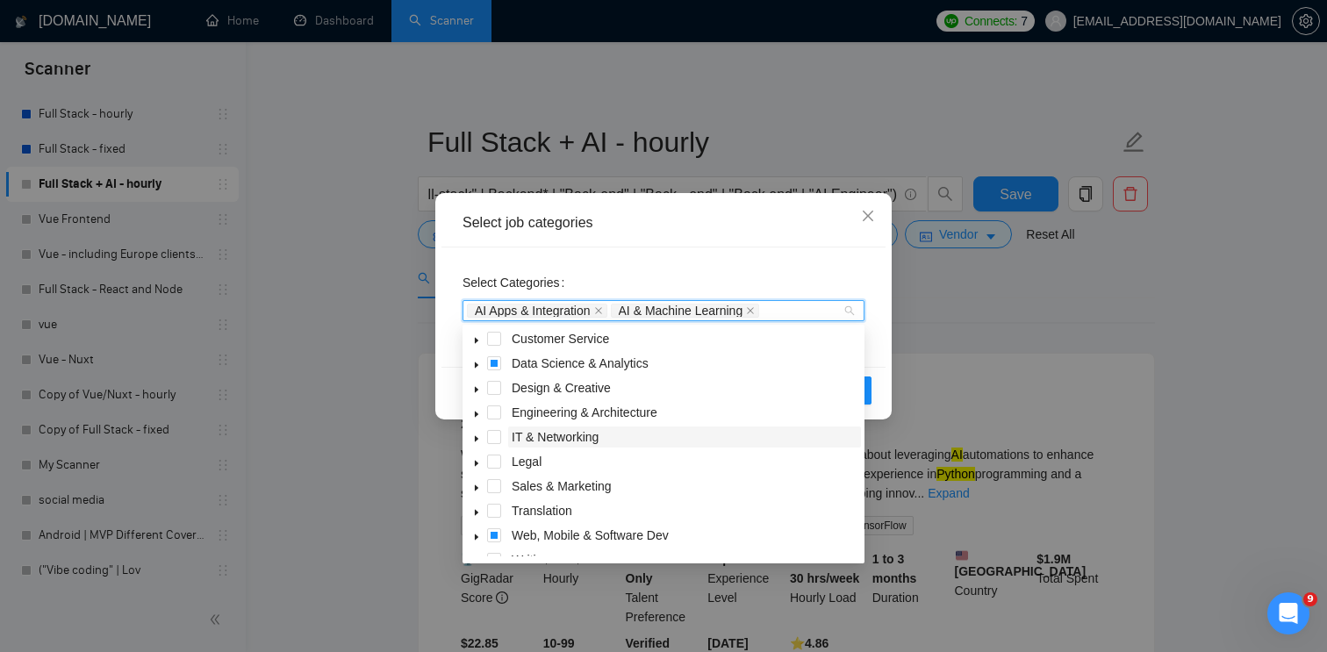
scroll to position [70, 0]
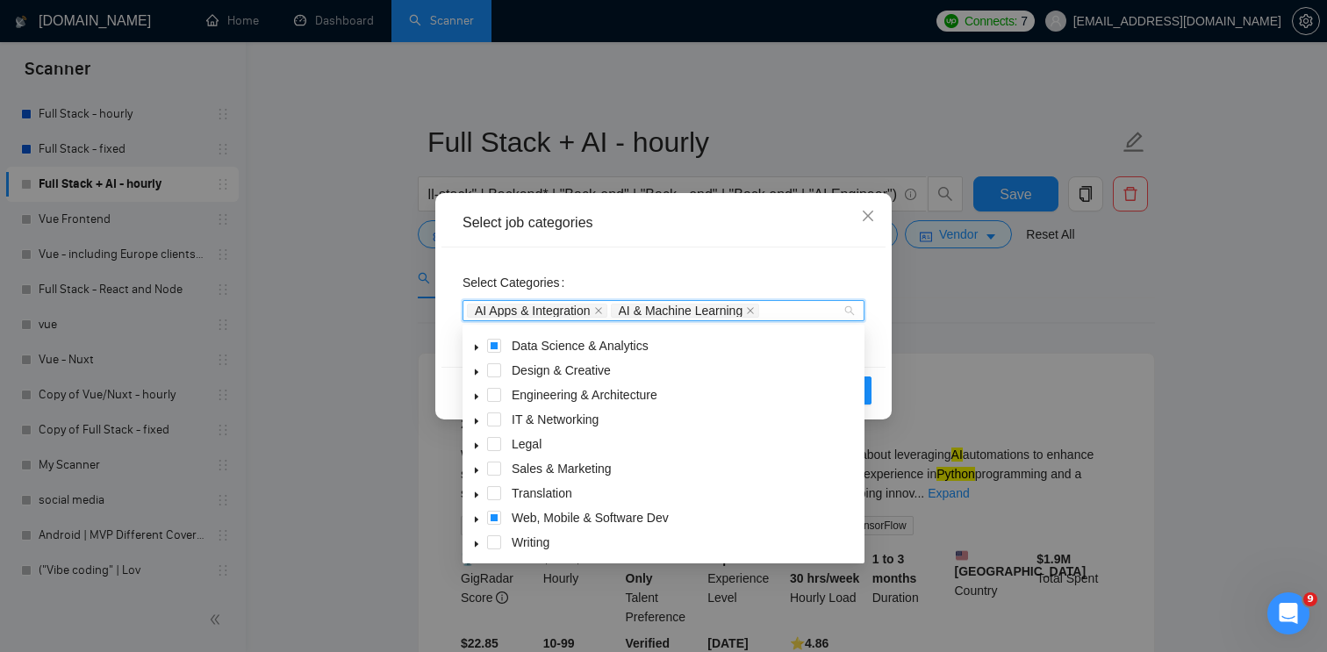
click at [479, 522] on icon "caret-down" at bounding box center [476, 519] width 9 height 9
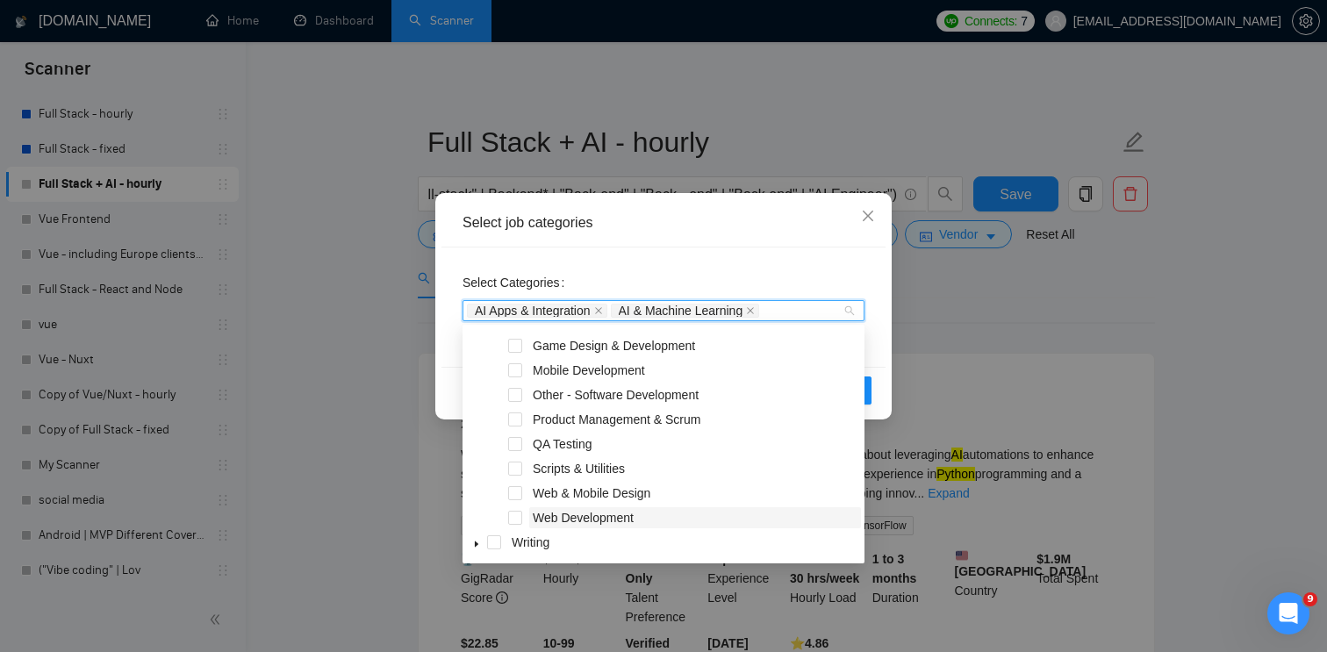
scroll to position [7, 0]
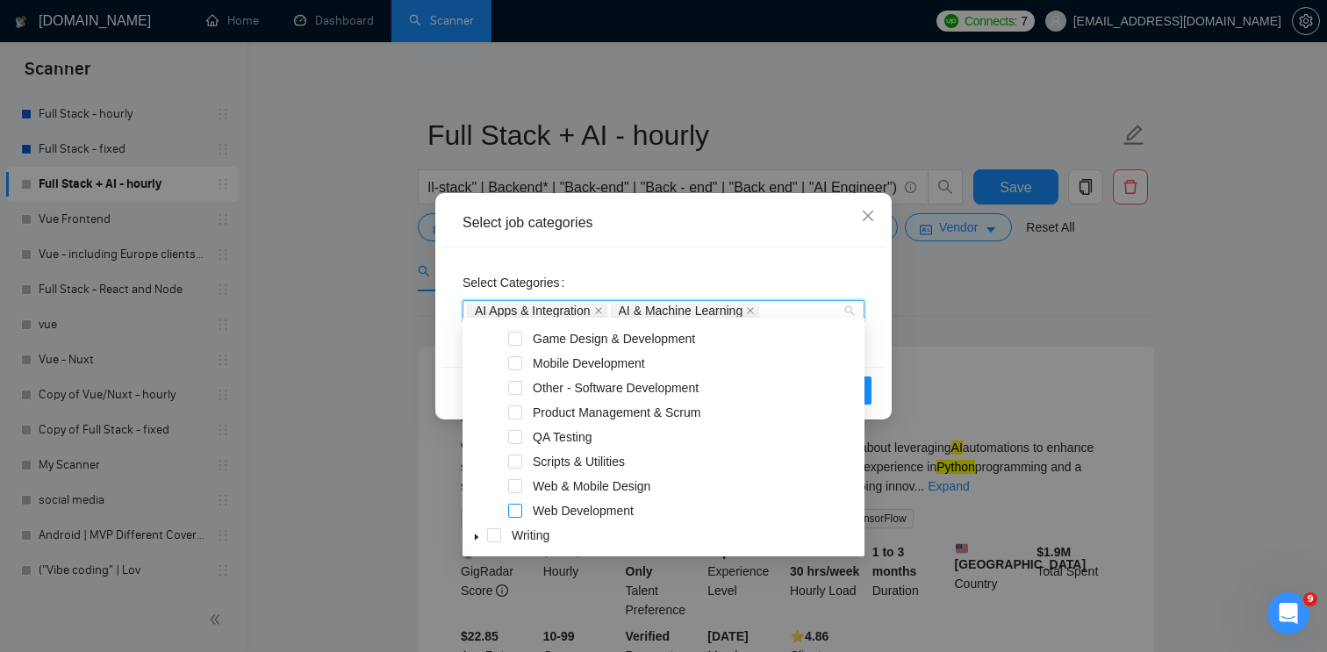
click at [516, 511] on span at bounding box center [515, 511] width 14 height 14
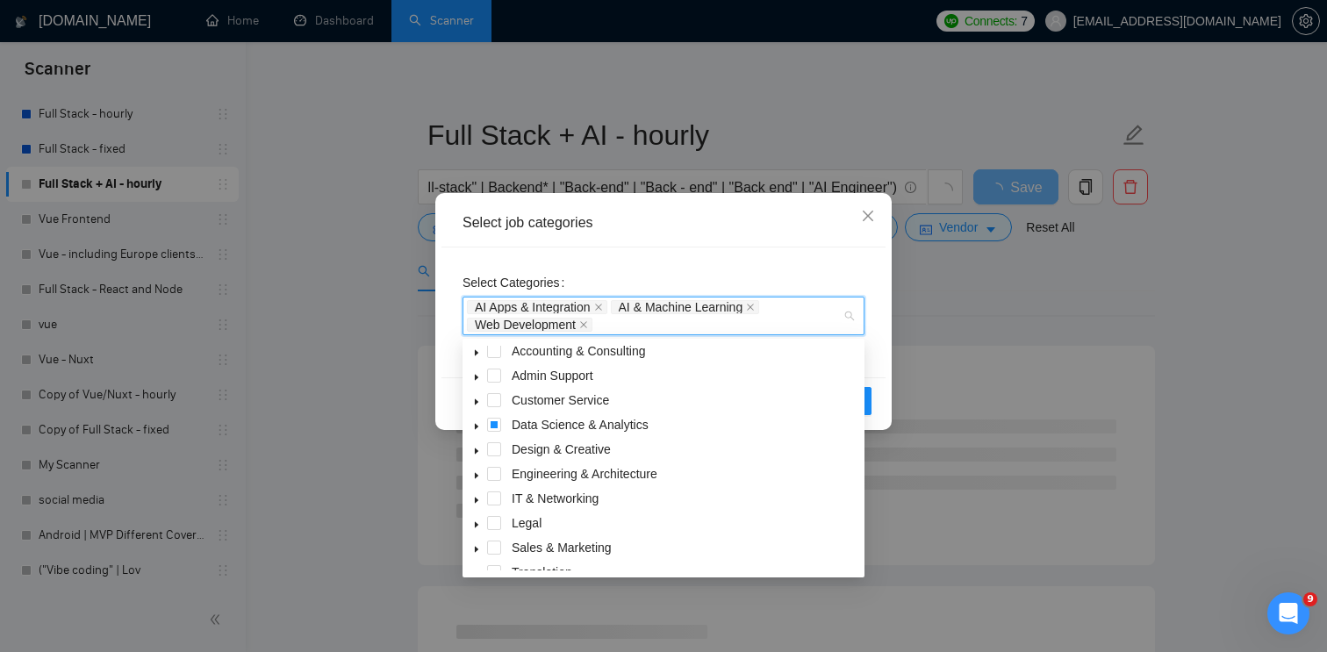
scroll to position [0, 0]
click at [1021, 308] on div "Select job categories Select Categories AI Apps & Integration AI & Machine Lear…" at bounding box center [663, 326] width 1327 height 652
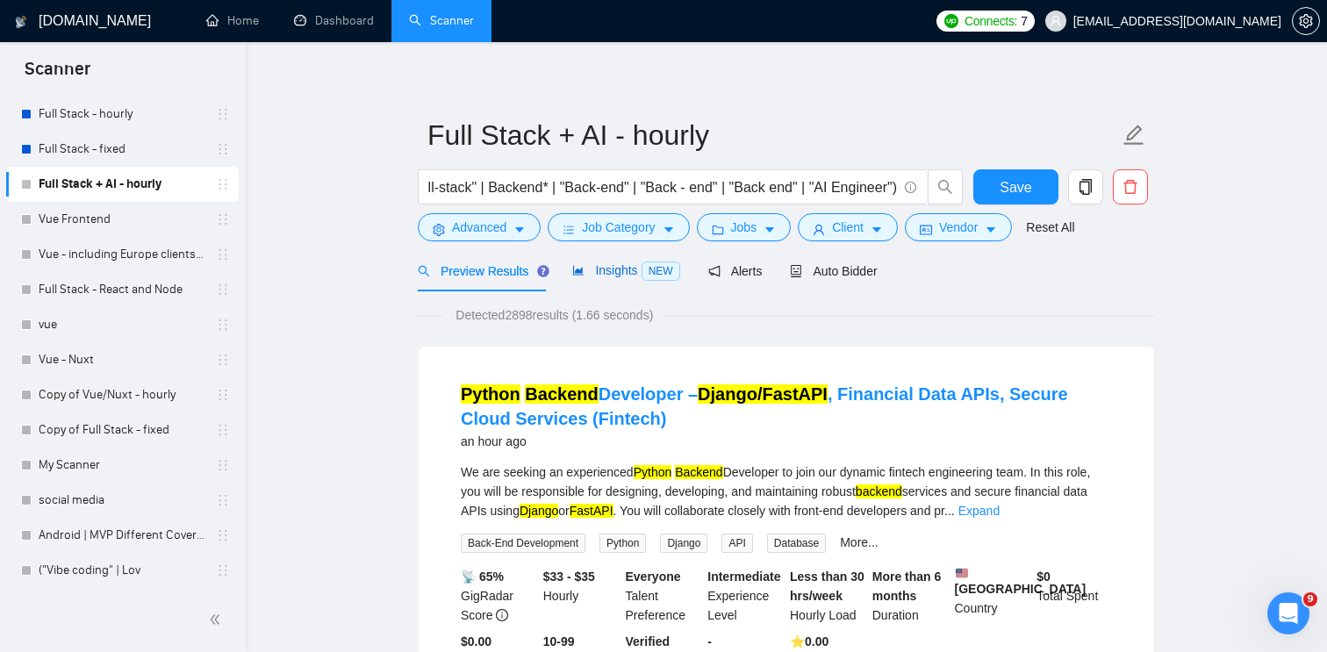
click at [645, 280] on div "Insights NEW" at bounding box center [625, 271] width 107 height 20
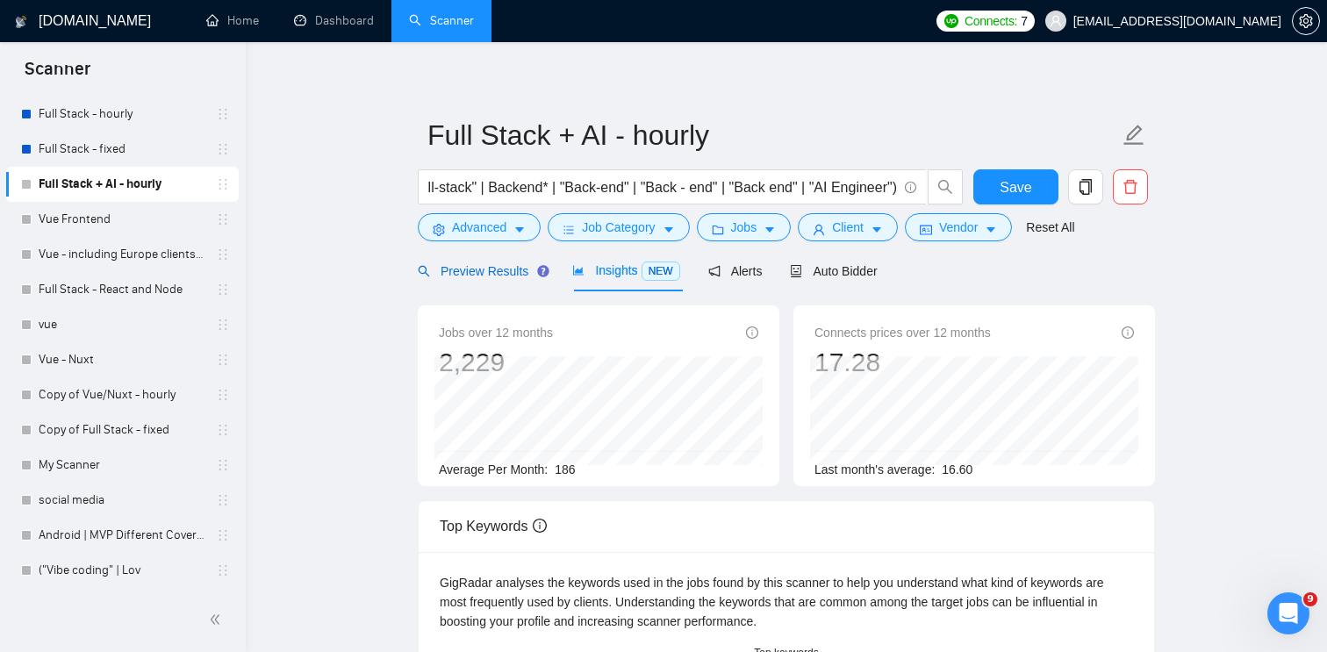
click at [491, 274] on span "Preview Results" at bounding box center [481, 271] width 126 height 14
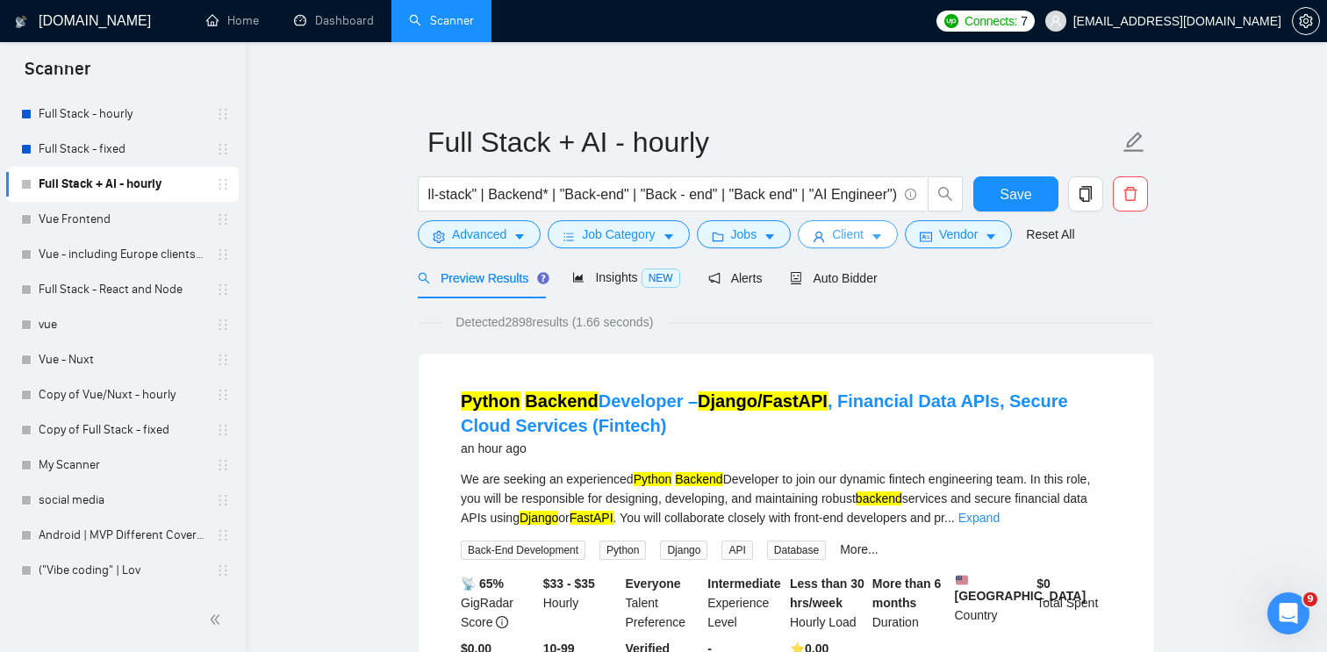
click at [876, 238] on button "Client" at bounding box center [848, 234] width 100 height 28
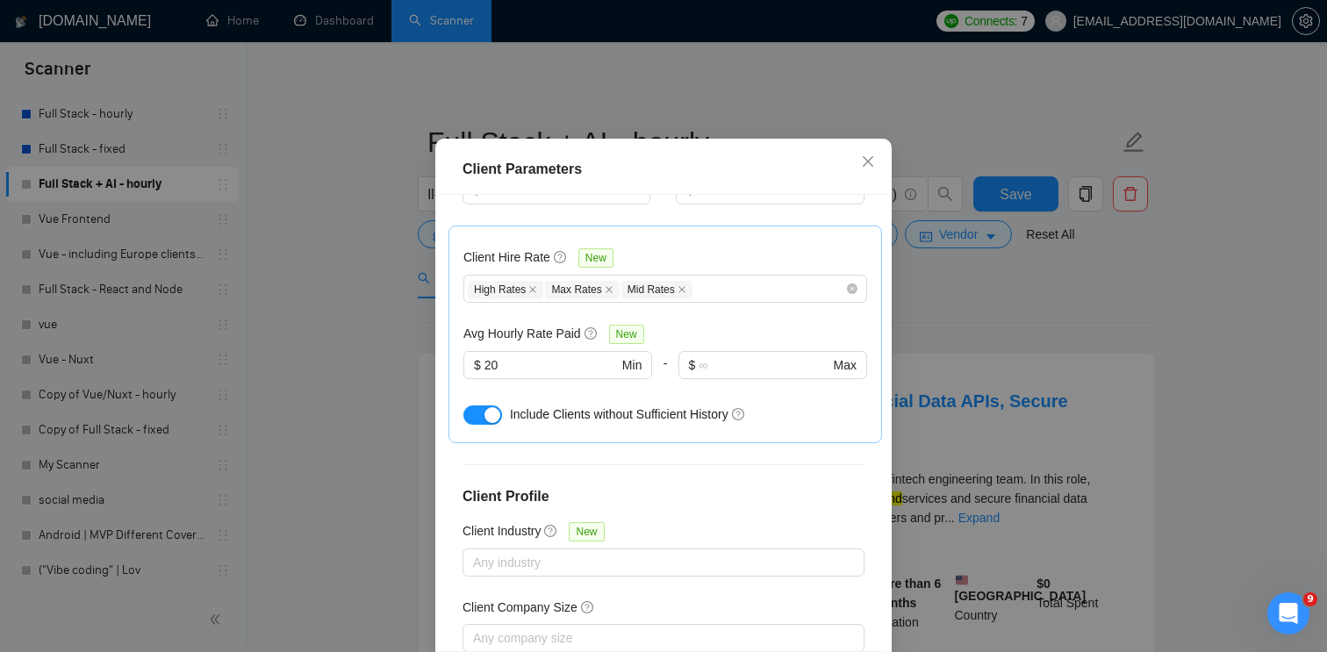
scroll to position [641, 0]
click at [492, 402] on div at bounding box center [486, 416] width 47 height 28
click at [488, 409] on div "button" at bounding box center [492, 417] width 16 height 16
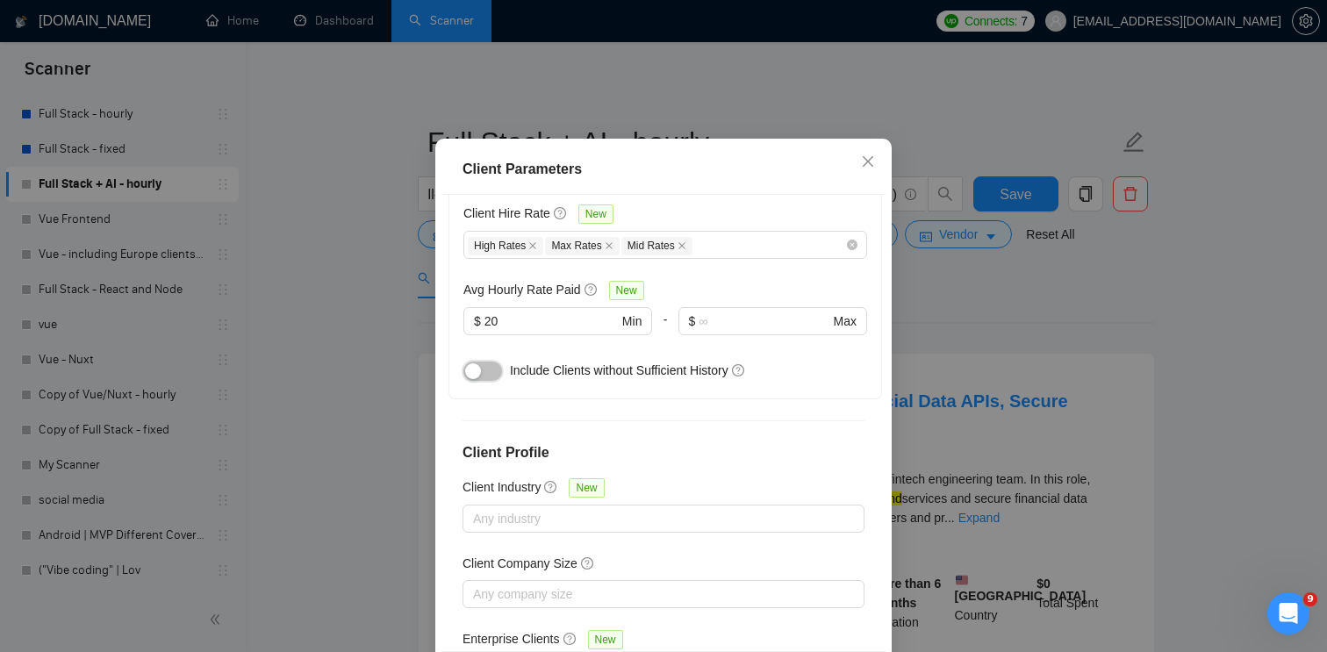
scroll to position [119, 0]
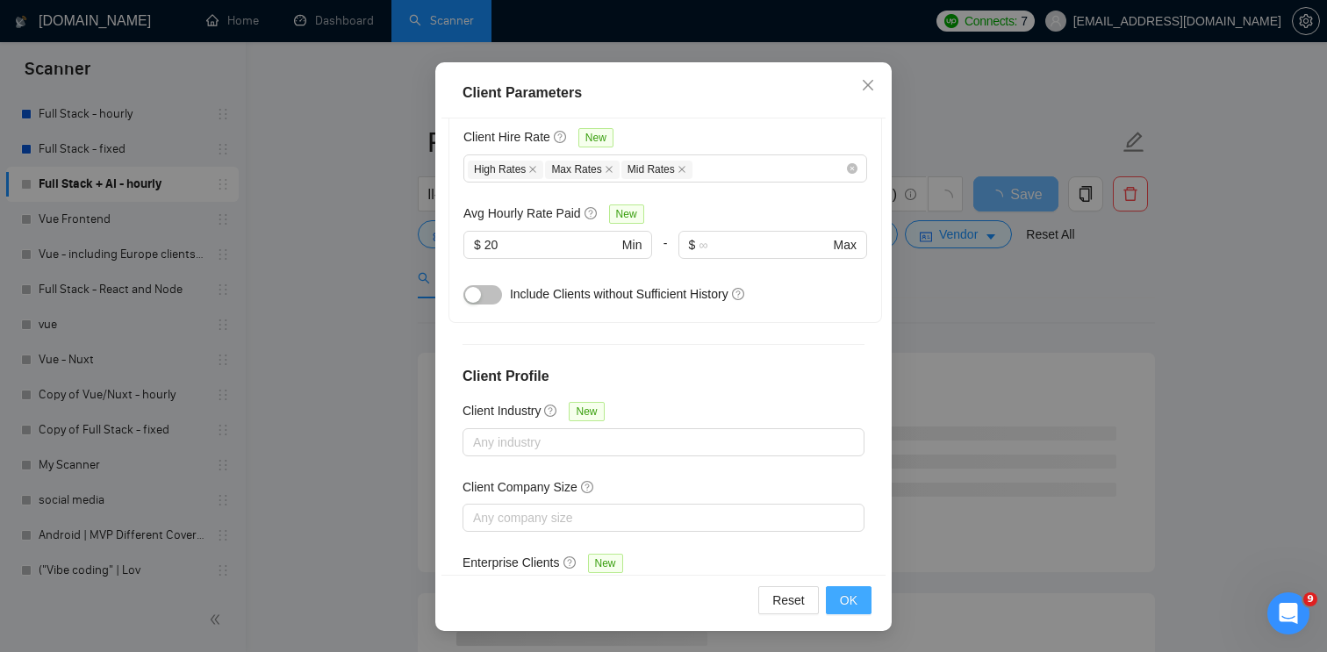
click at [854, 603] on span "OK" at bounding box center [849, 600] width 18 height 19
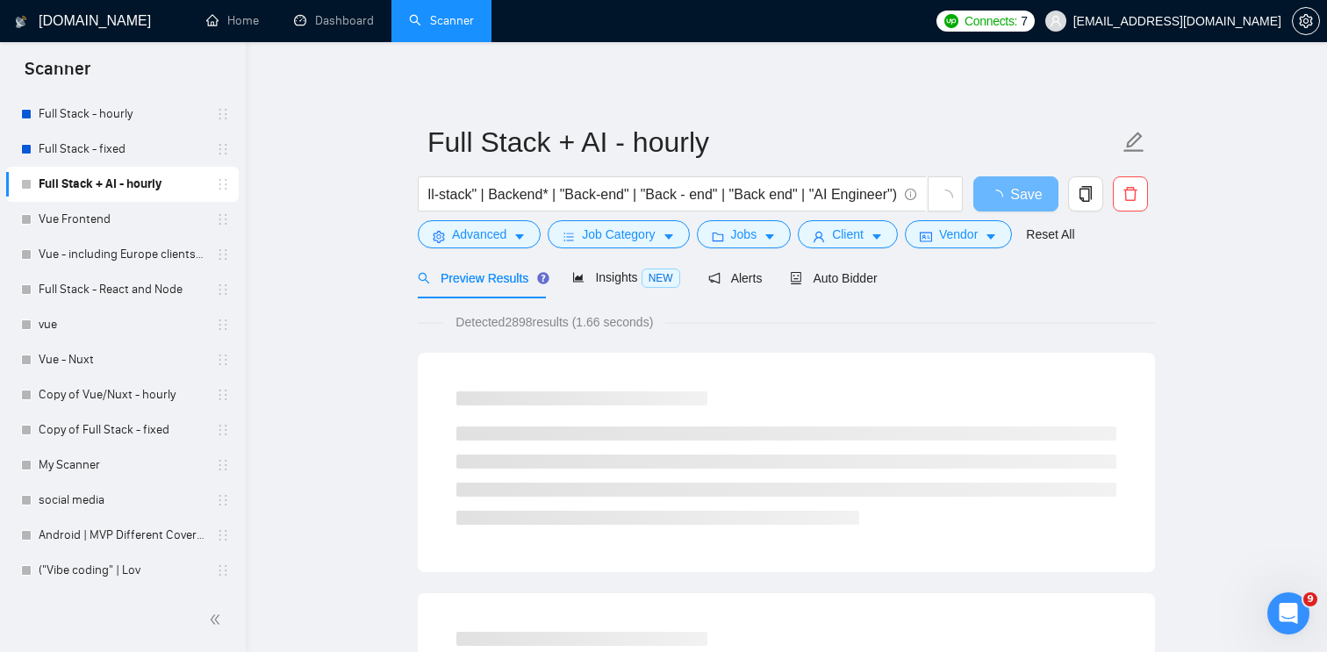
scroll to position [43, 0]
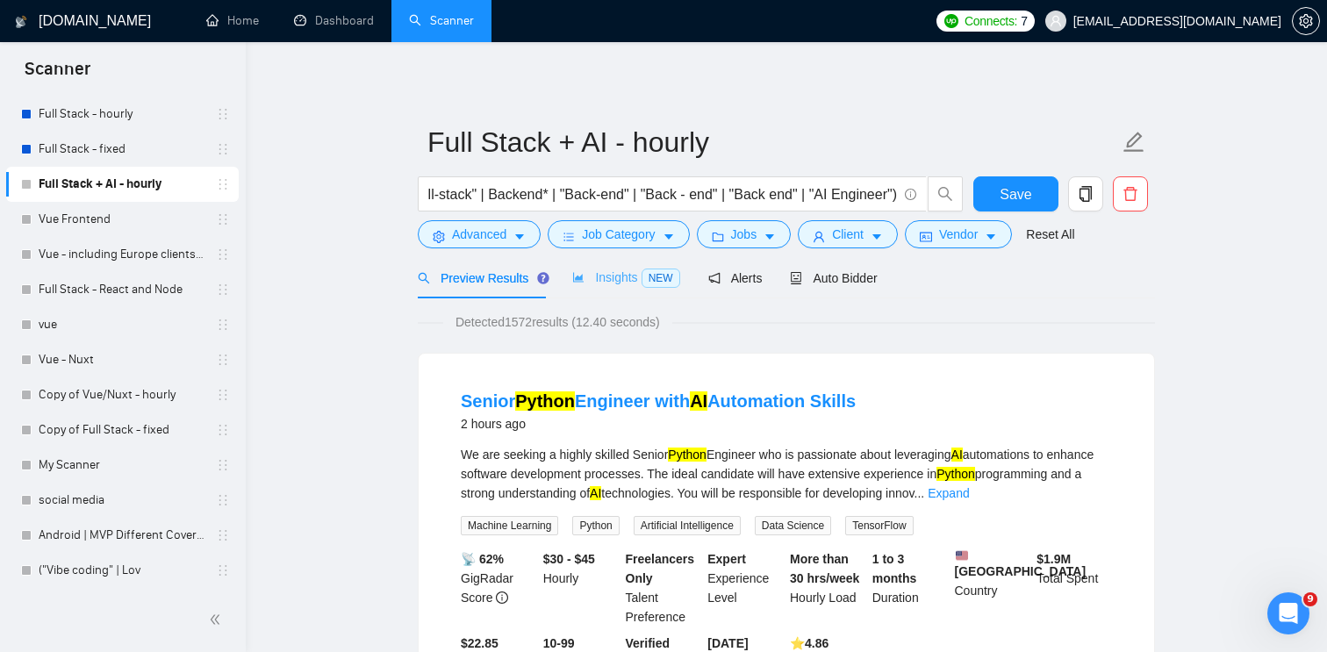
click at [658, 289] on div "Insights NEW" at bounding box center [625, 277] width 107 height 41
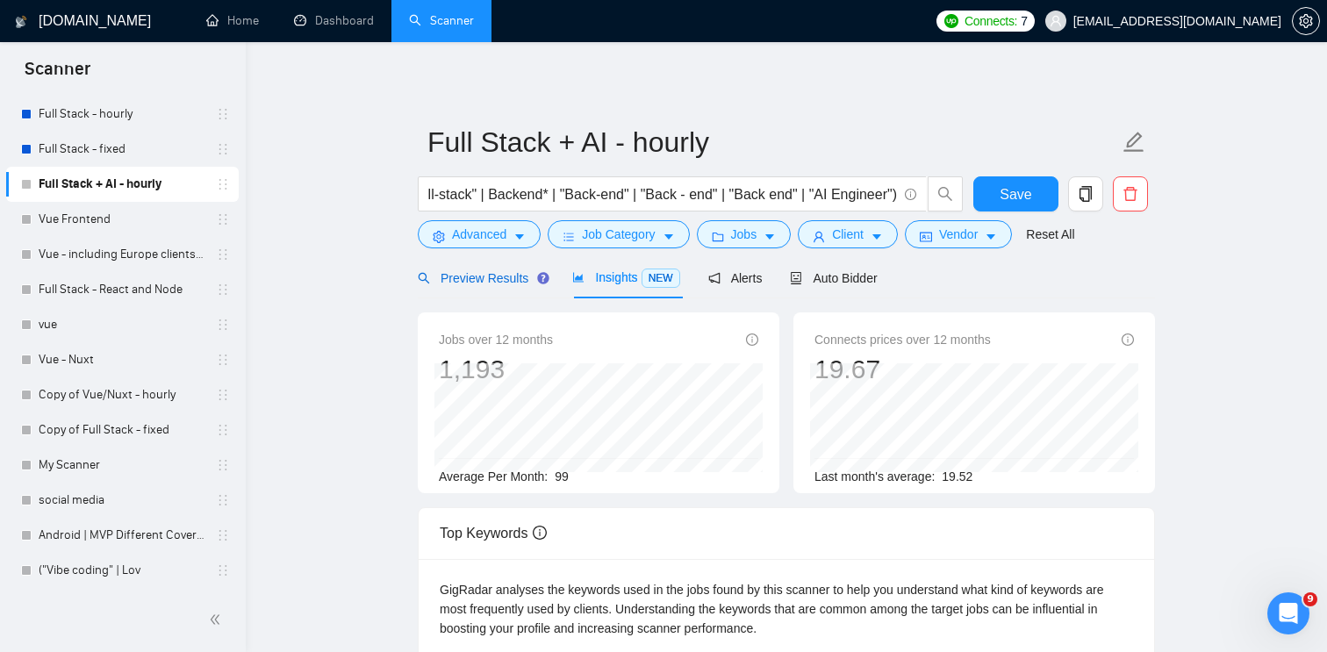
click at [509, 274] on span "Preview Results" at bounding box center [481, 278] width 126 height 14
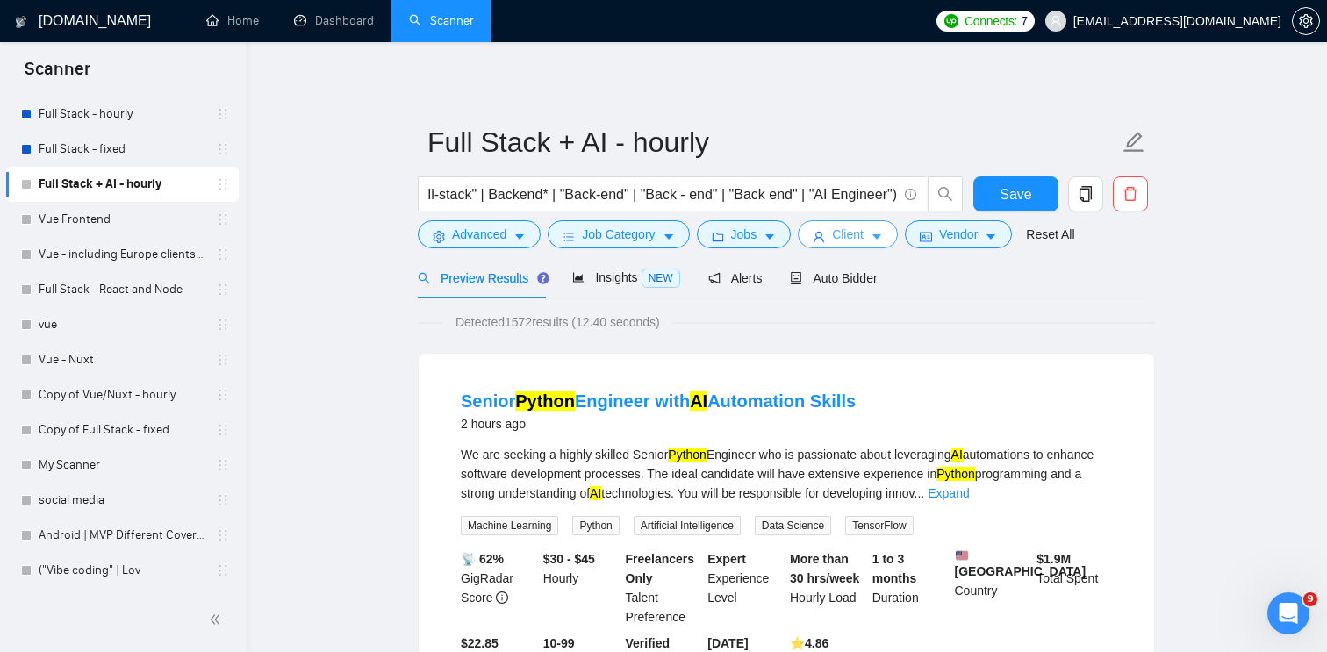
click at [863, 240] on span "Client" at bounding box center [848, 234] width 32 height 19
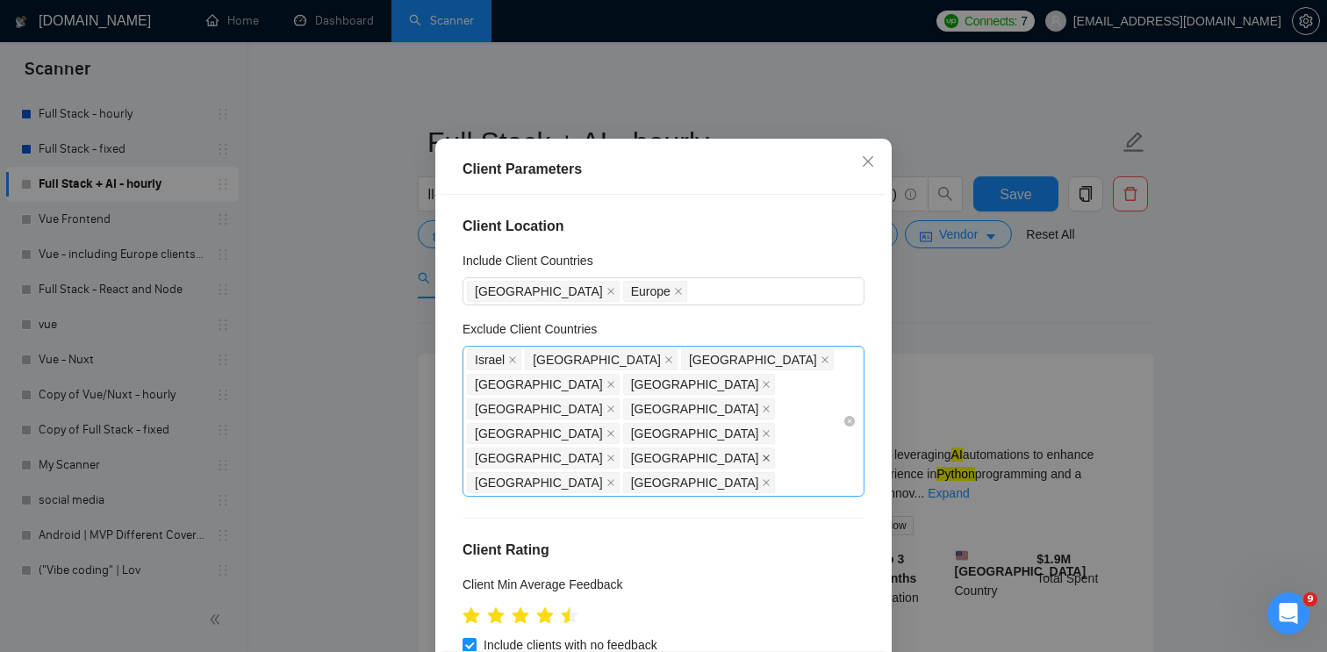
click at [762, 455] on icon "close" at bounding box center [766, 458] width 9 height 9
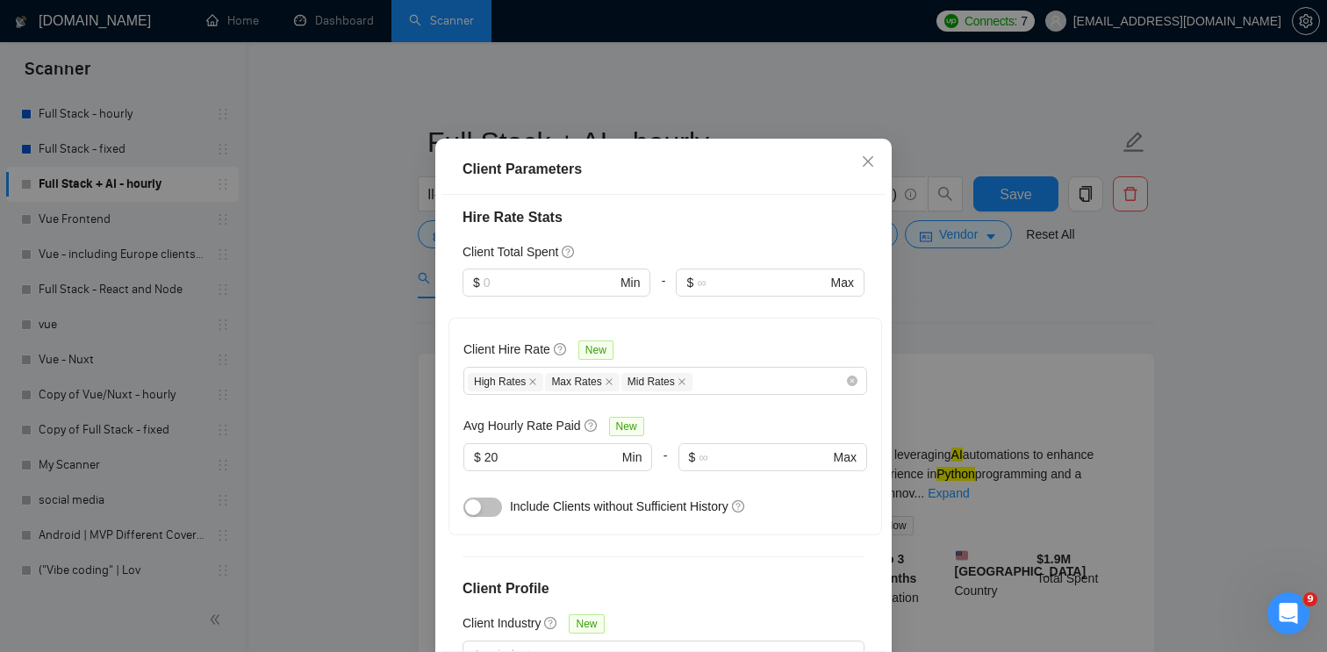
scroll to position [686, 0]
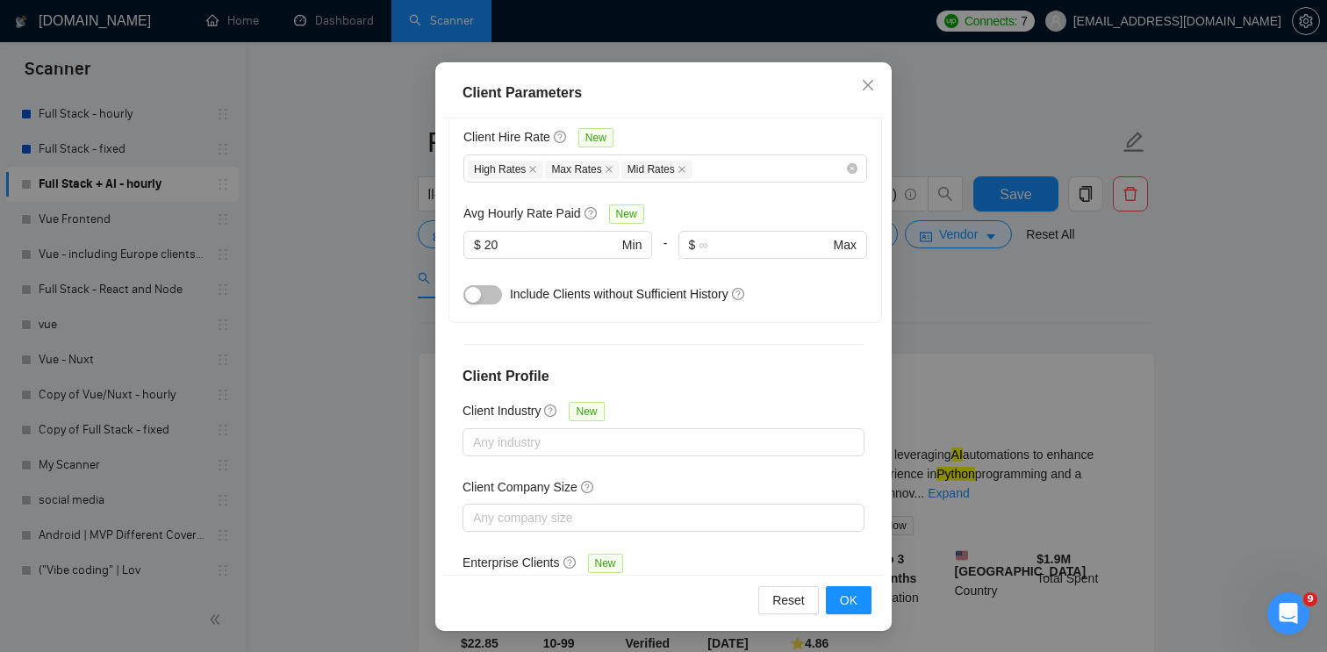
click at [999, 401] on div "Client Parameters Client Location Include Client Countries [GEOGRAPHIC_DATA] [G…" at bounding box center [663, 326] width 1327 height 652
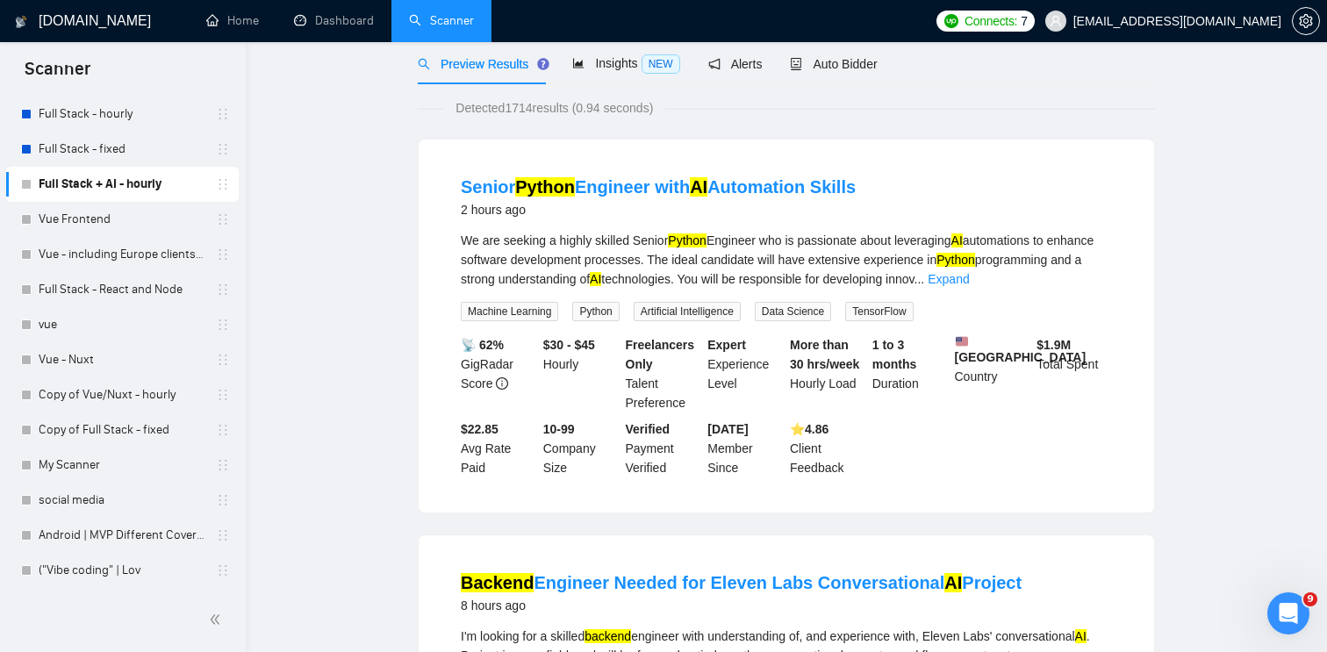
scroll to position [0, 0]
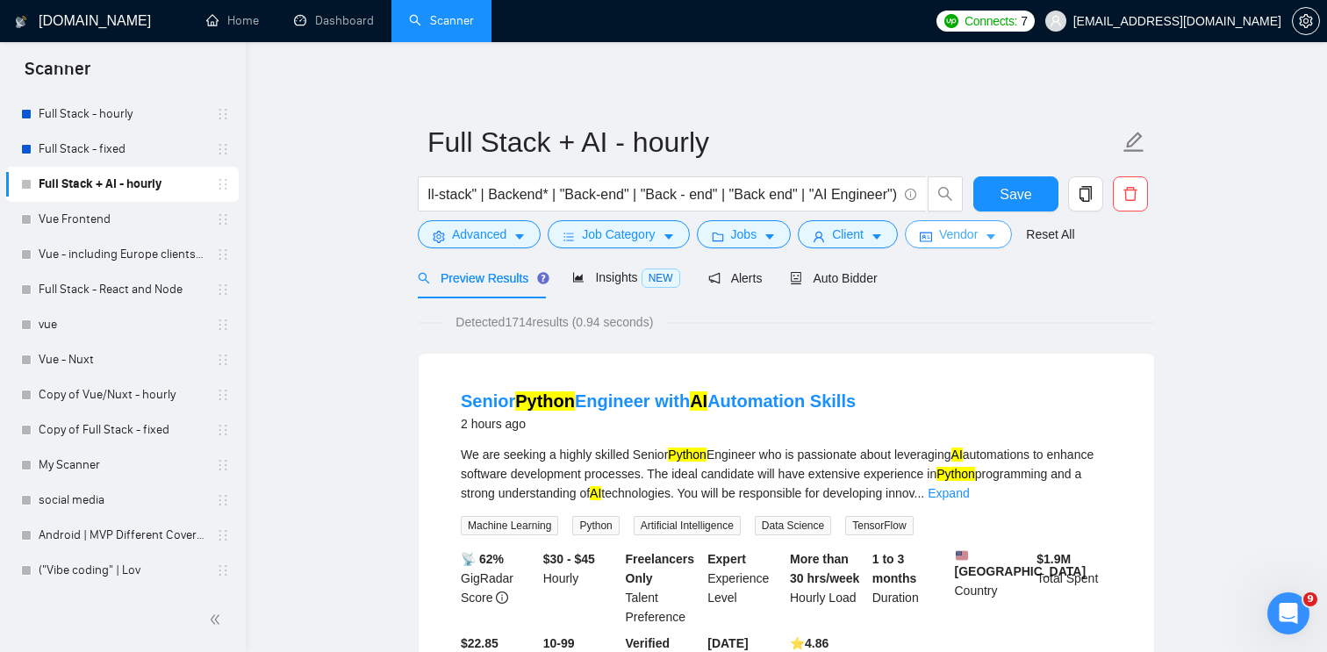
click at [978, 233] on span "Vendor" at bounding box center [958, 234] width 39 height 19
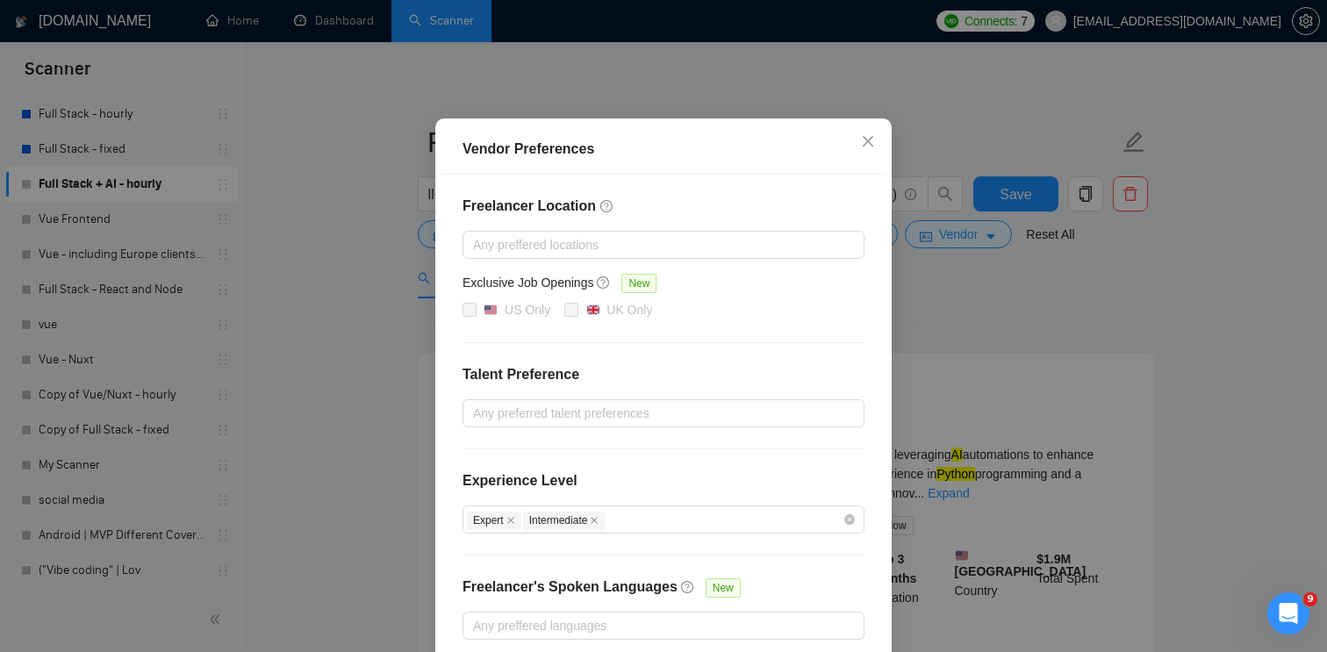
scroll to position [160, 0]
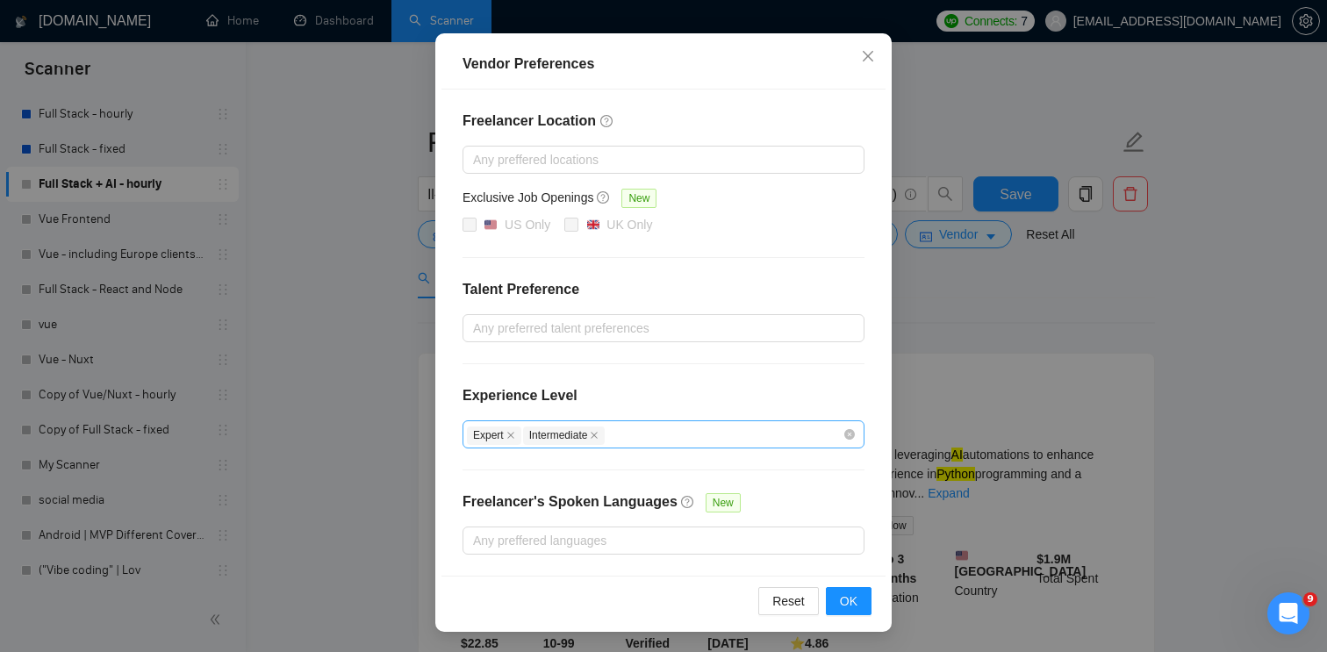
click at [756, 440] on div "Expert Intermediate" at bounding box center [655, 434] width 376 height 21
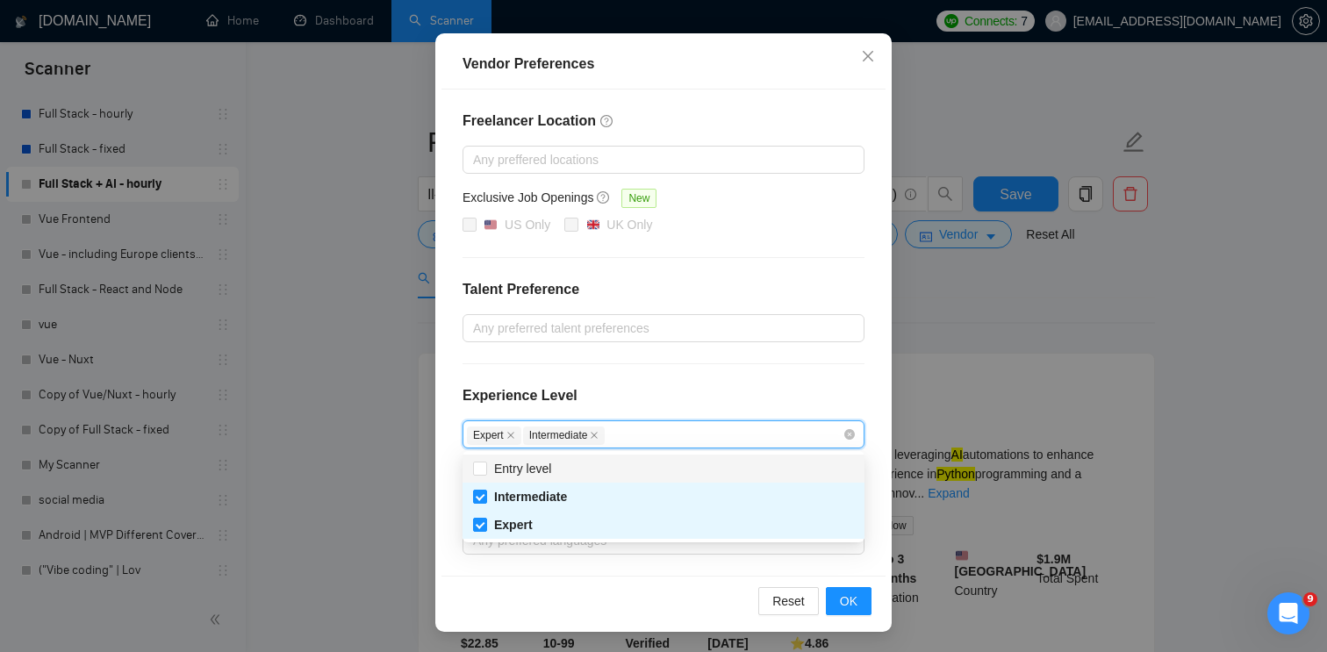
click at [756, 440] on div "Expert Intermediate" at bounding box center [655, 434] width 376 height 21
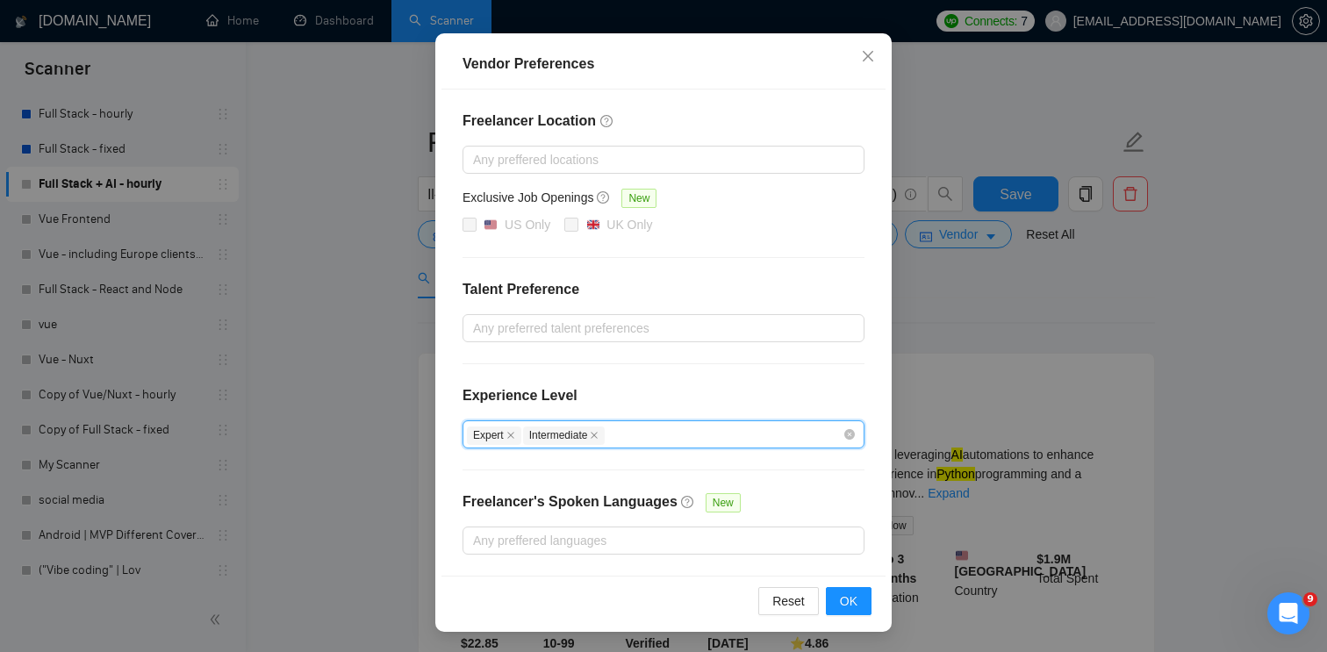
scroll to position [0, 0]
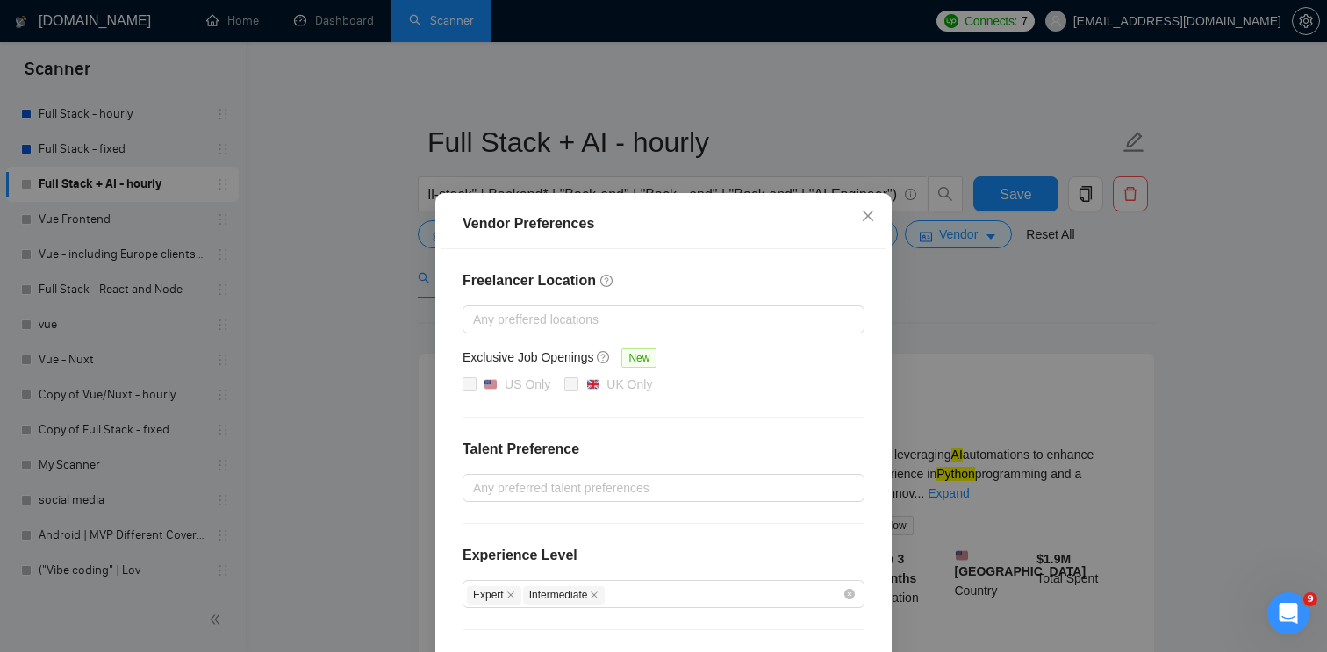
click at [1007, 356] on div "Vendor Preferences Freelancer Location Any preffered locations Exclusive Job Op…" at bounding box center [663, 326] width 1327 height 652
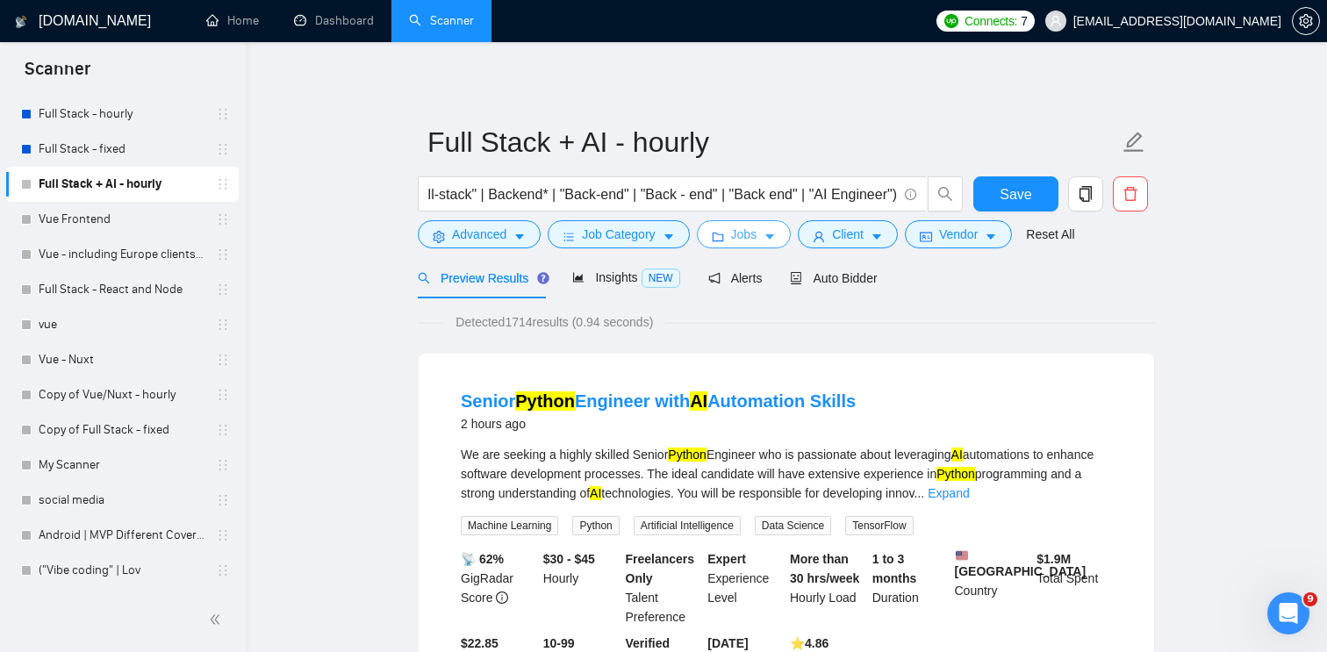
click at [772, 236] on icon "caret-down" at bounding box center [769, 237] width 12 height 12
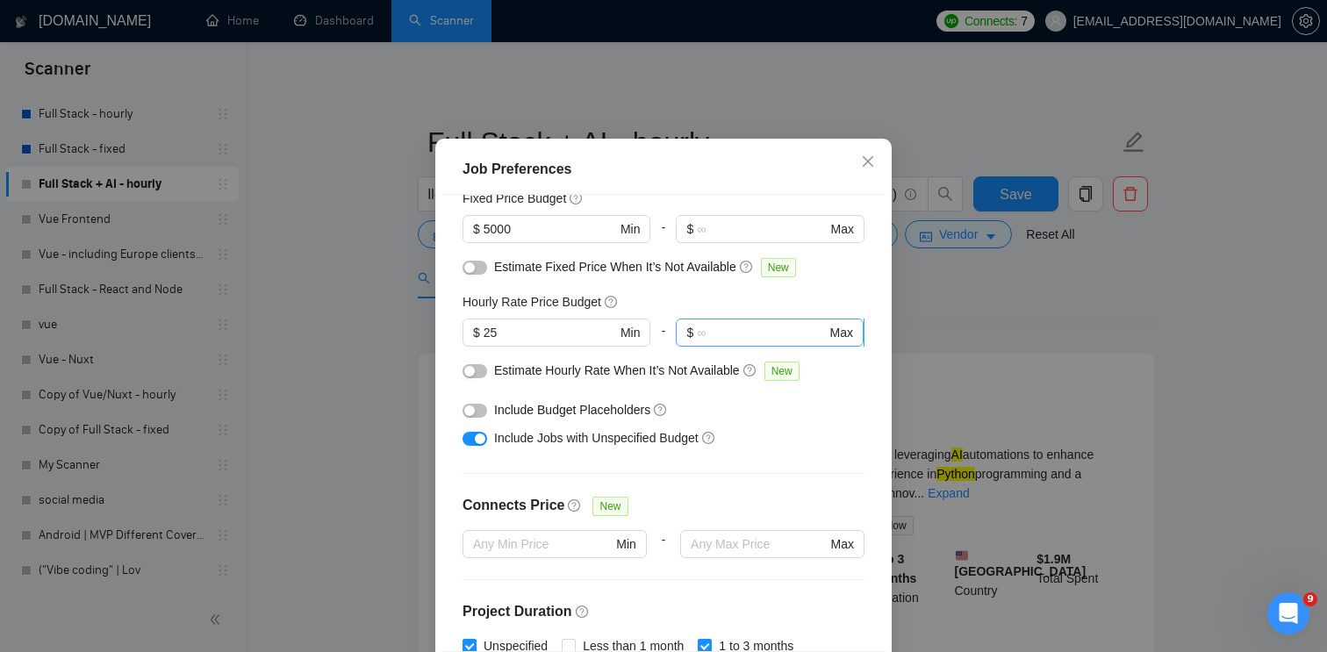
scroll to position [147, 0]
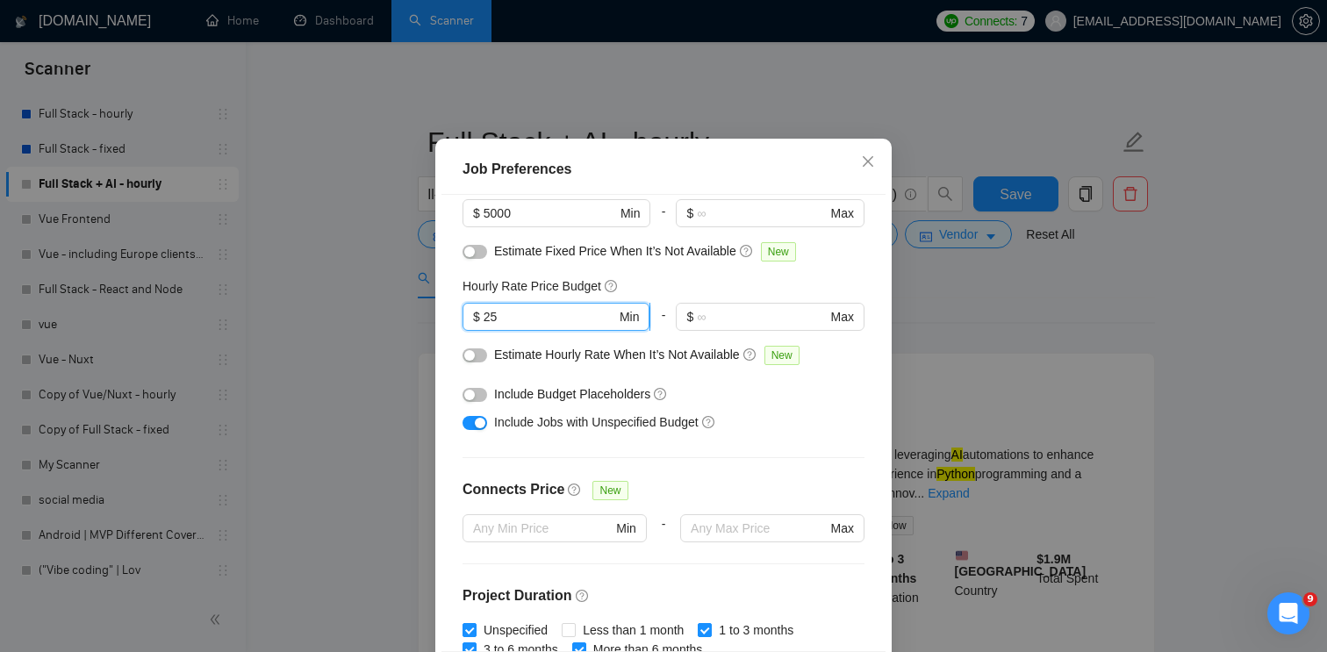
click at [557, 326] on input "25" at bounding box center [550, 316] width 133 height 19
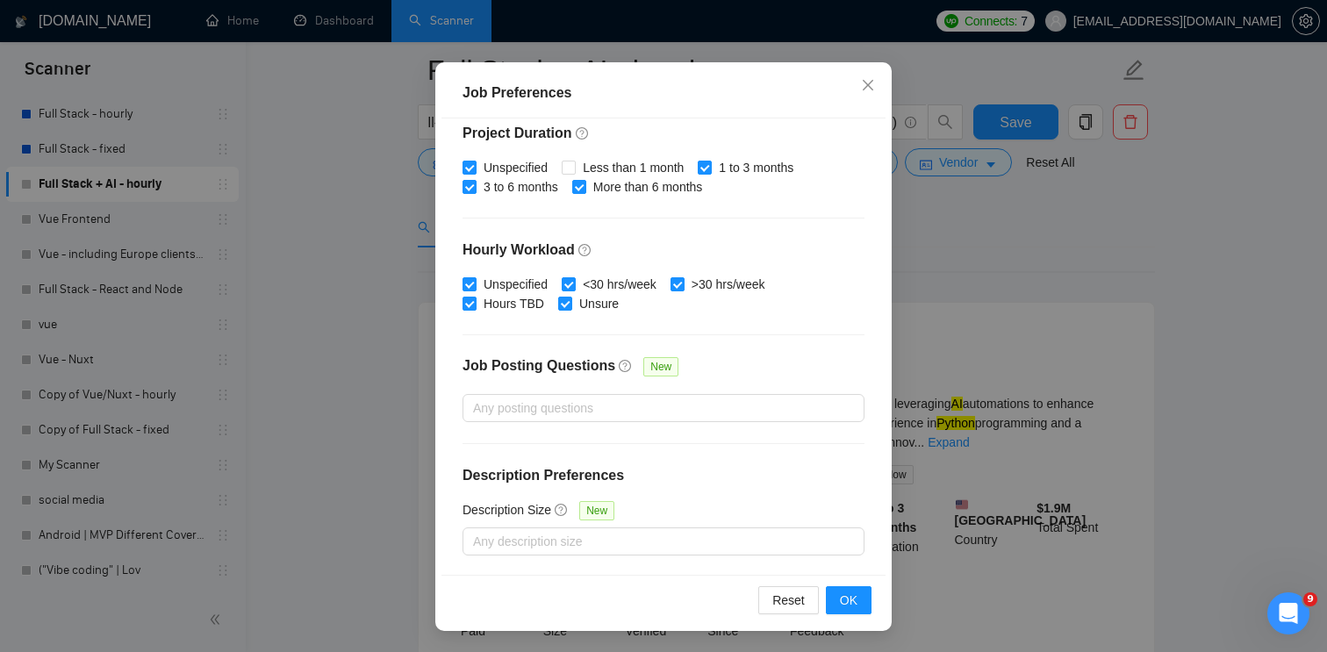
scroll to position [83, 0]
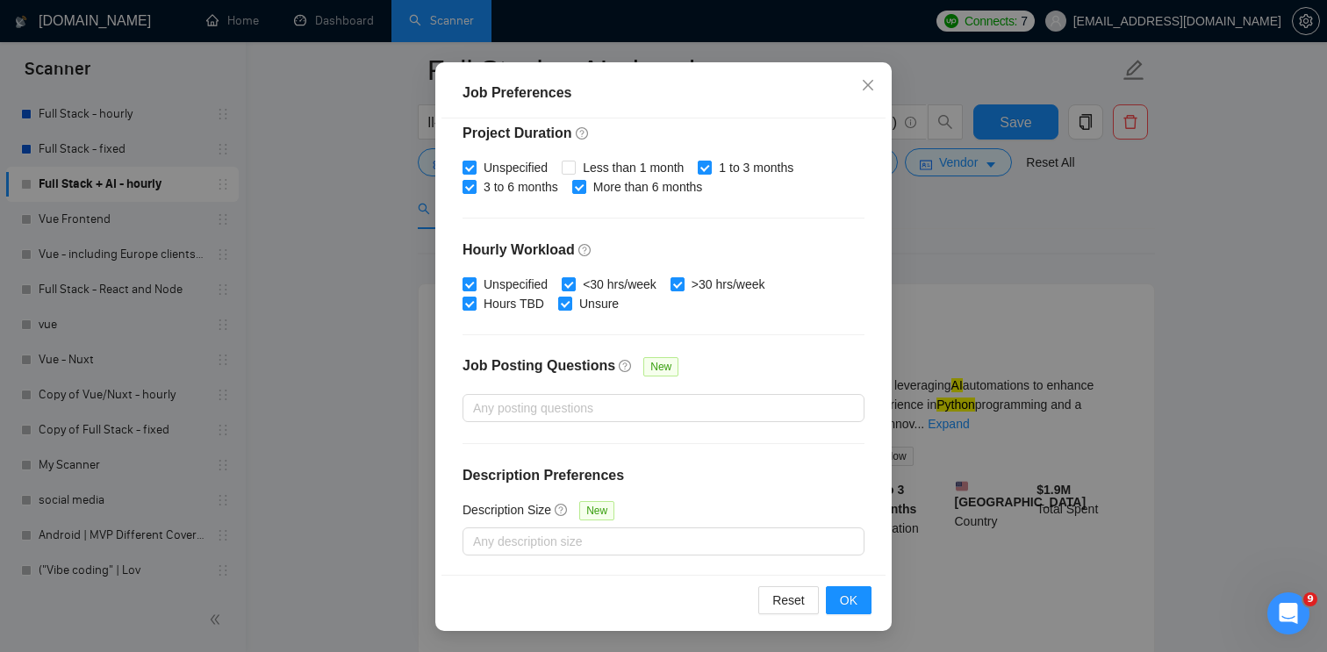
click at [989, 274] on div "Job Preferences Budget Project Type All Fixed Price Hourly Rate Fixed Price Bud…" at bounding box center [663, 326] width 1327 height 652
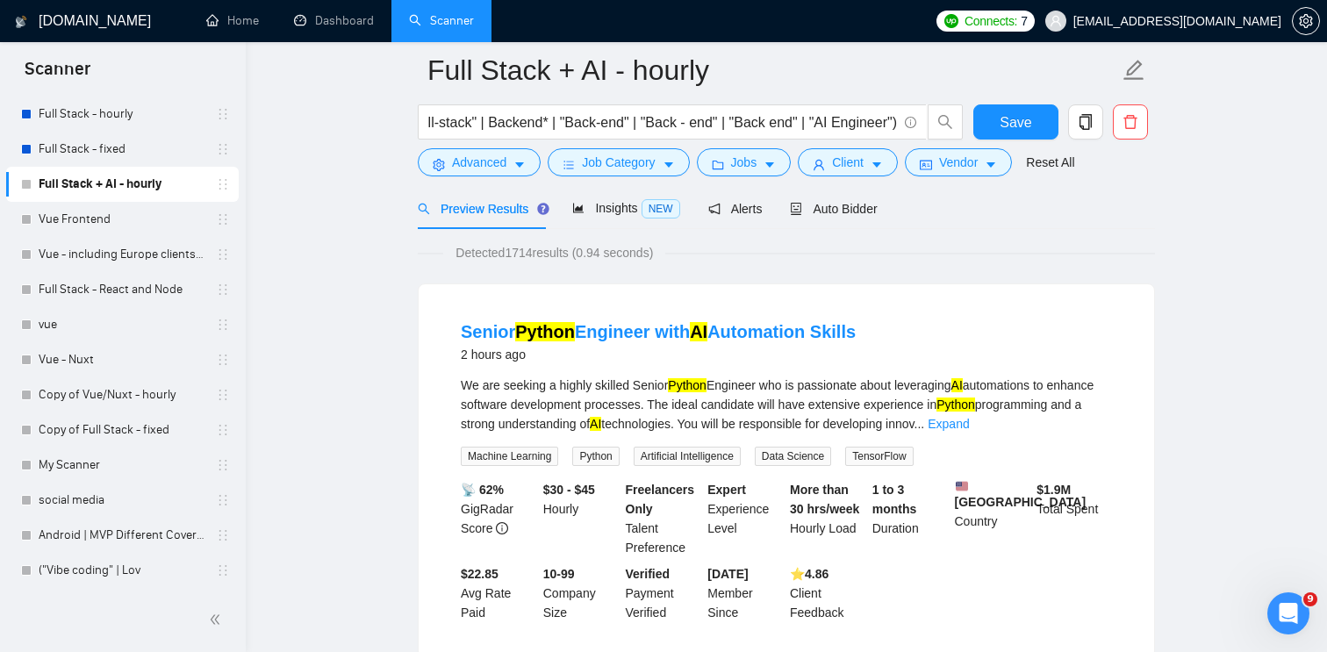
scroll to position [43, 0]
click at [623, 154] on span "Job Category" at bounding box center [618, 162] width 73 height 19
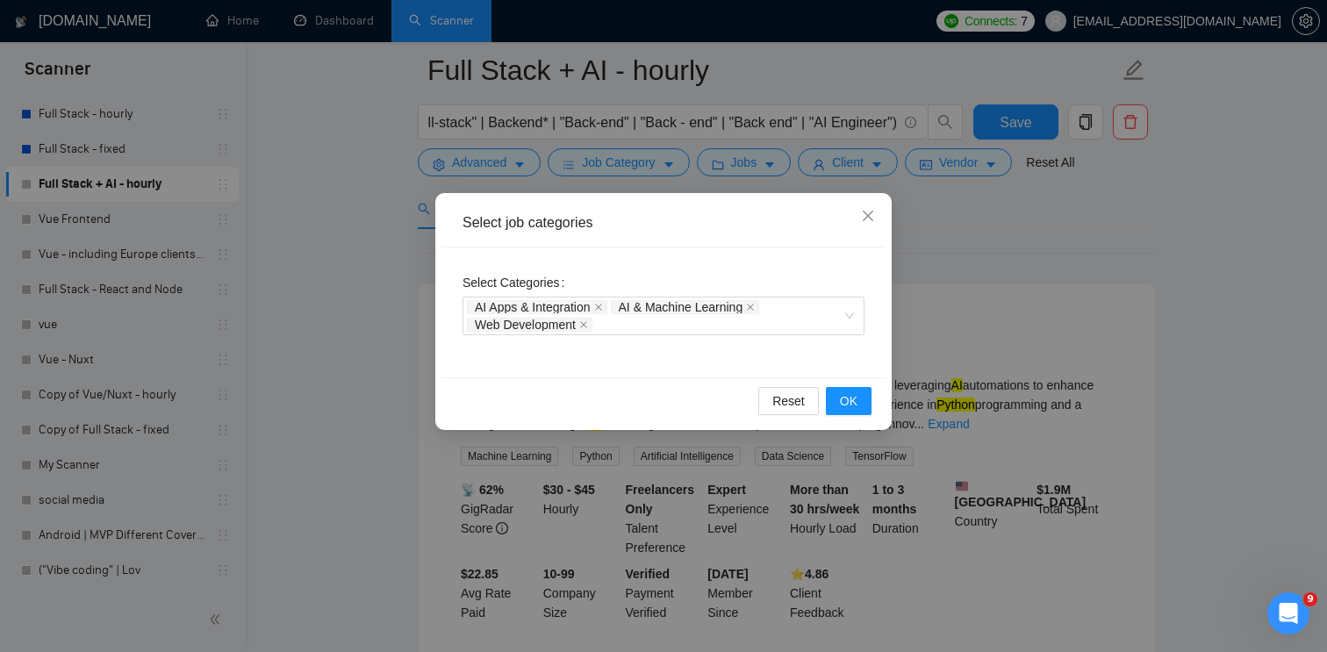
click at [405, 228] on div "Select job categories Select Categories AI Apps & Integration AI & Machine Lear…" at bounding box center [663, 326] width 1327 height 652
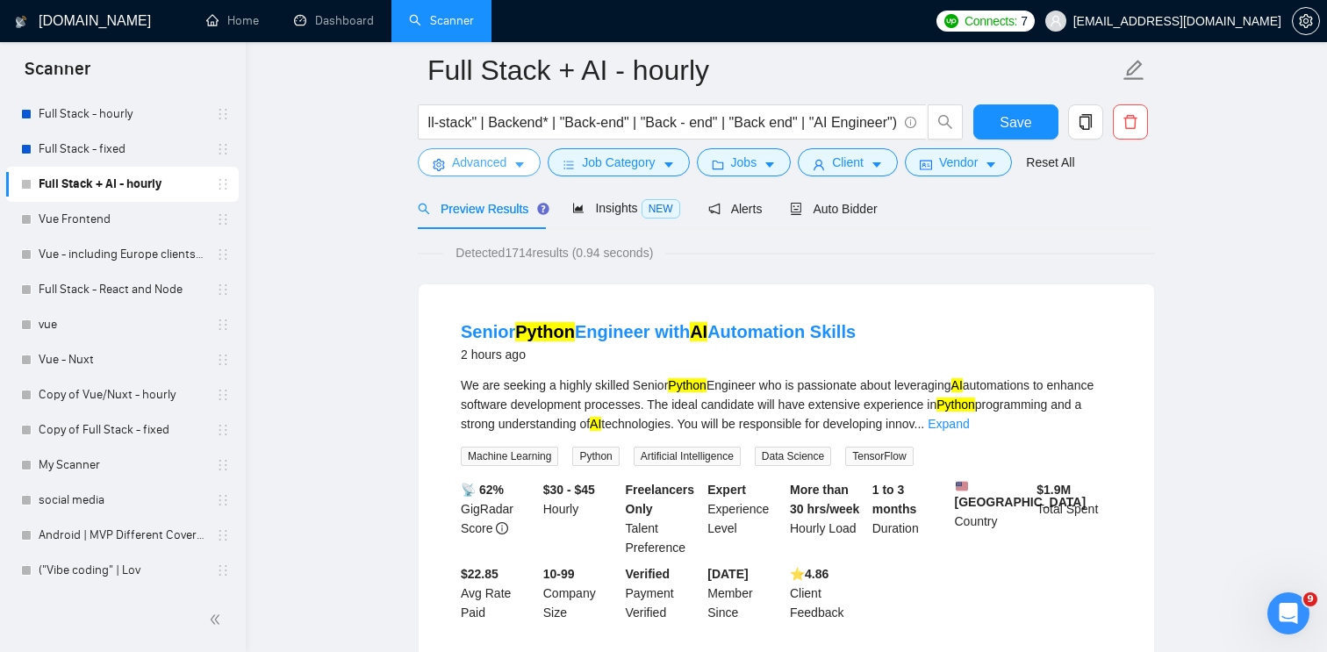
click at [502, 160] on span "Advanced" at bounding box center [479, 162] width 54 height 19
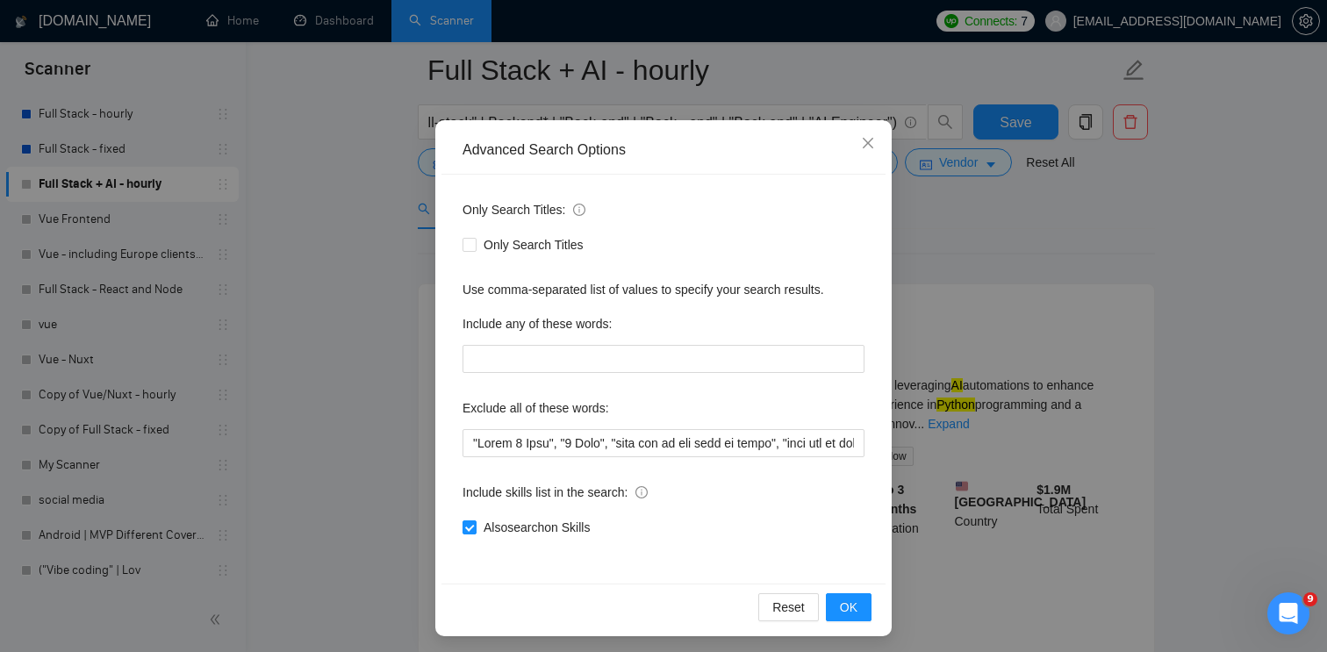
scroll to position [78, 0]
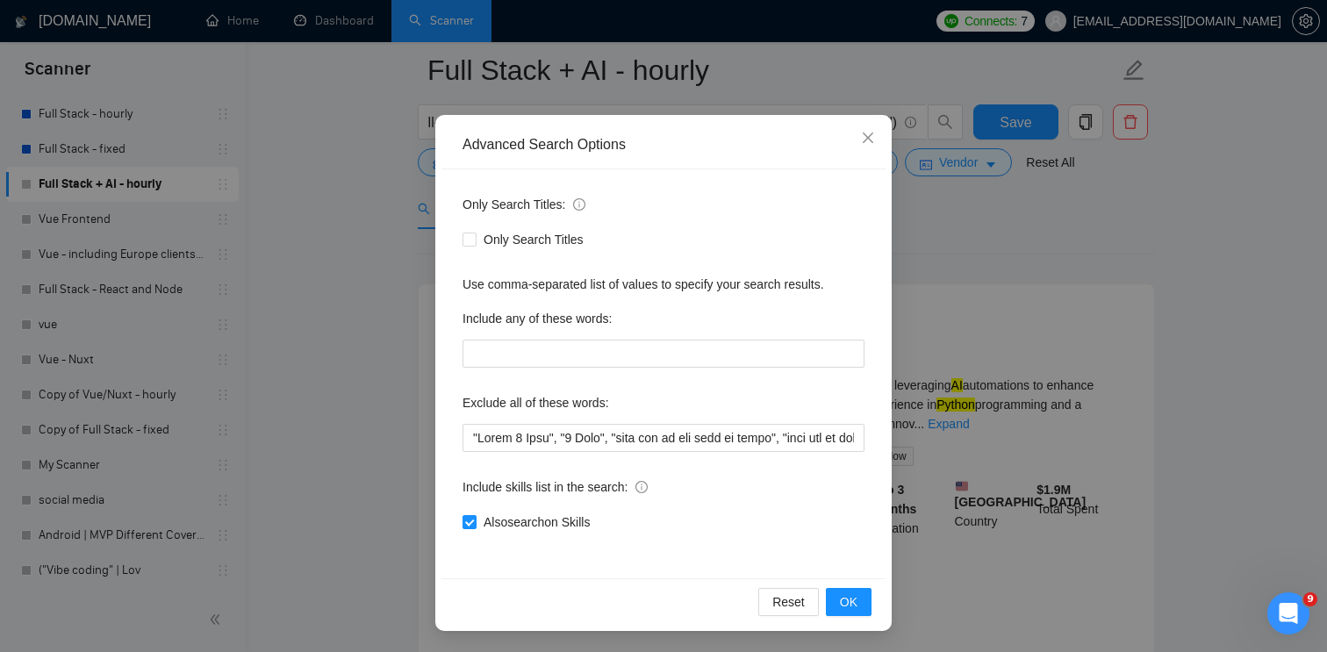
click at [973, 277] on div "Advanced Search Options Only Search Titles: Only Search Titles Use comma-separa…" at bounding box center [663, 326] width 1327 height 652
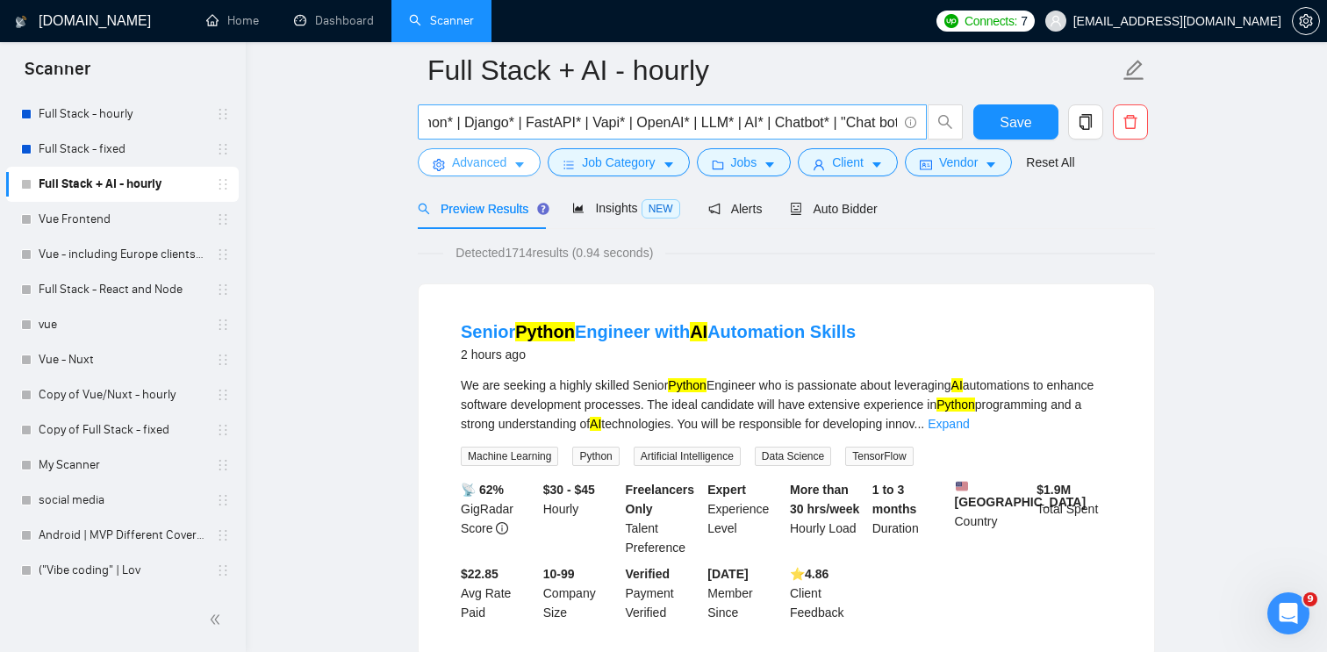
scroll to position [0, 61]
click at [773, 119] on input "MVP* | Python* | Django* | FastAPI* | Vapi* | OpenAI* | LLM* | AI* | Chatbot* |…" at bounding box center [662, 122] width 469 height 22
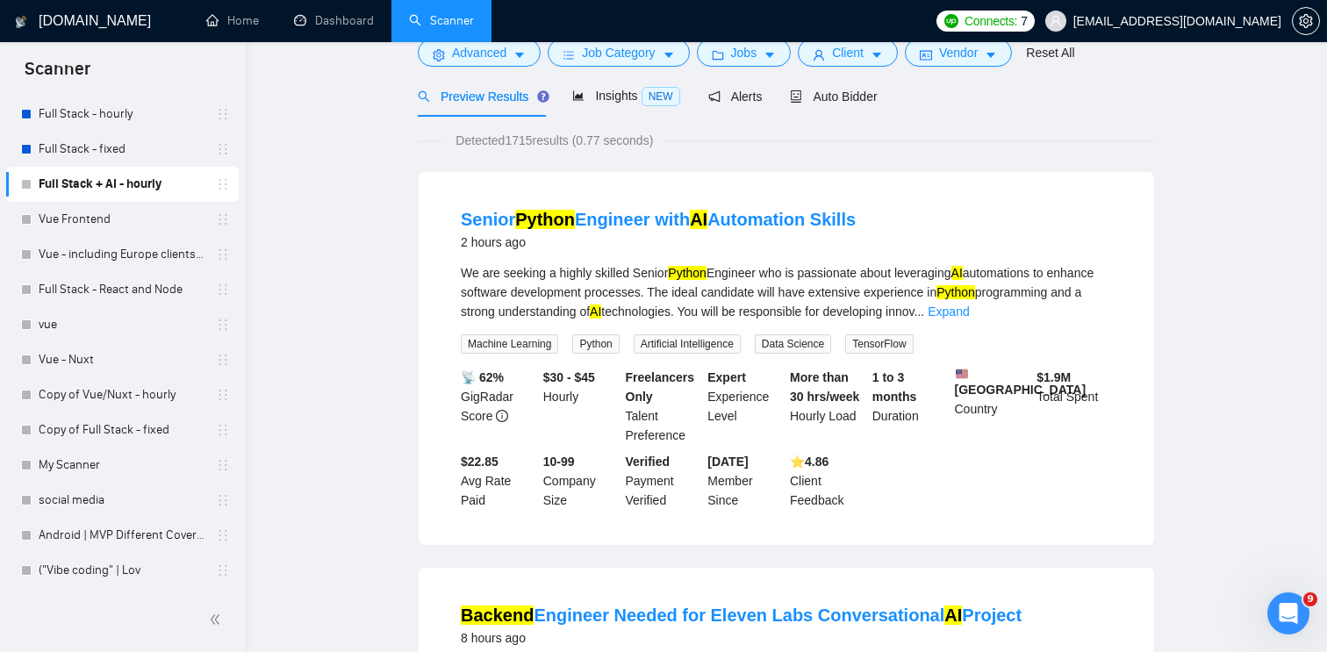
scroll to position [0, 0]
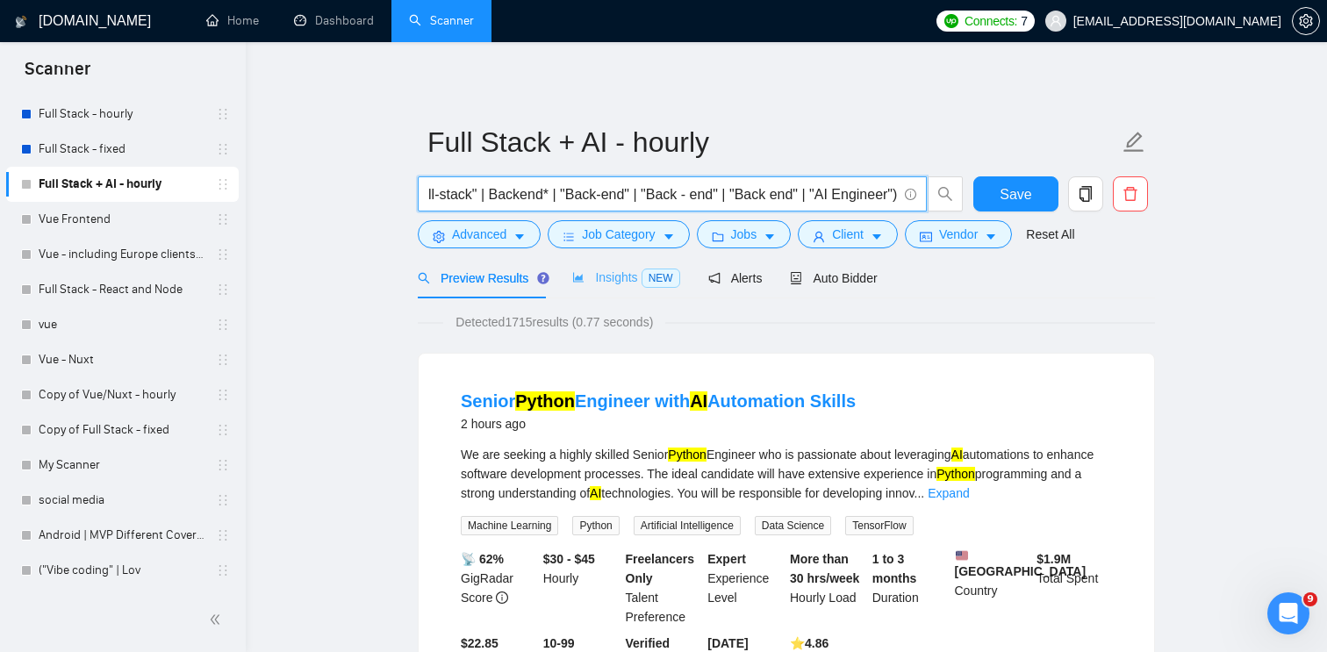
type input "MVP* | Python* | Django* | FastAPI* | Vapi* | OpenAI* | LLM* | AI* | NLP* | Cha…"
click at [643, 283] on span "Insights NEW" at bounding box center [625, 277] width 107 height 14
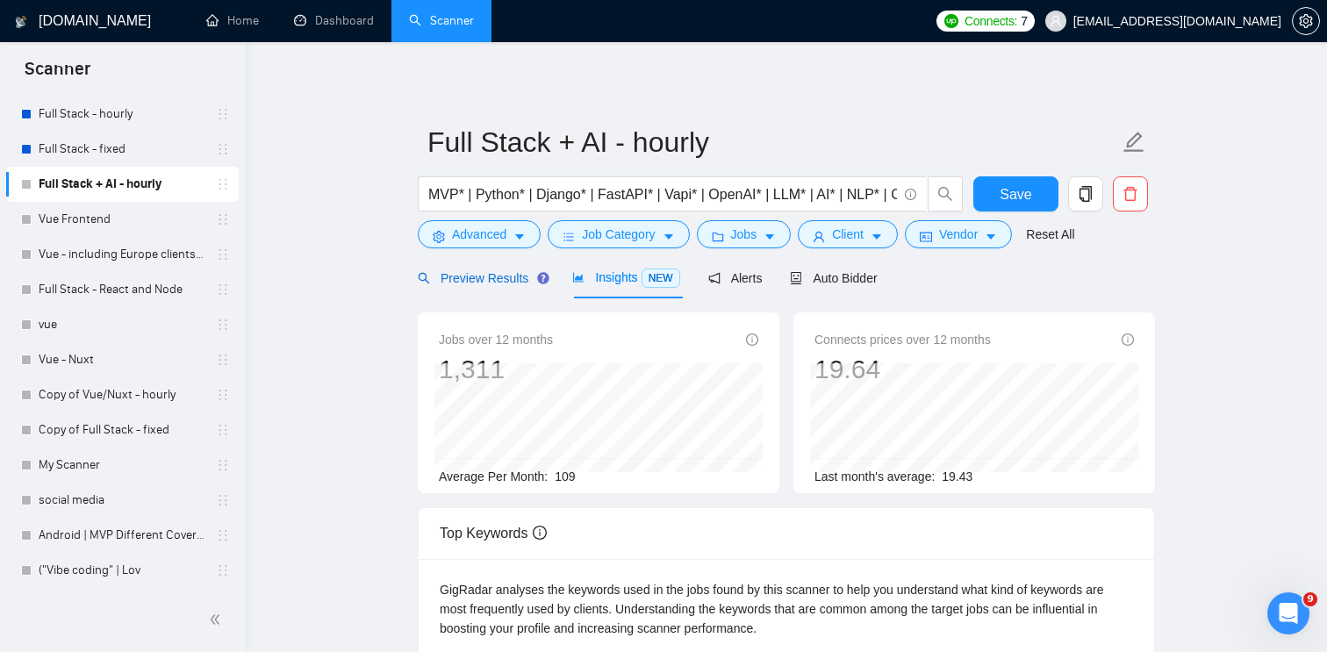
click at [504, 284] on span "Preview Results" at bounding box center [481, 278] width 126 height 14
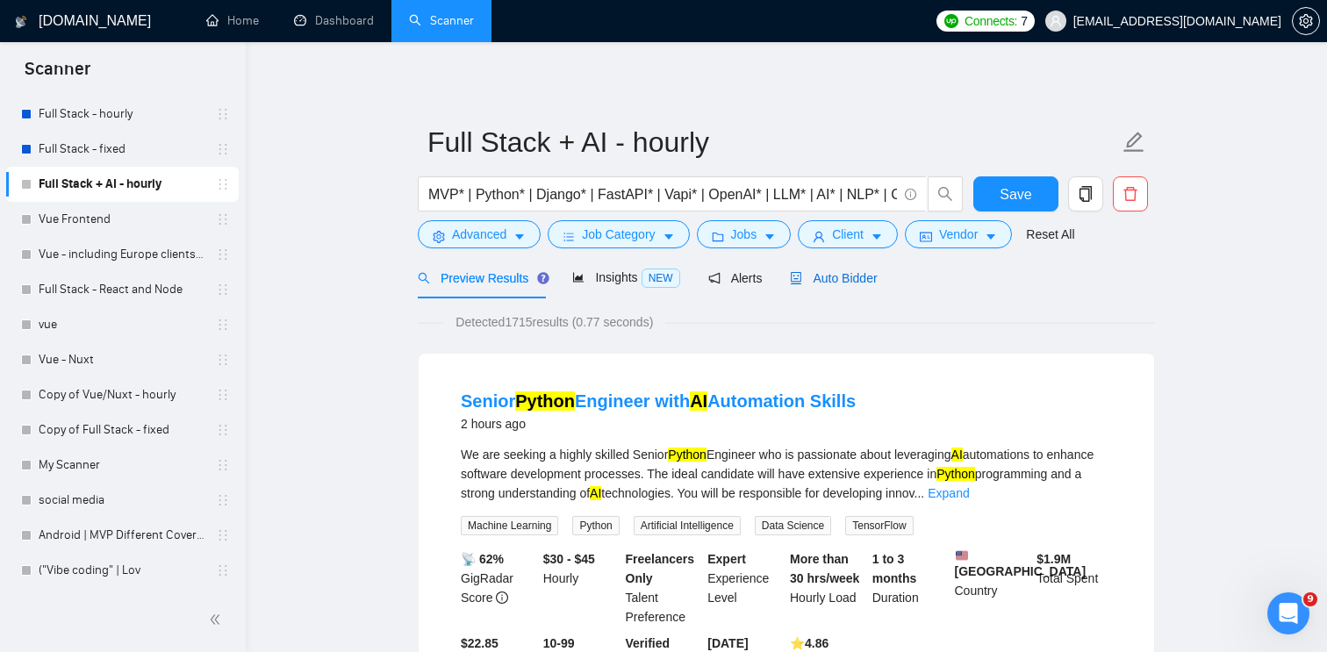
click at [842, 276] on span "Auto Bidder" at bounding box center [833, 278] width 87 height 14
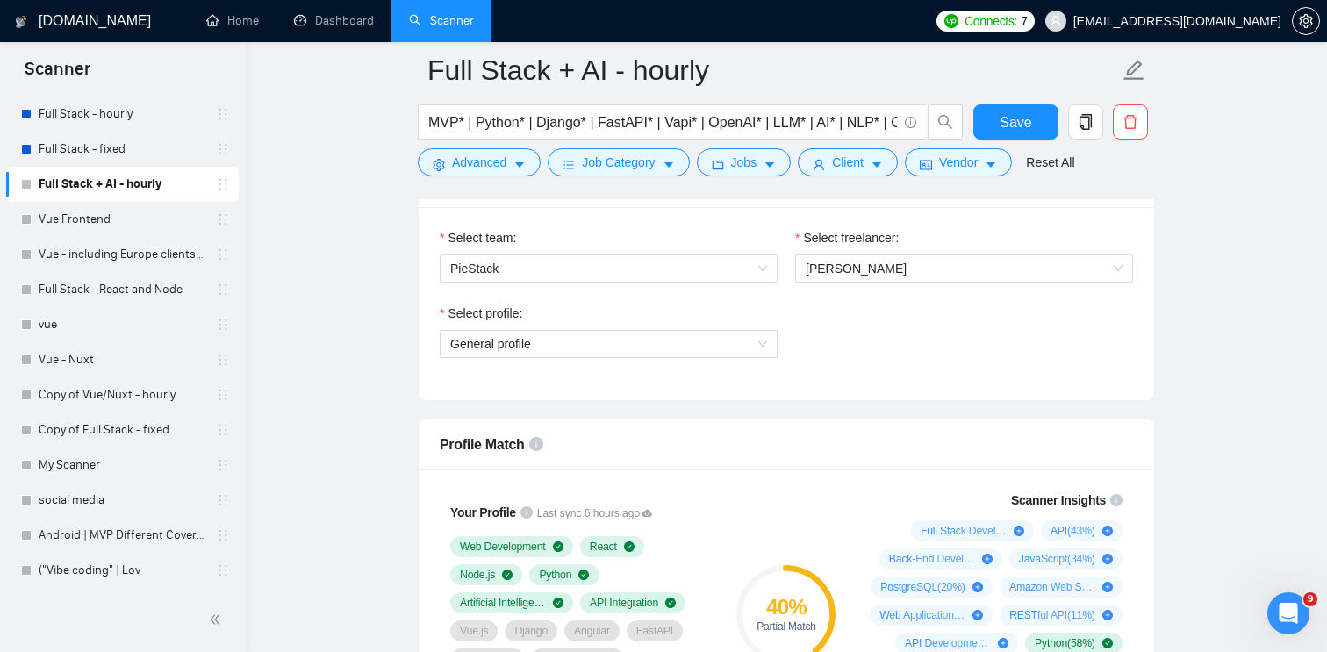
scroll to position [927, 0]
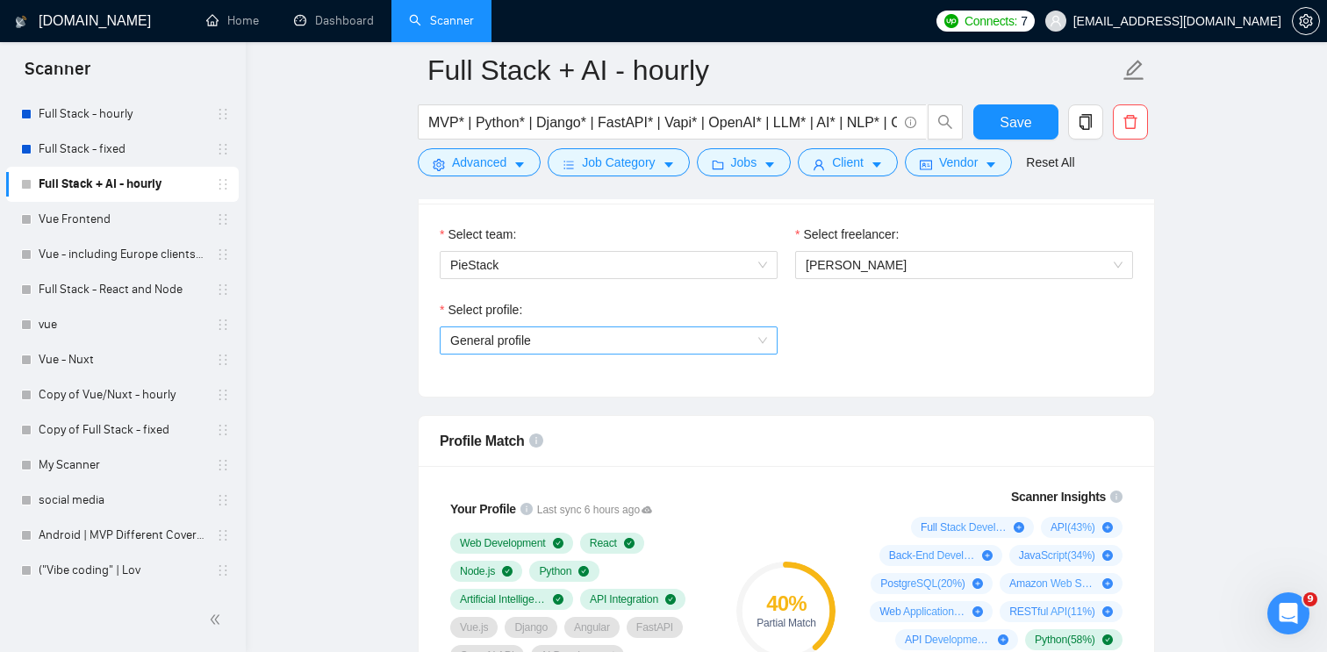
click at [729, 344] on span "General profile" at bounding box center [608, 340] width 317 height 26
click at [875, 396] on div "Select team: PieStack Select freelancer: [PERSON_NAME] Select profile: General …" at bounding box center [786, 300] width 735 height 193
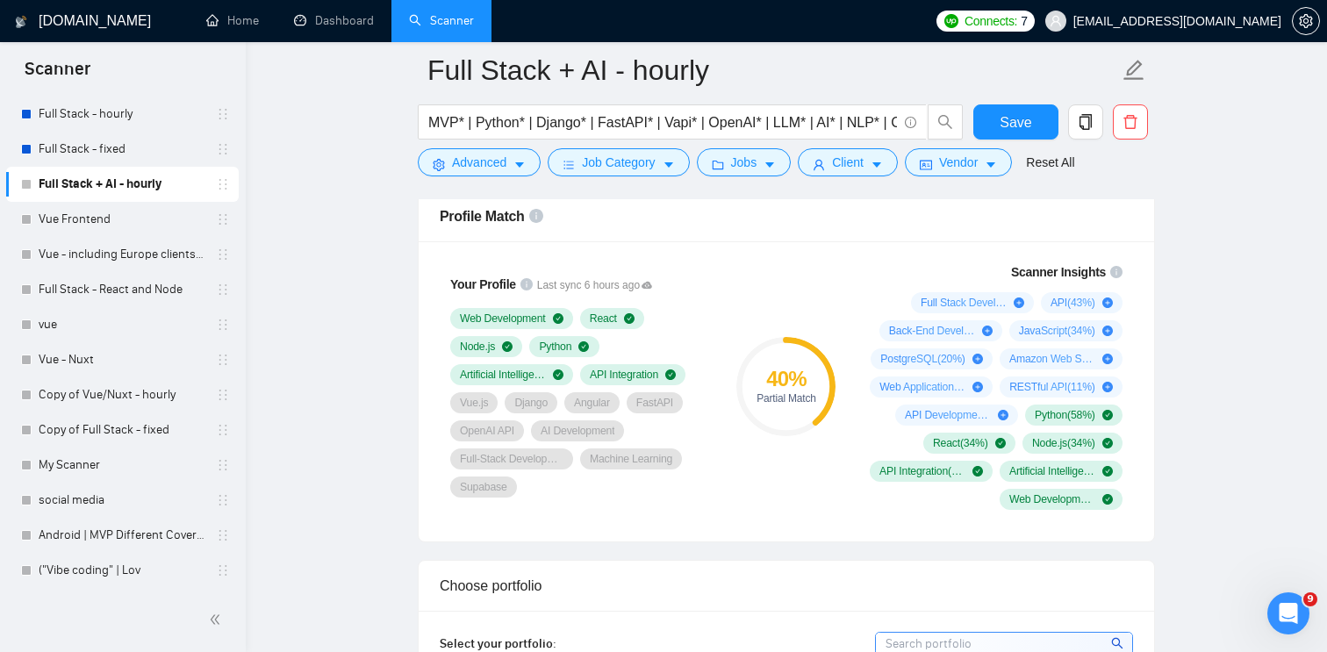
scroll to position [1150, 0]
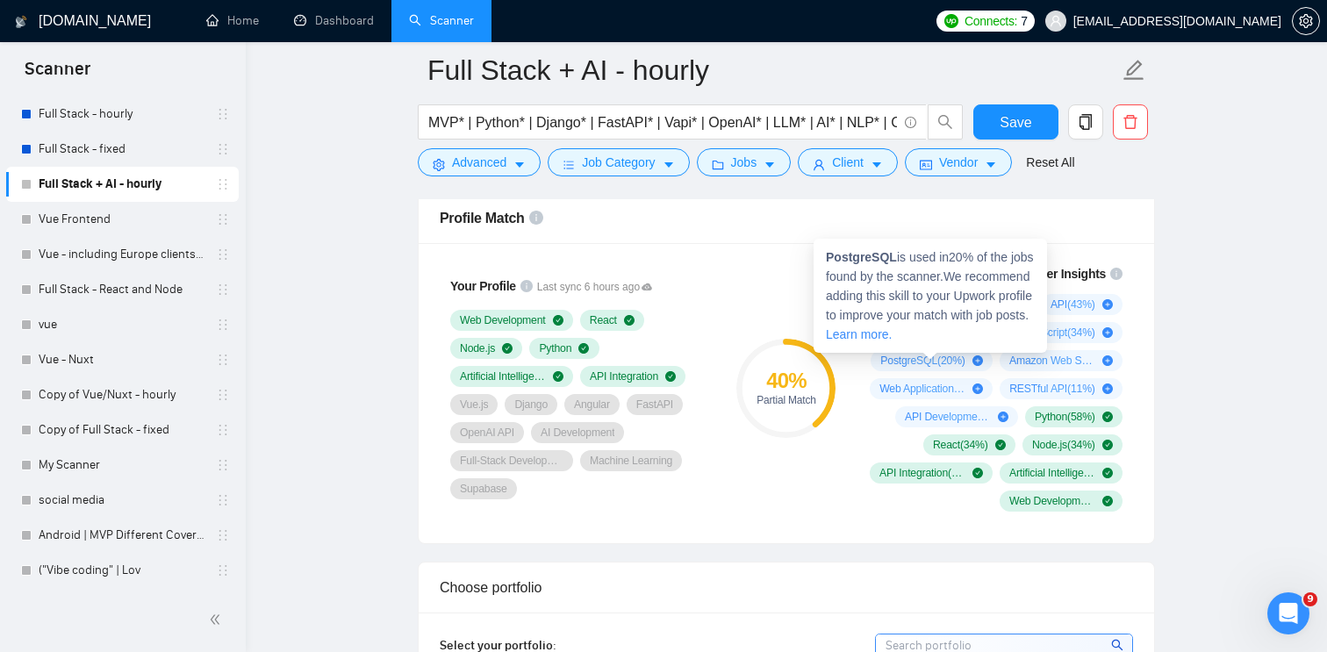
click at [977, 358] on icon "plus-circle" at bounding box center [977, 360] width 11 height 11
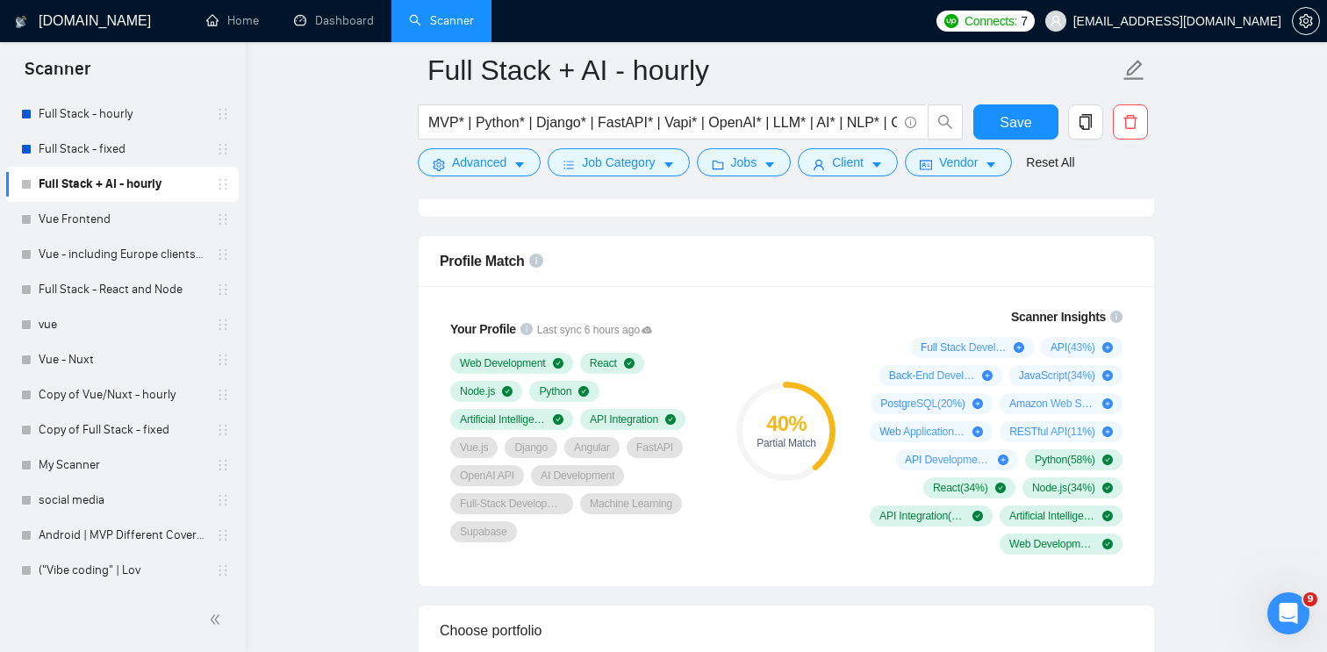
scroll to position [1108, 0]
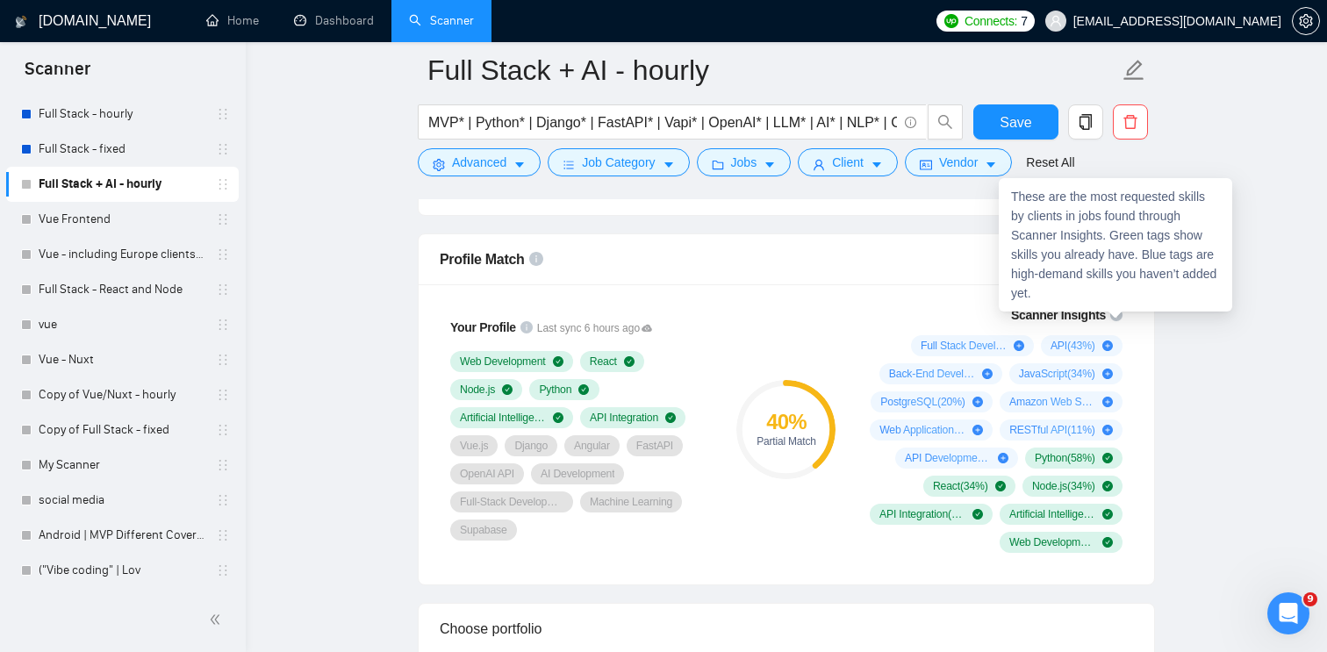
click at [1116, 313] on icon "info-circle" at bounding box center [1116, 315] width 12 height 12
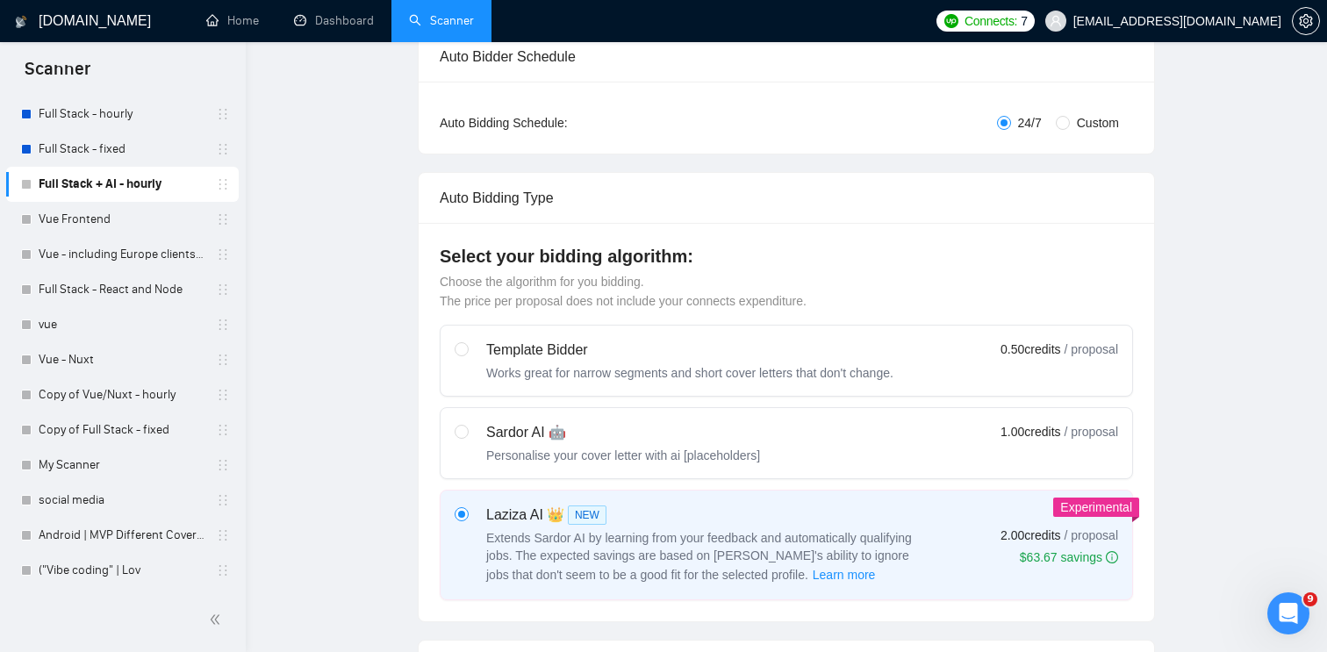
scroll to position [0, 0]
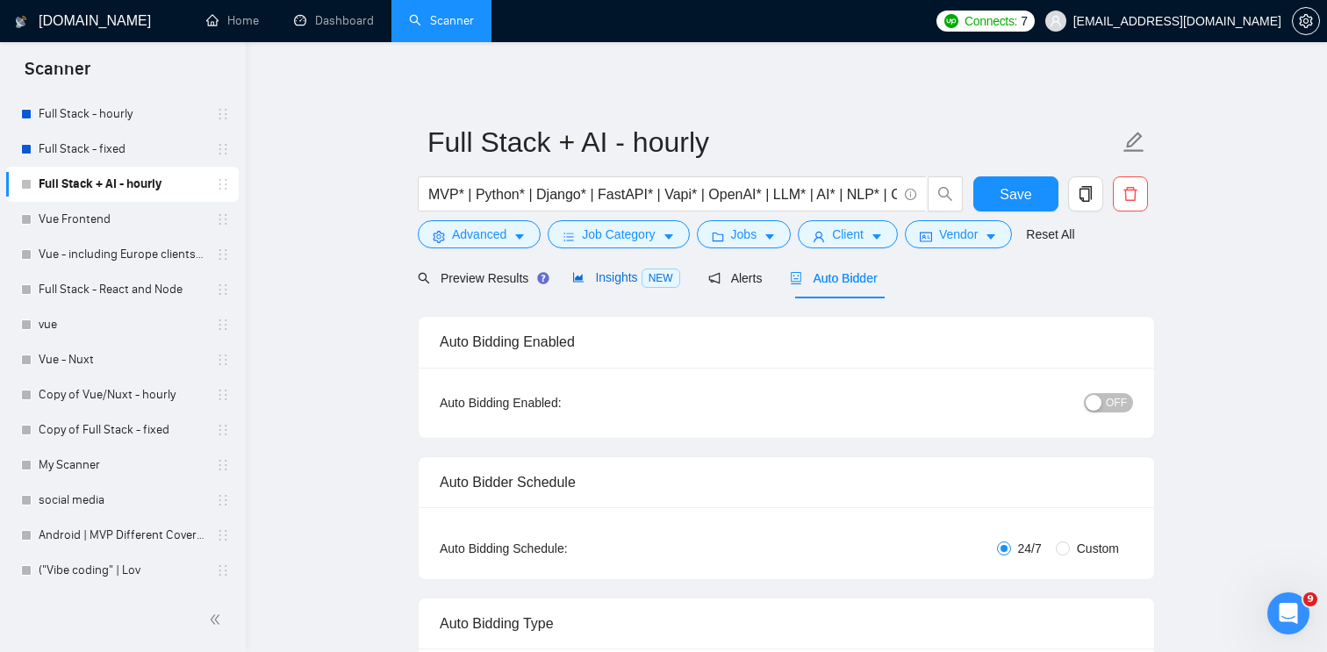
click at [659, 279] on span "NEW" at bounding box center [660, 278] width 39 height 19
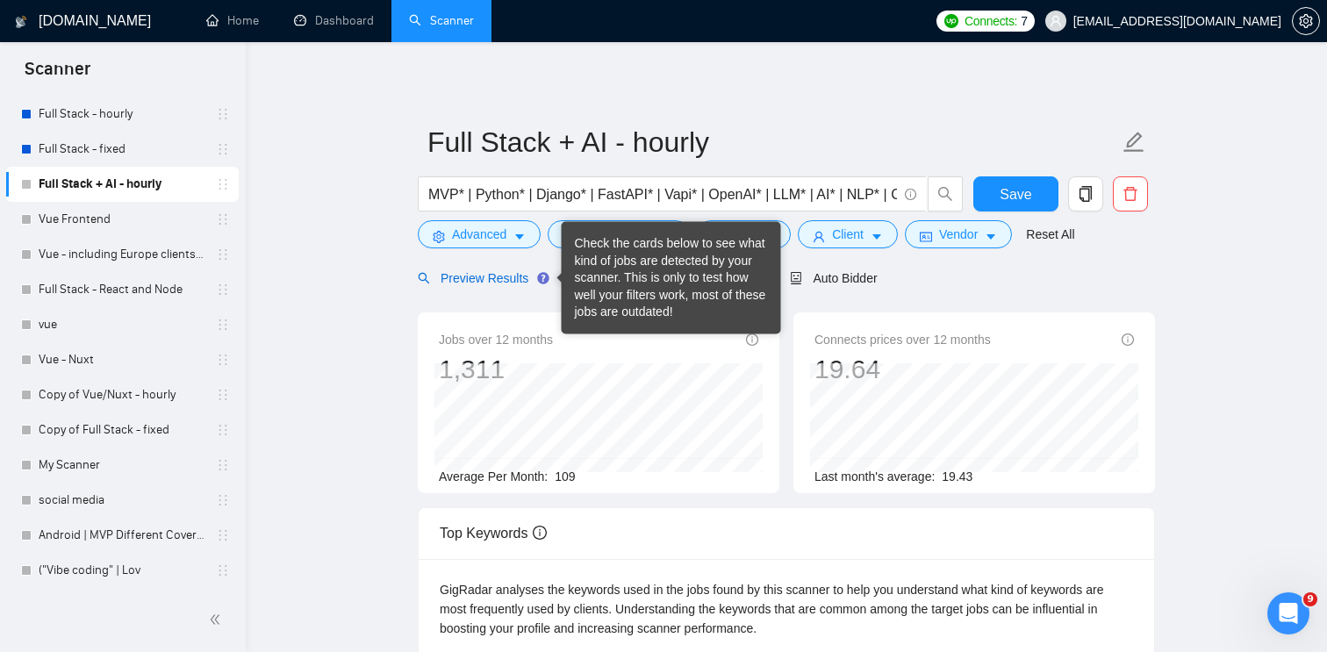
click at [522, 273] on span "Preview Results" at bounding box center [481, 278] width 126 height 14
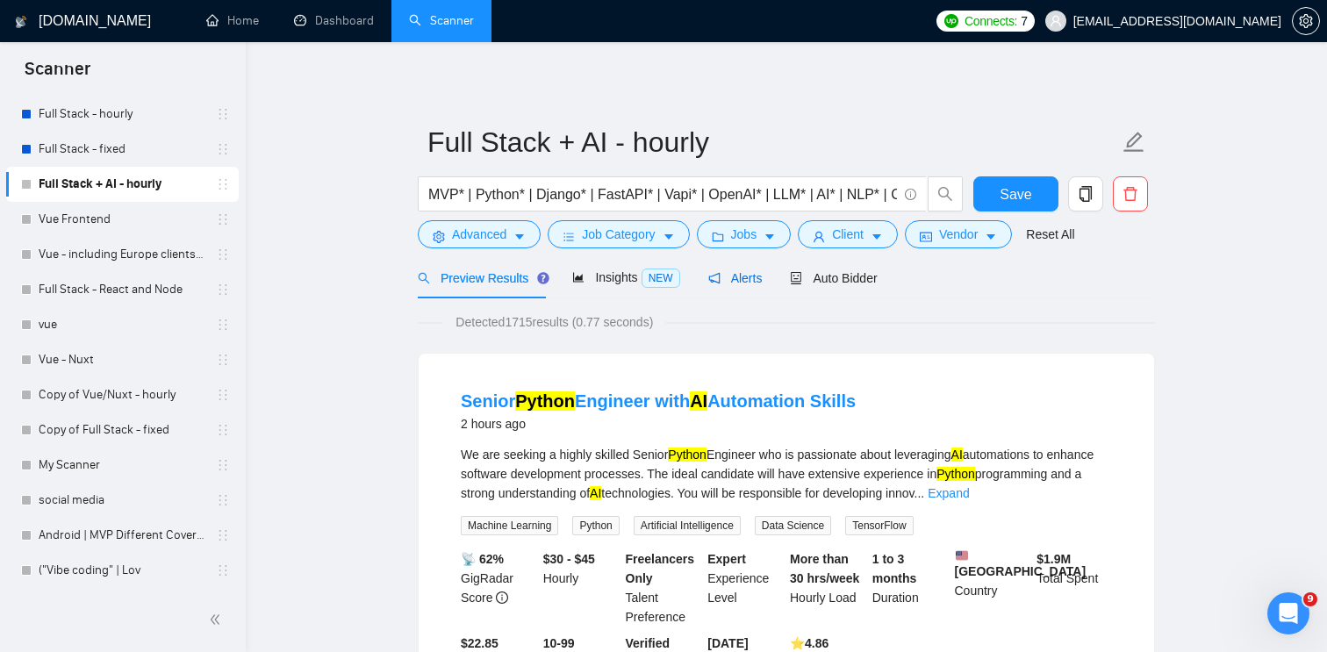
click at [750, 280] on span "Alerts" at bounding box center [735, 278] width 54 height 14
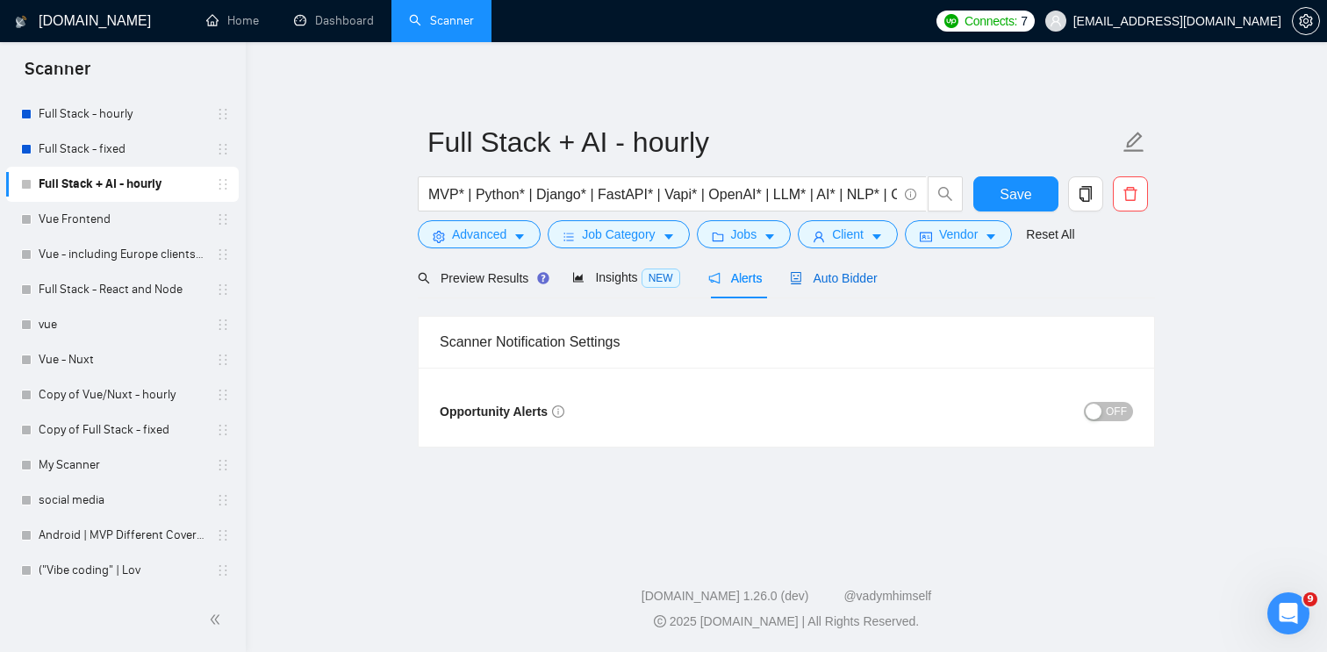
click at [846, 280] on span "Auto Bidder" at bounding box center [833, 278] width 87 height 14
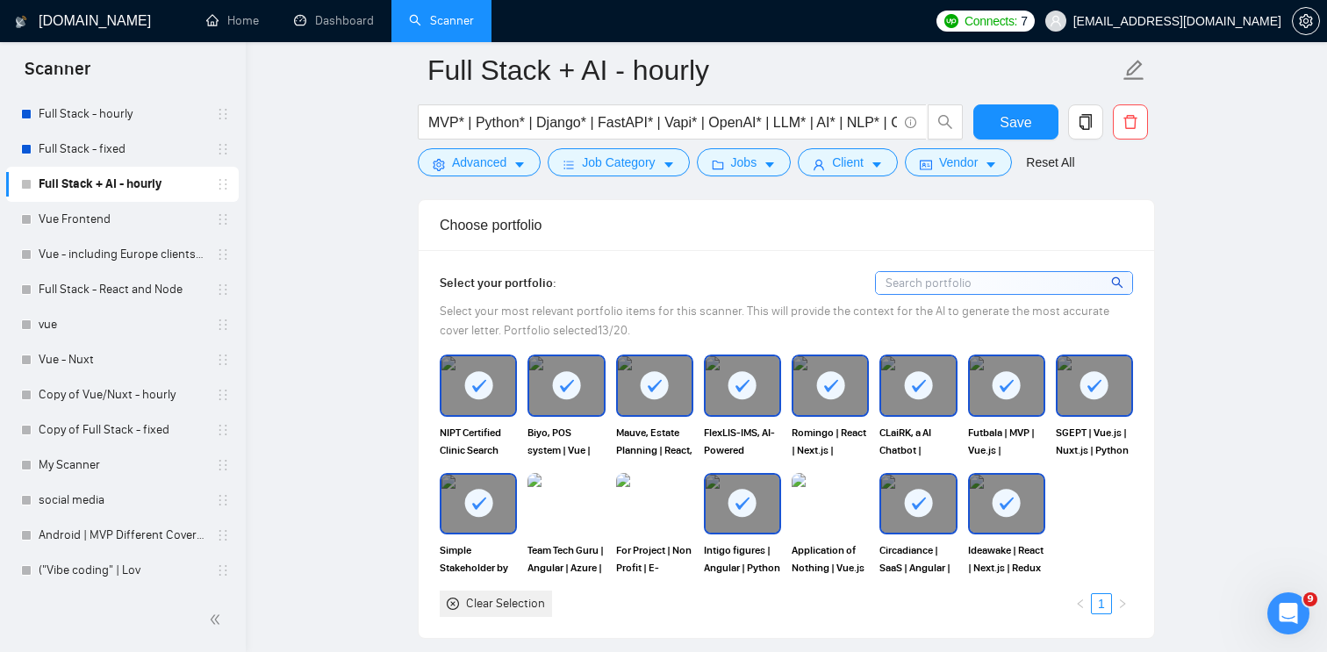
scroll to position [1522, 0]
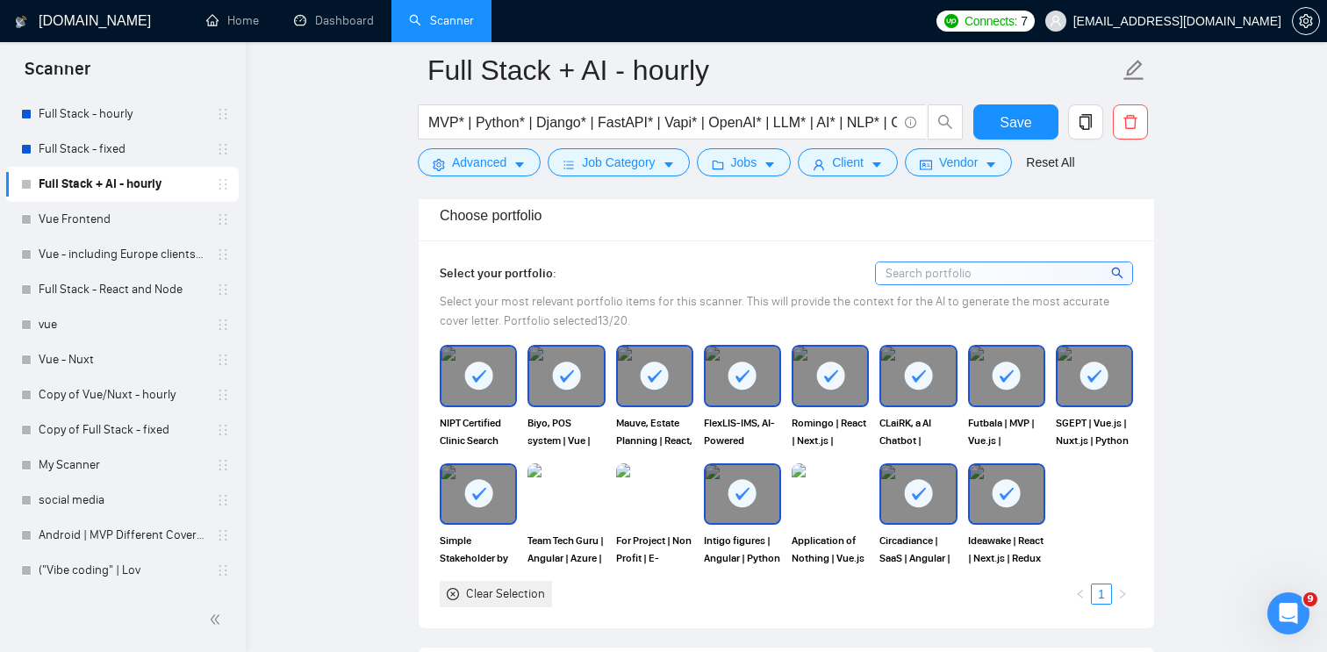
click at [476, 376] on rect at bounding box center [478, 376] width 28 height 28
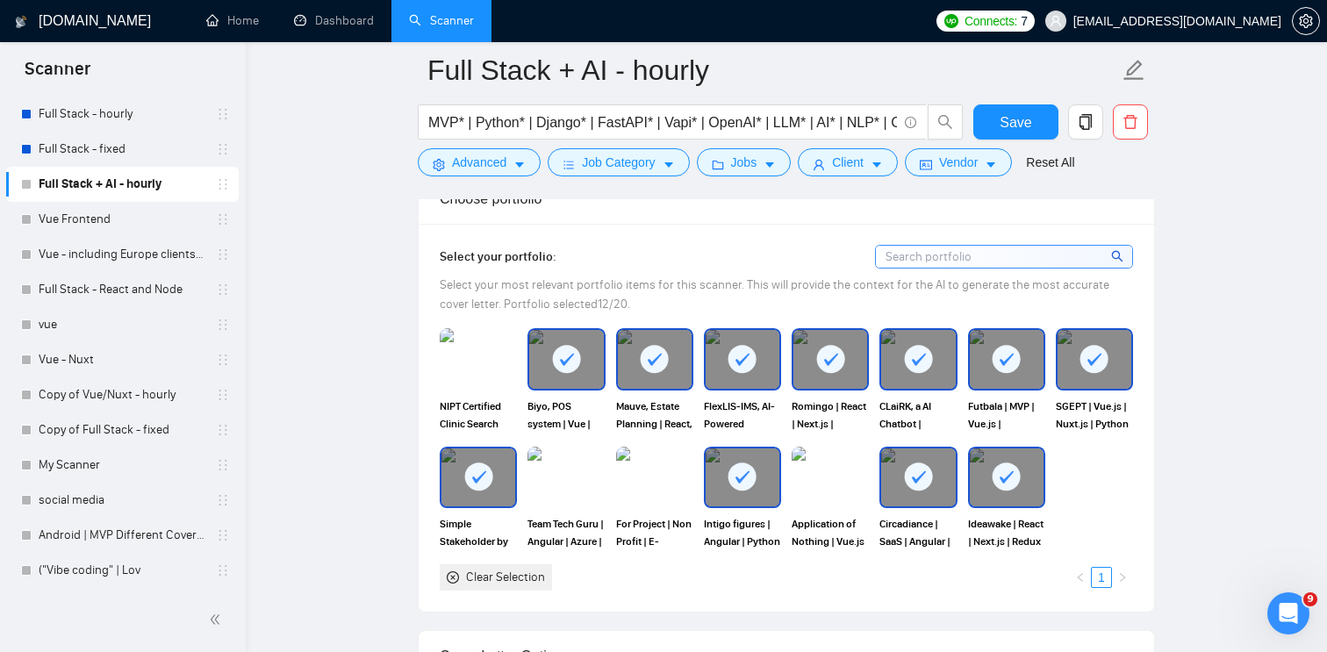
scroll to position [1543, 0]
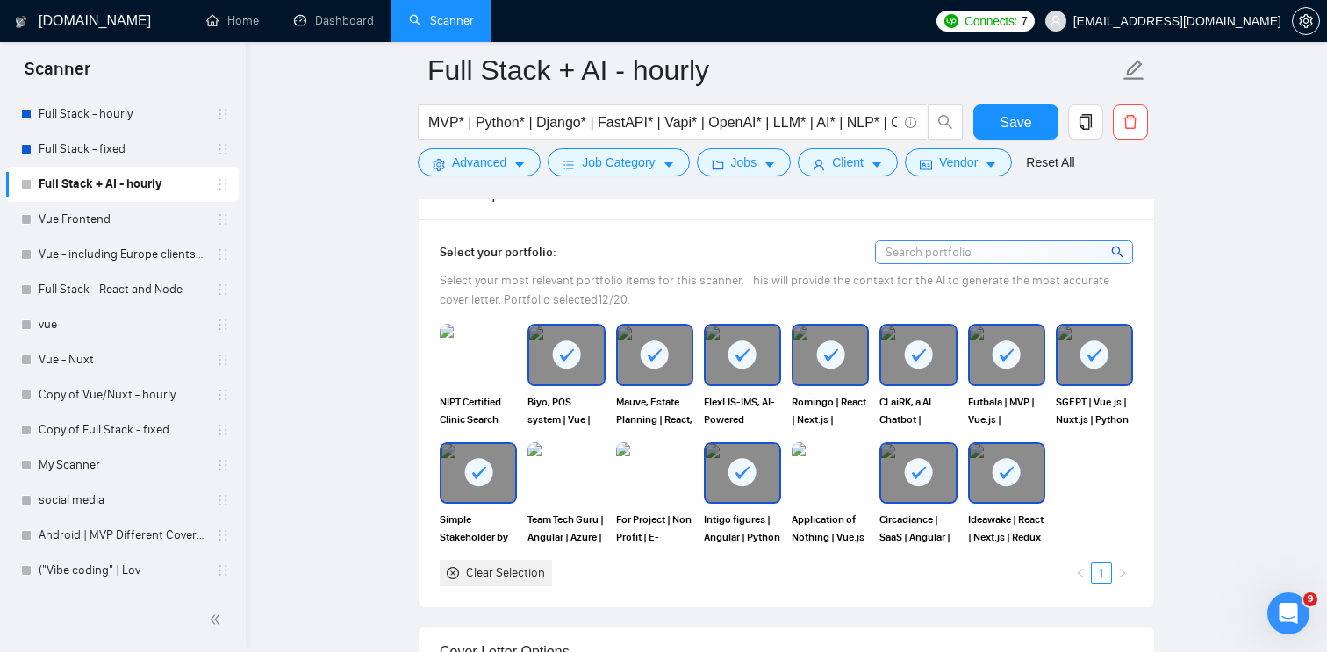
click at [505, 484] on div at bounding box center [478, 473] width 74 height 58
click at [737, 498] on div at bounding box center [743, 473] width 74 height 58
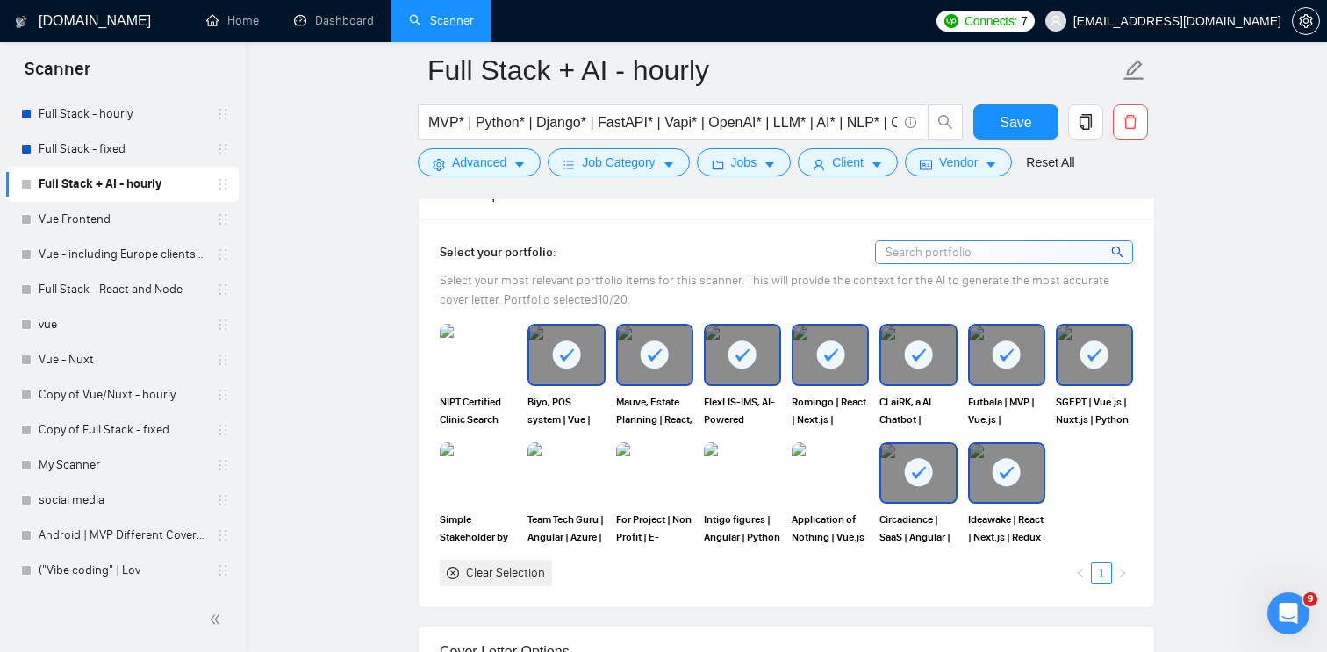
click at [923, 480] on rect at bounding box center [919, 472] width 28 height 28
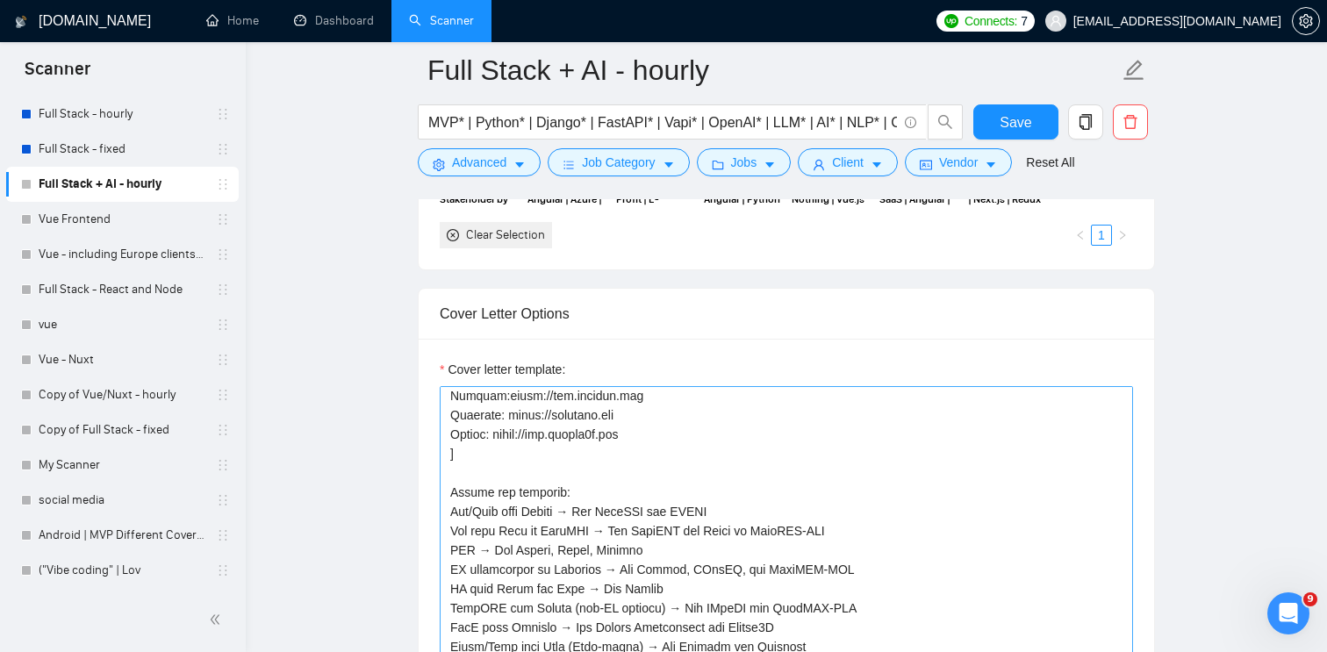
scroll to position [195, 0]
click at [648, 450] on textarea "Cover letter template:" at bounding box center [786, 583] width 693 height 395
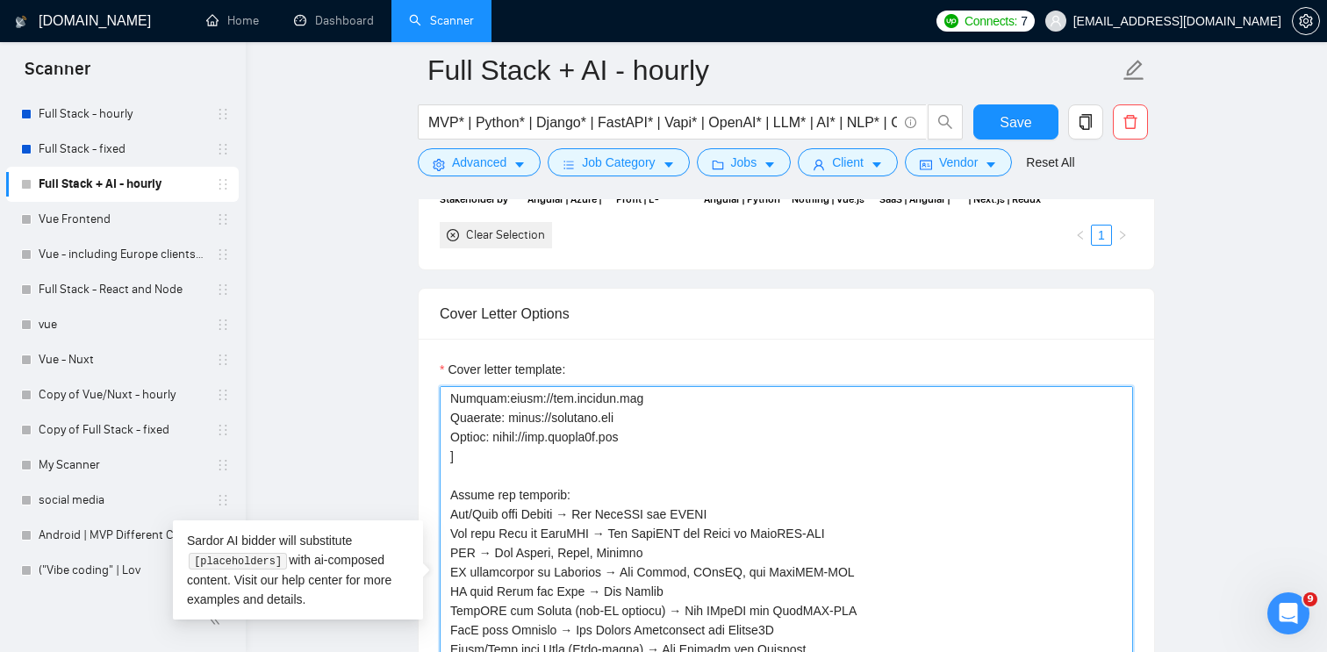
click at [648, 450] on textarea "Cover letter template:" at bounding box center [786, 583] width 693 height 395
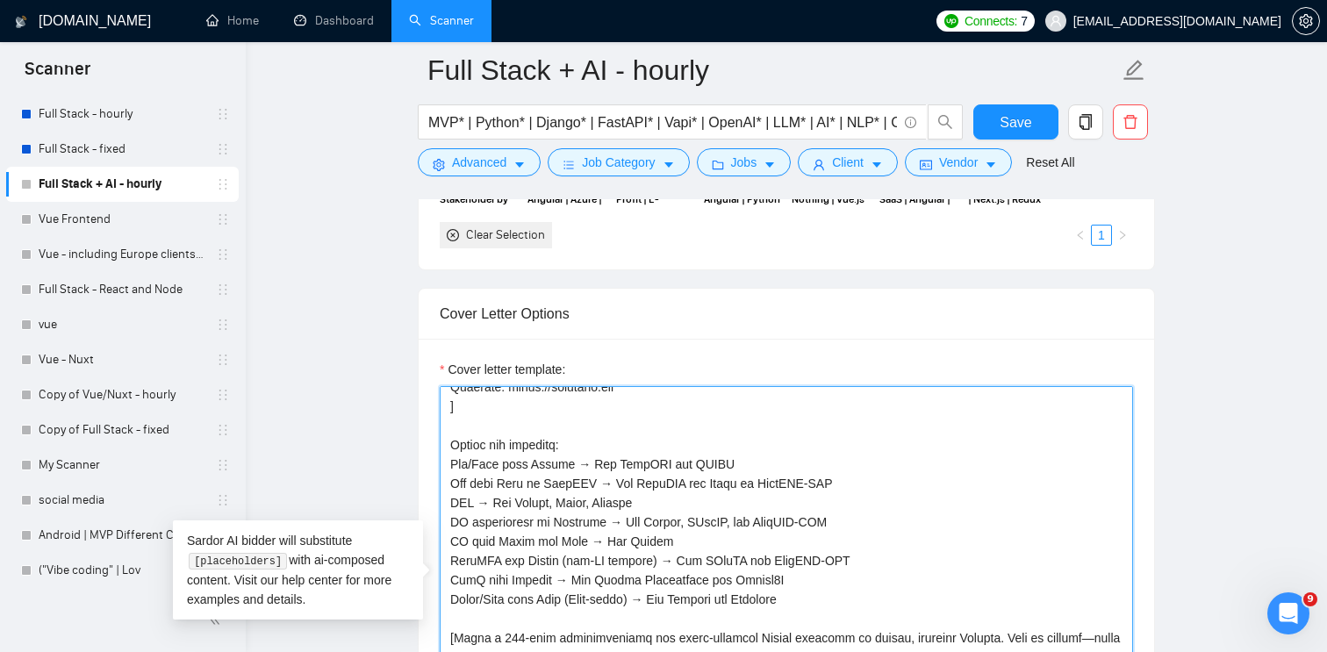
scroll to position [253, 0]
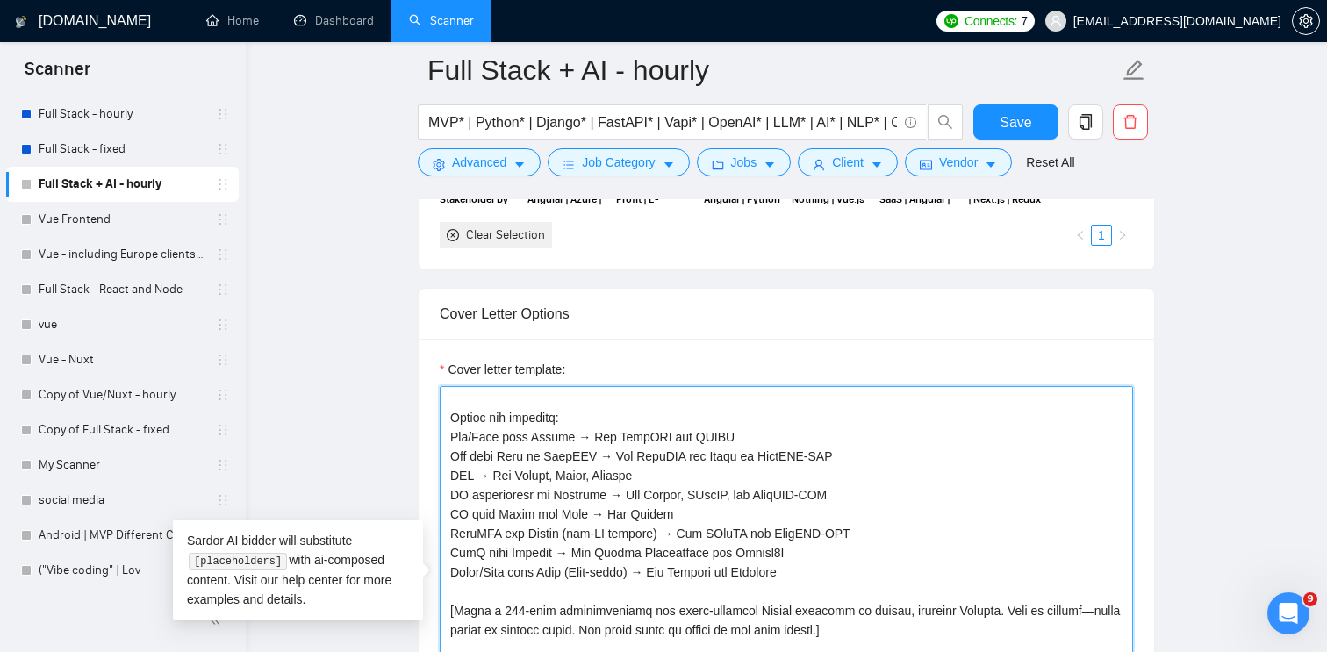
click at [806, 572] on textarea "Cover letter template:" at bounding box center [786, 583] width 693 height 395
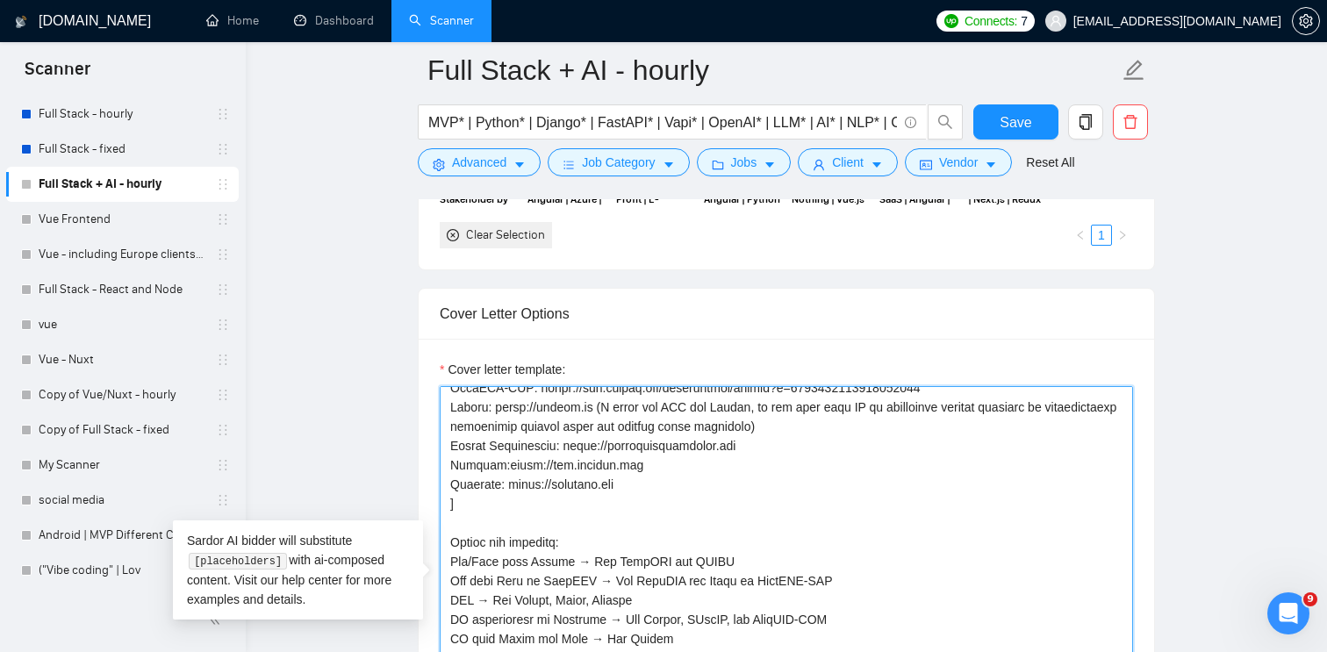
scroll to position [133, 0]
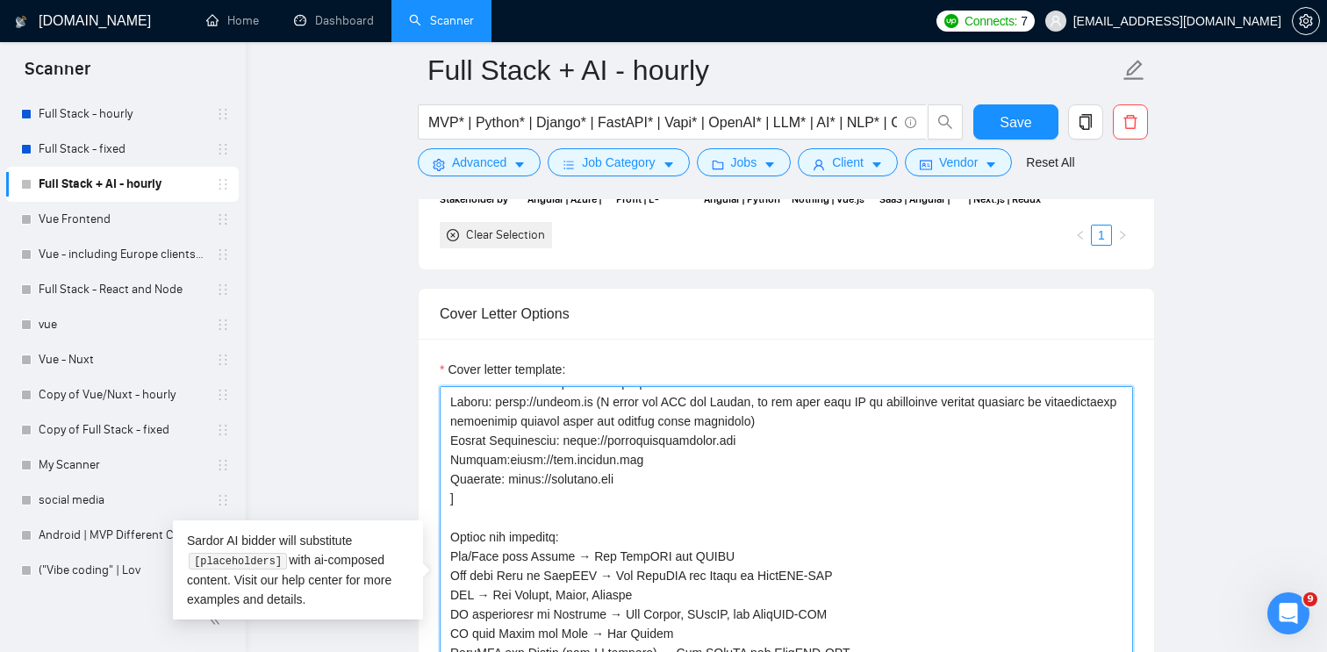
click at [753, 462] on textarea "Cover letter template:" at bounding box center [786, 583] width 693 height 395
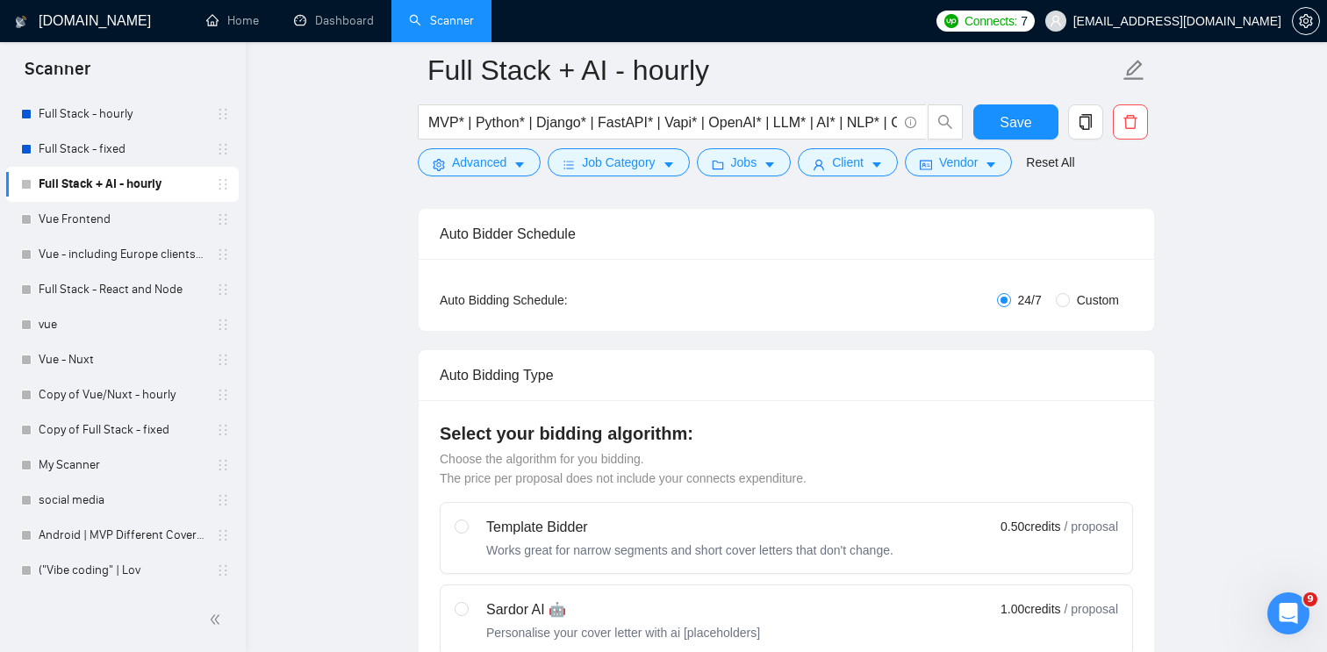
scroll to position [0, 0]
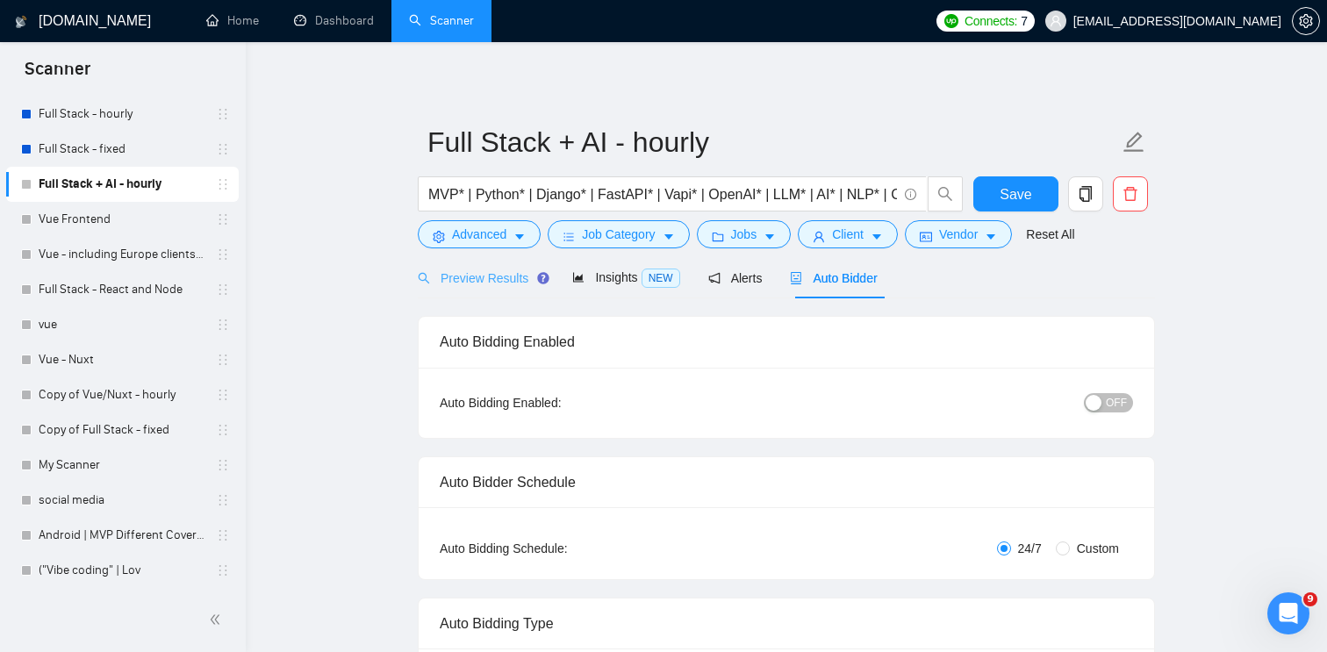
type textarea "[Lorem ips dol sitamet conse adi elits: DoeiUSM: tempo://incidid.utl ETDOL: mag…"
click at [518, 271] on span "Preview Results" at bounding box center [481, 278] width 126 height 14
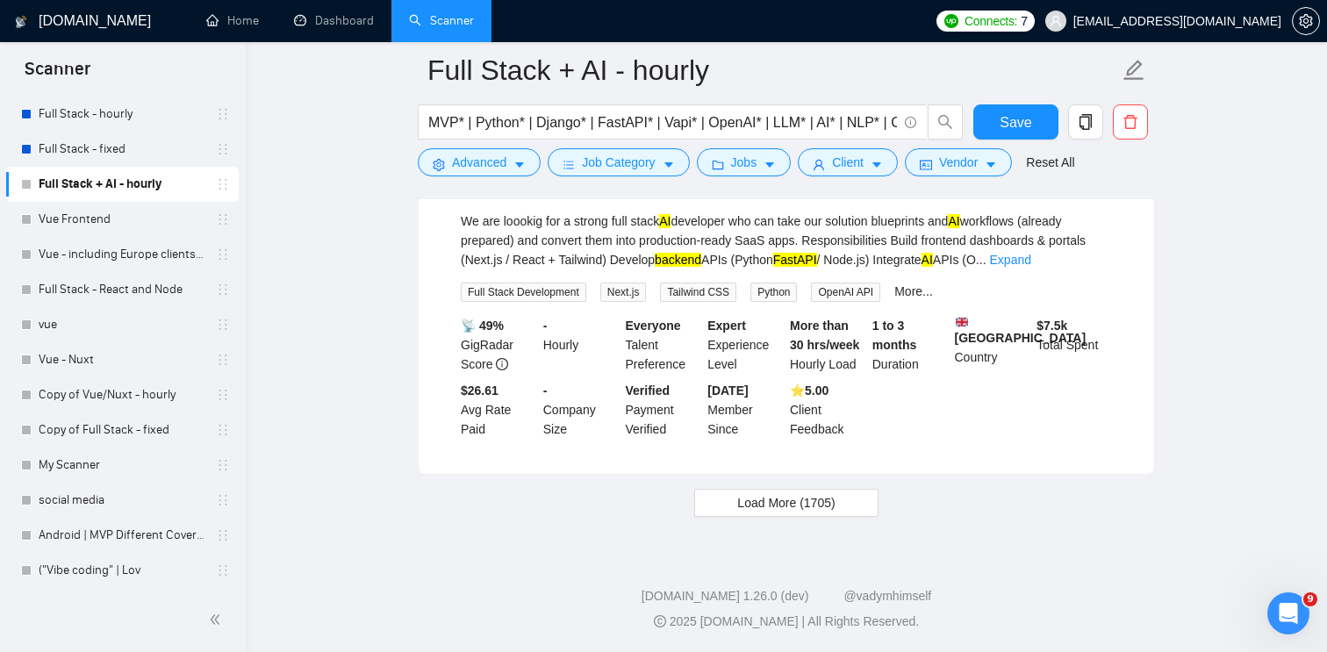
scroll to position [3754, 0]
click at [798, 503] on span "Load More (1705)" at bounding box center [785, 502] width 97 height 19
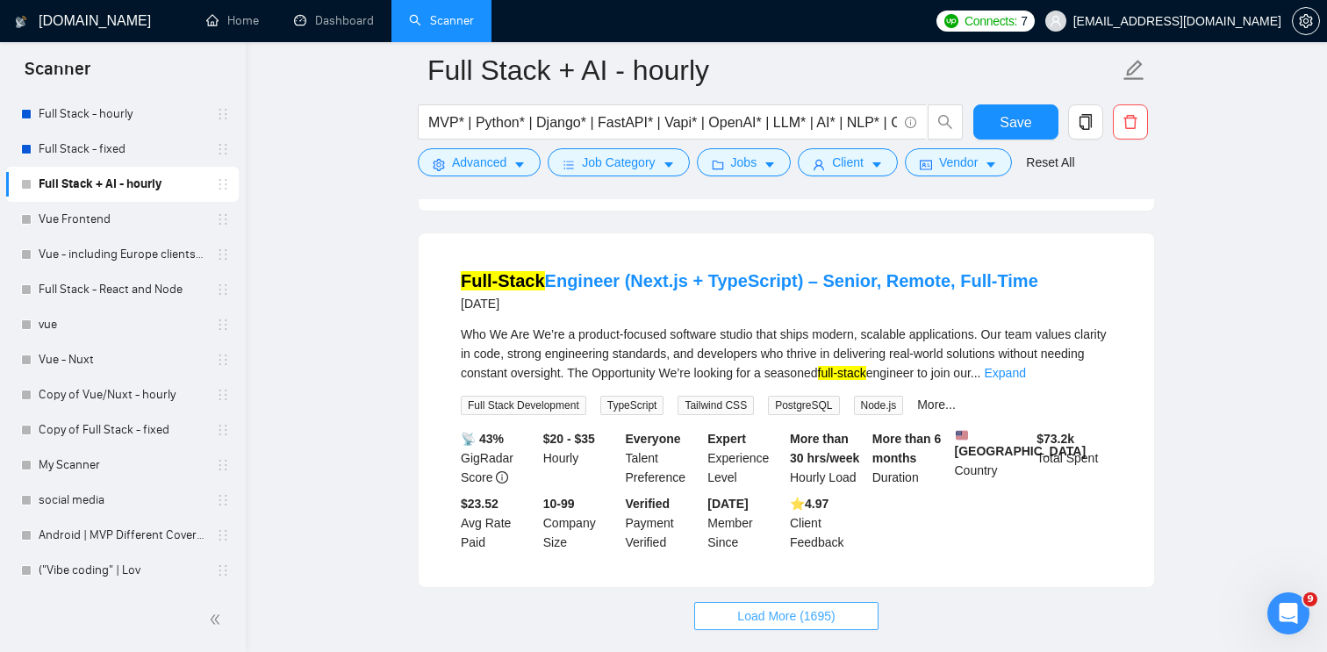
scroll to position [7646, 0]
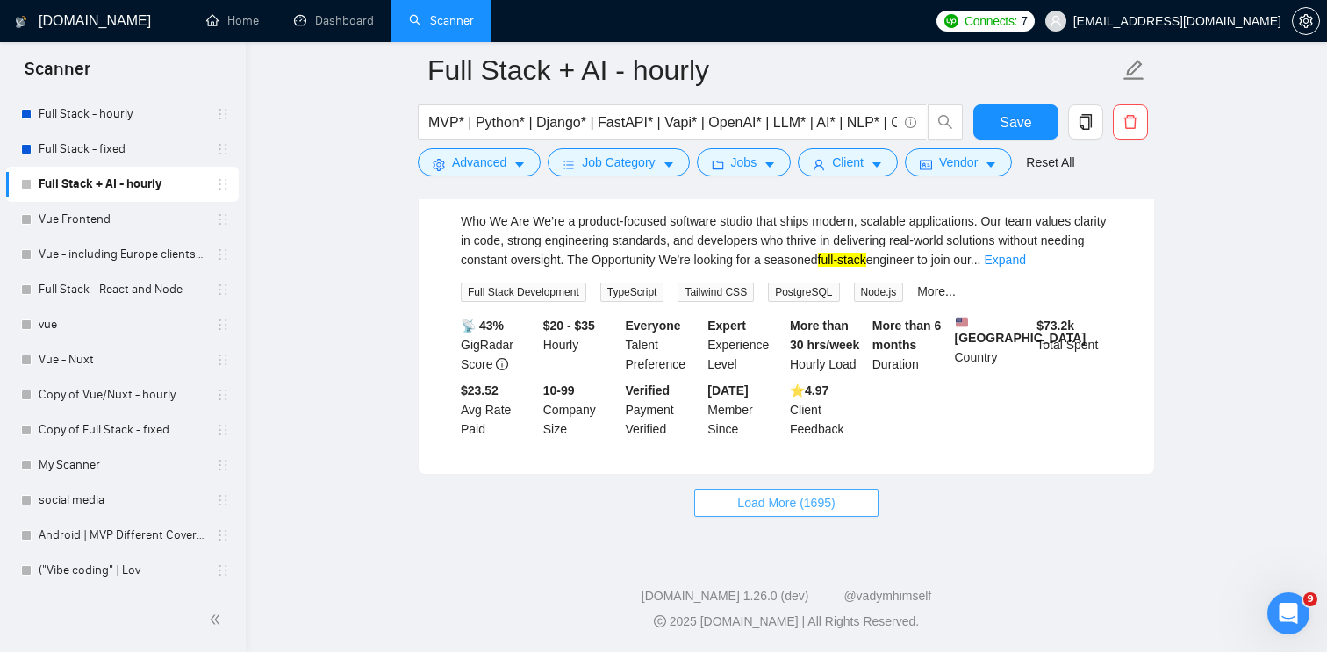
click at [878, 500] on button "Load More (1695)" at bounding box center [785, 503] width 183 height 28
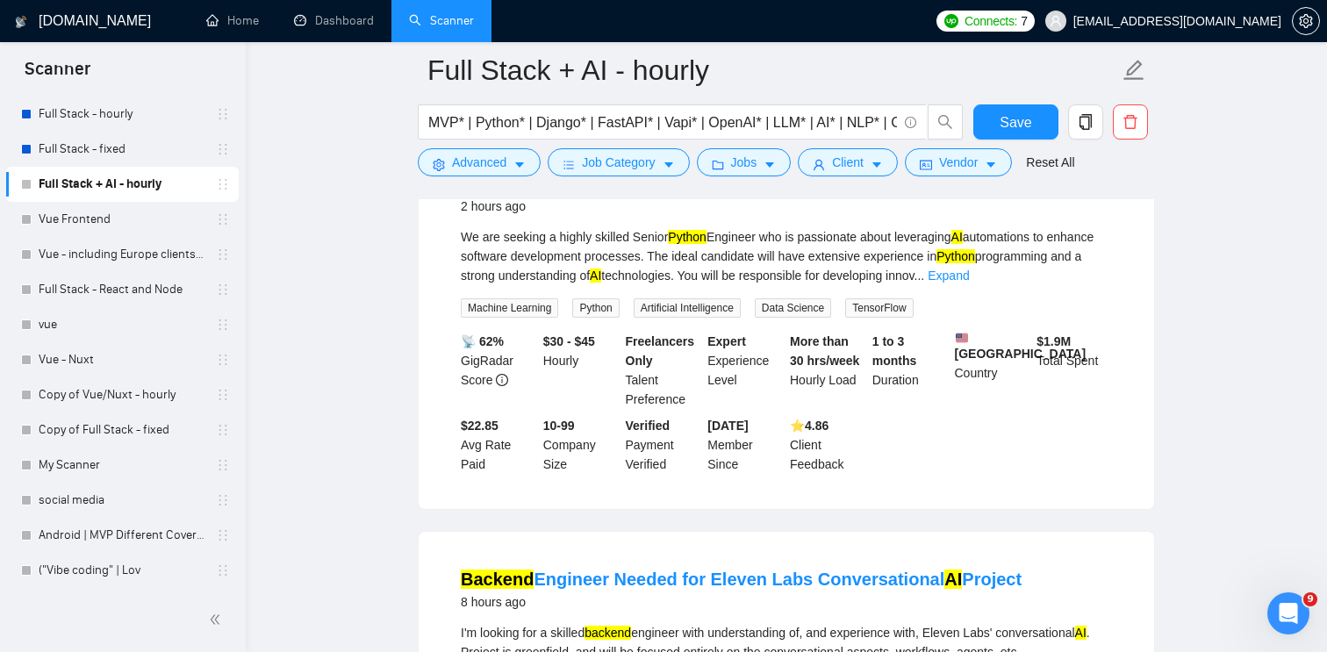
scroll to position [0, 0]
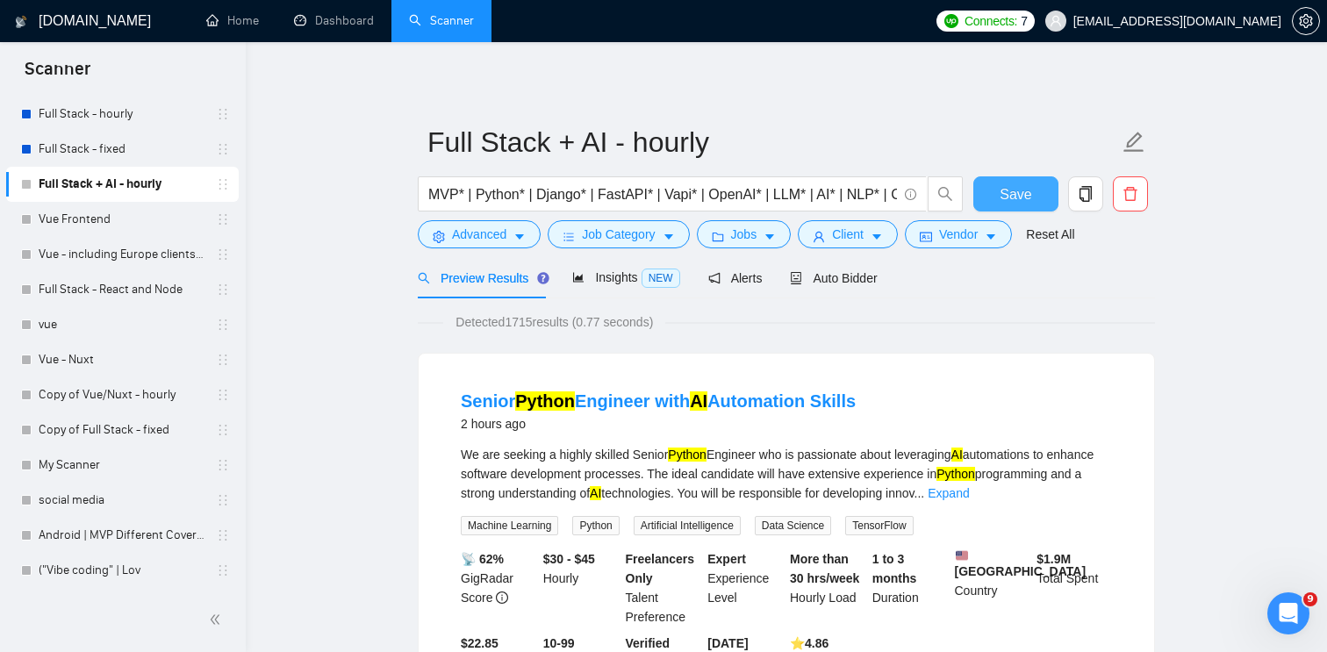
click at [1007, 188] on span "Save" at bounding box center [1015, 194] width 32 height 22
